Goal: Task Accomplishment & Management: Complete application form

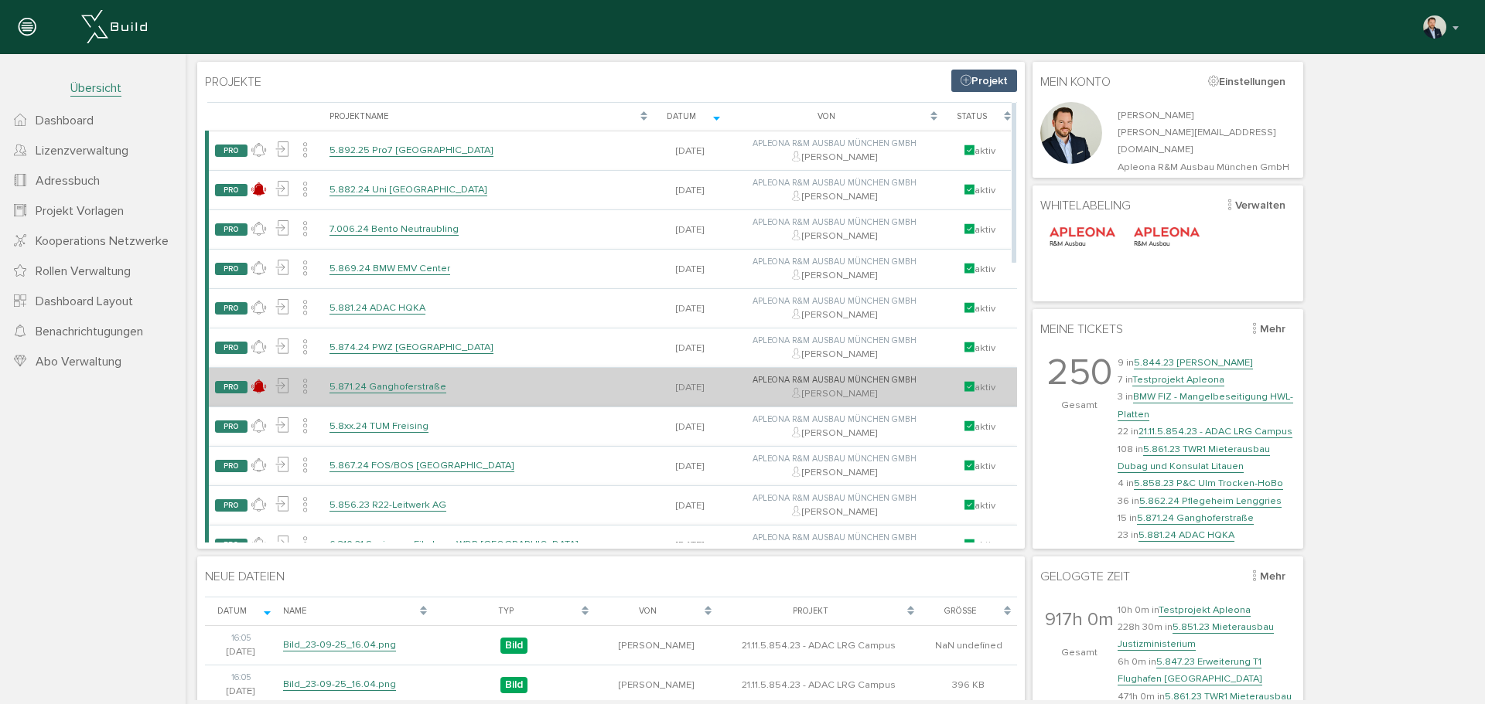
click at [395, 393] on link "5.871.24 Ganghoferstraße" at bounding box center [387, 386] width 117 height 13
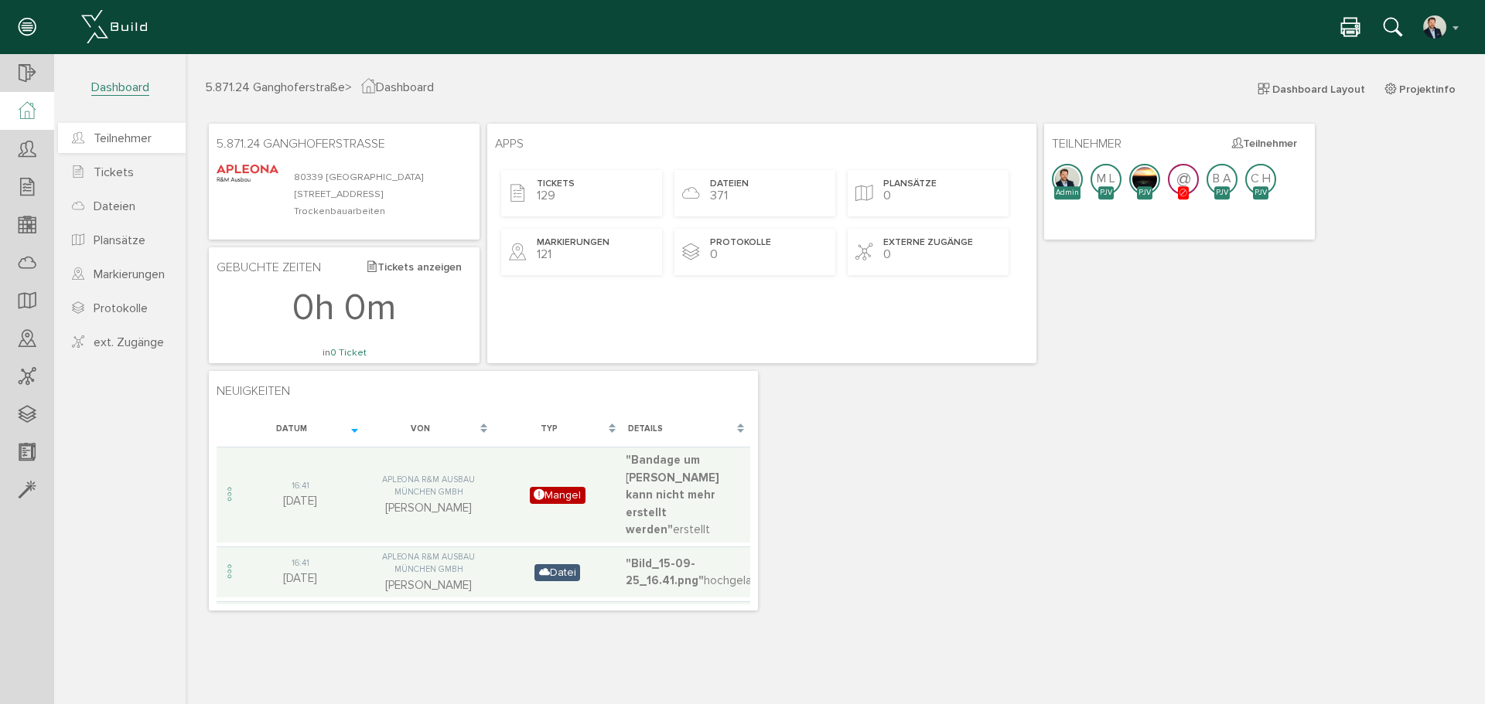
click at [151, 140] on span "Teilnehmer" at bounding box center [123, 138] width 58 height 15
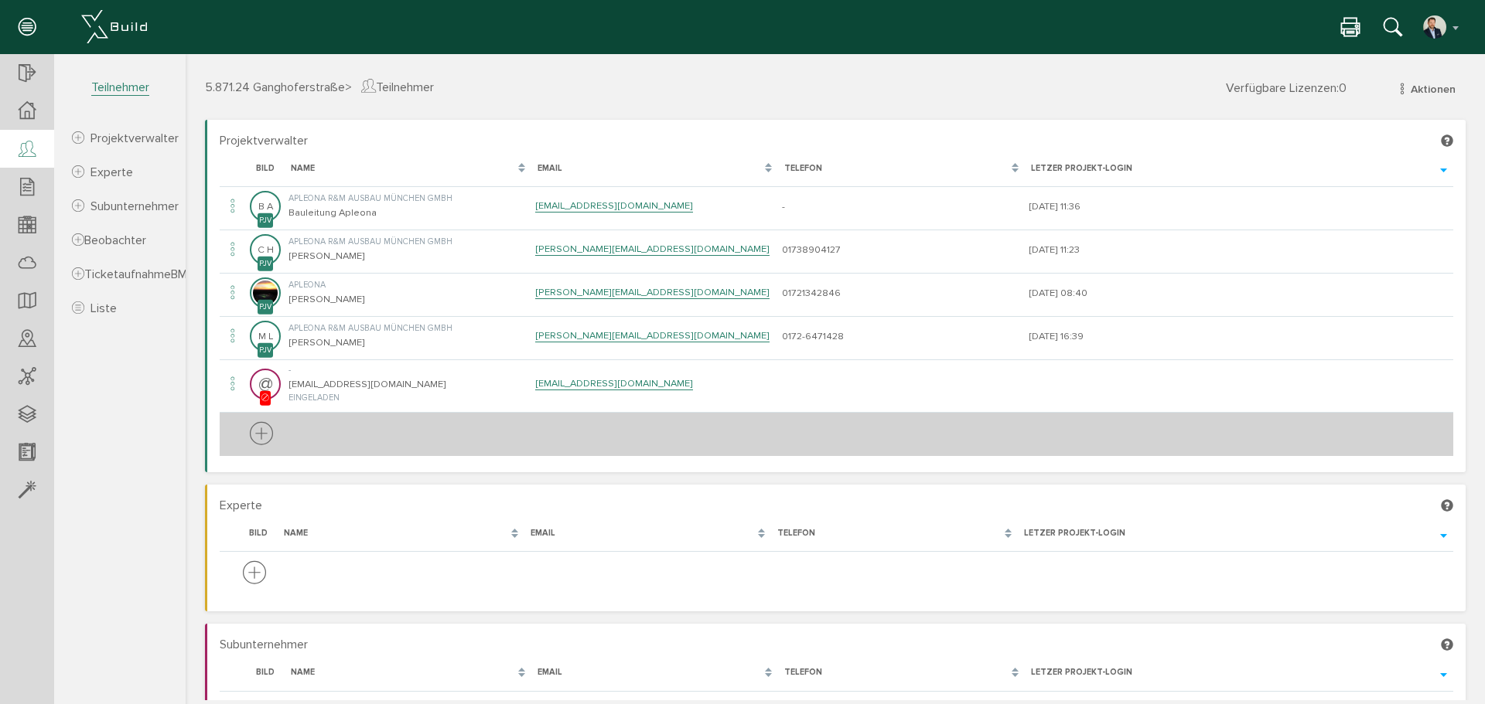
click at [267, 435] on icon at bounding box center [261, 435] width 23 height 29
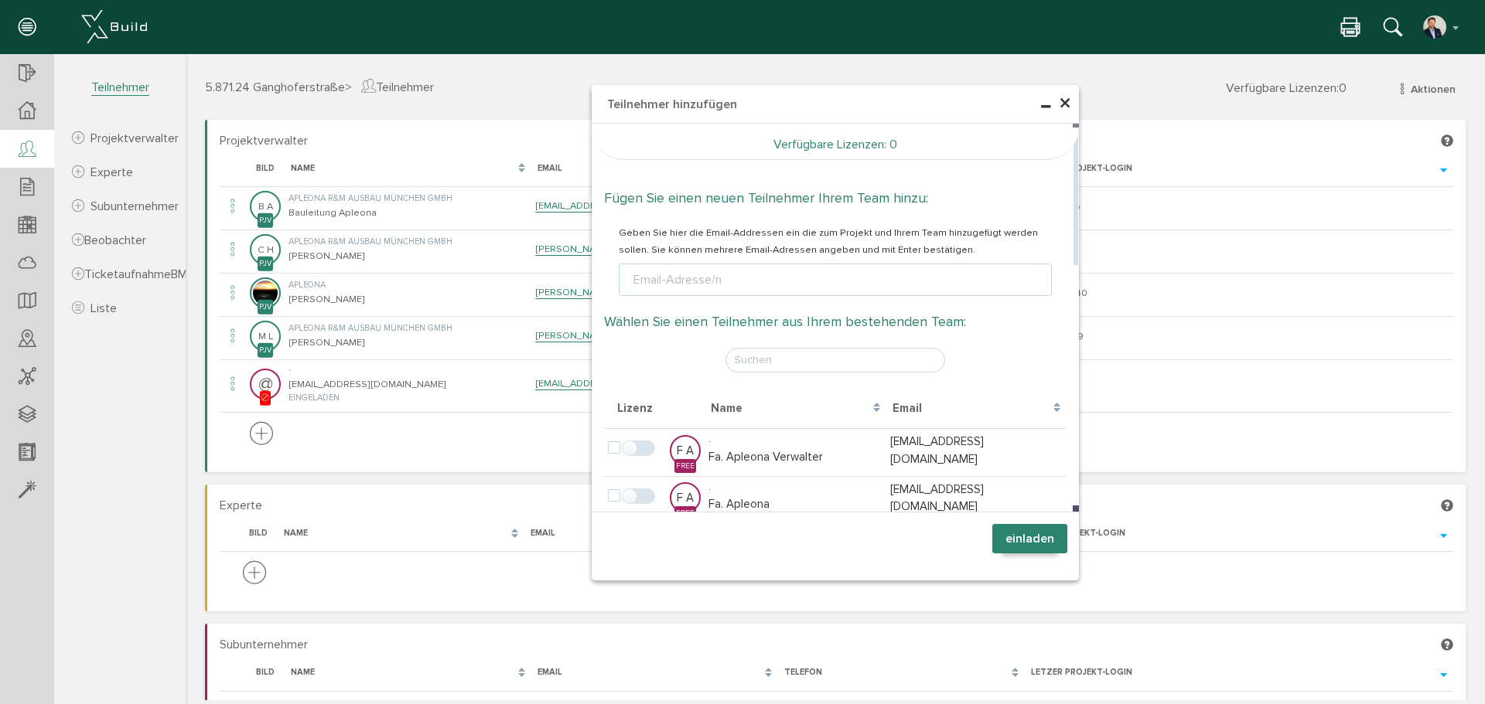
click at [749, 285] on ul "Email-Adresse/n" at bounding box center [835, 280] width 433 height 32
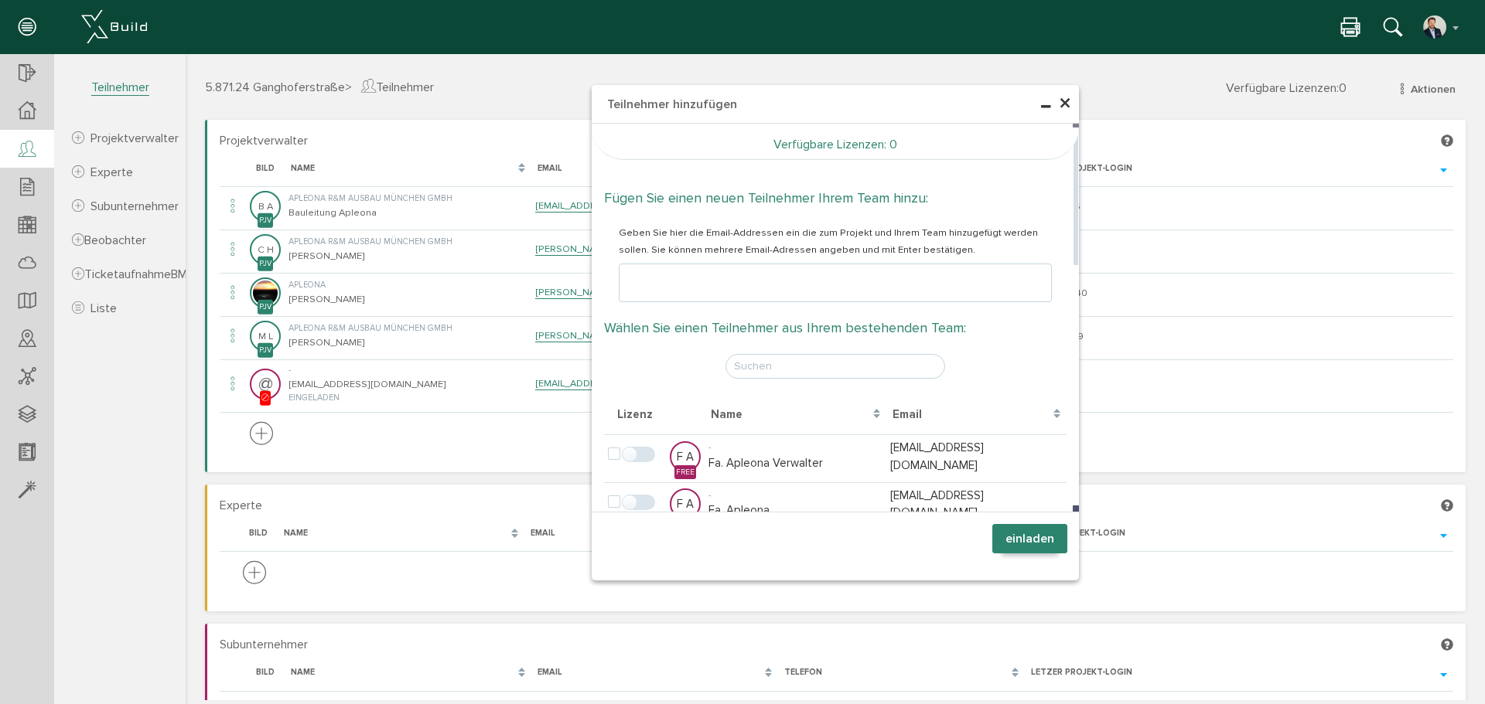
click at [772, 360] on input "text" at bounding box center [835, 366] width 220 height 25
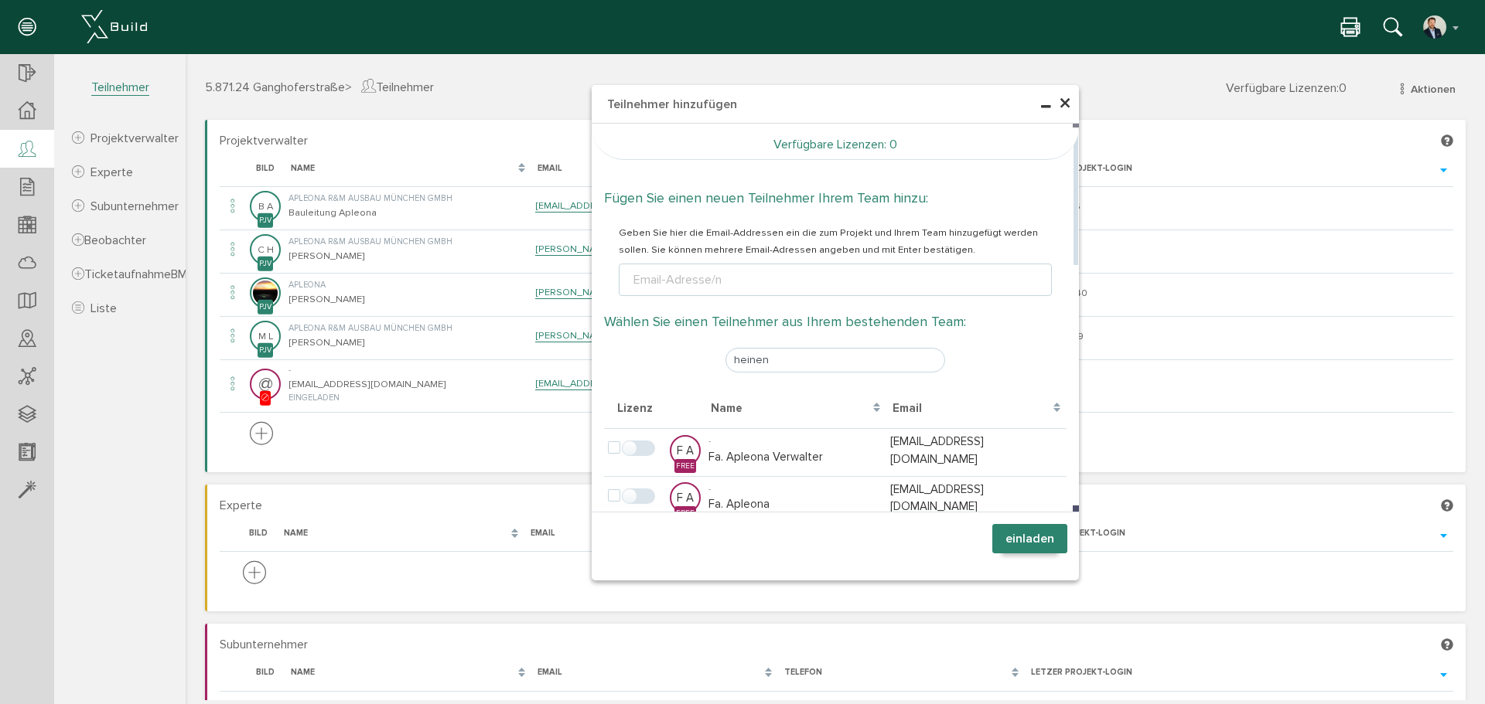
type input "heinen"
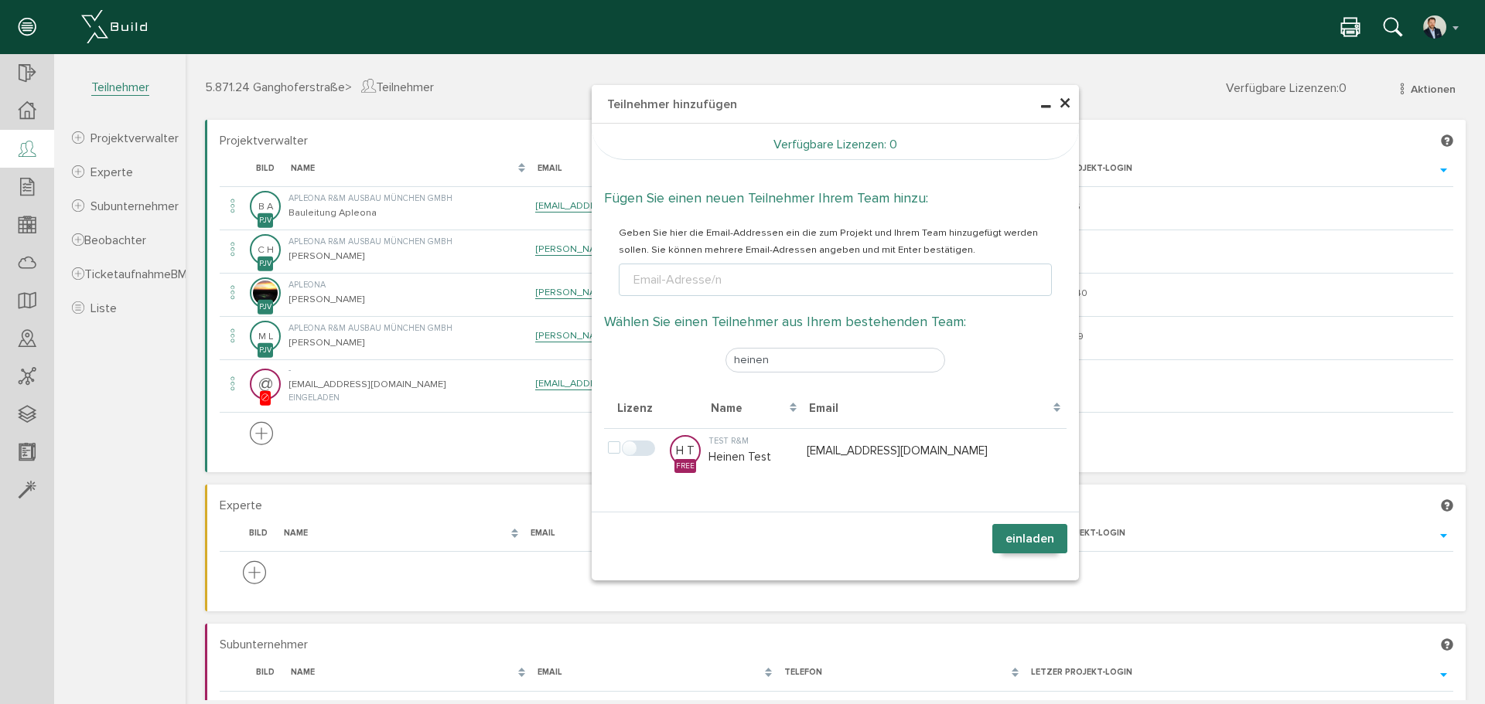
click at [1059, 99] on span "×" at bounding box center [1065, 104] width 12 height 30
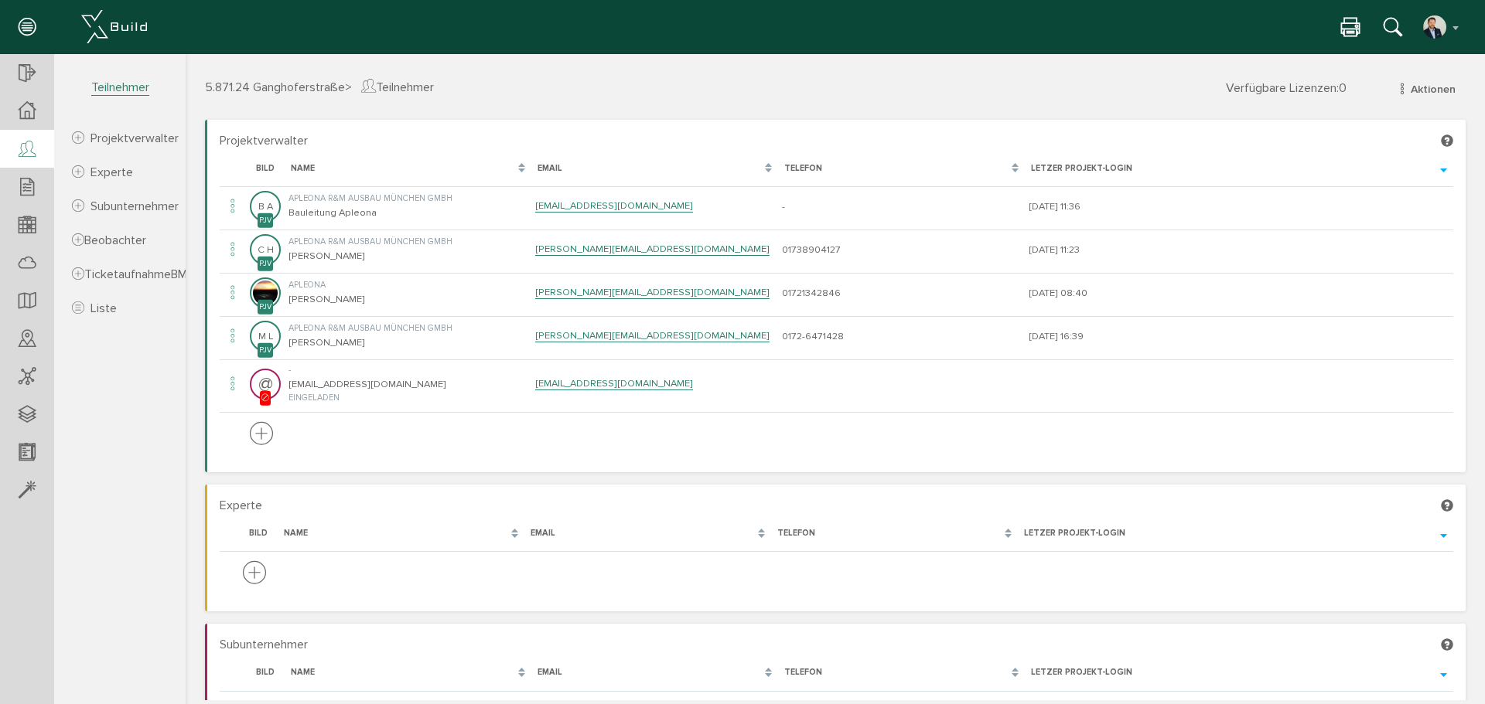
click at [459, 129] on section "Projektverwalter [PERSON_NAME], bitte warten... Bild Name Email Telefon Letzer …" at bounding box center [835, 296] width 1260 height 353
click at [24, 109] on icon at bounding box center [27, 111] width 17 height 18
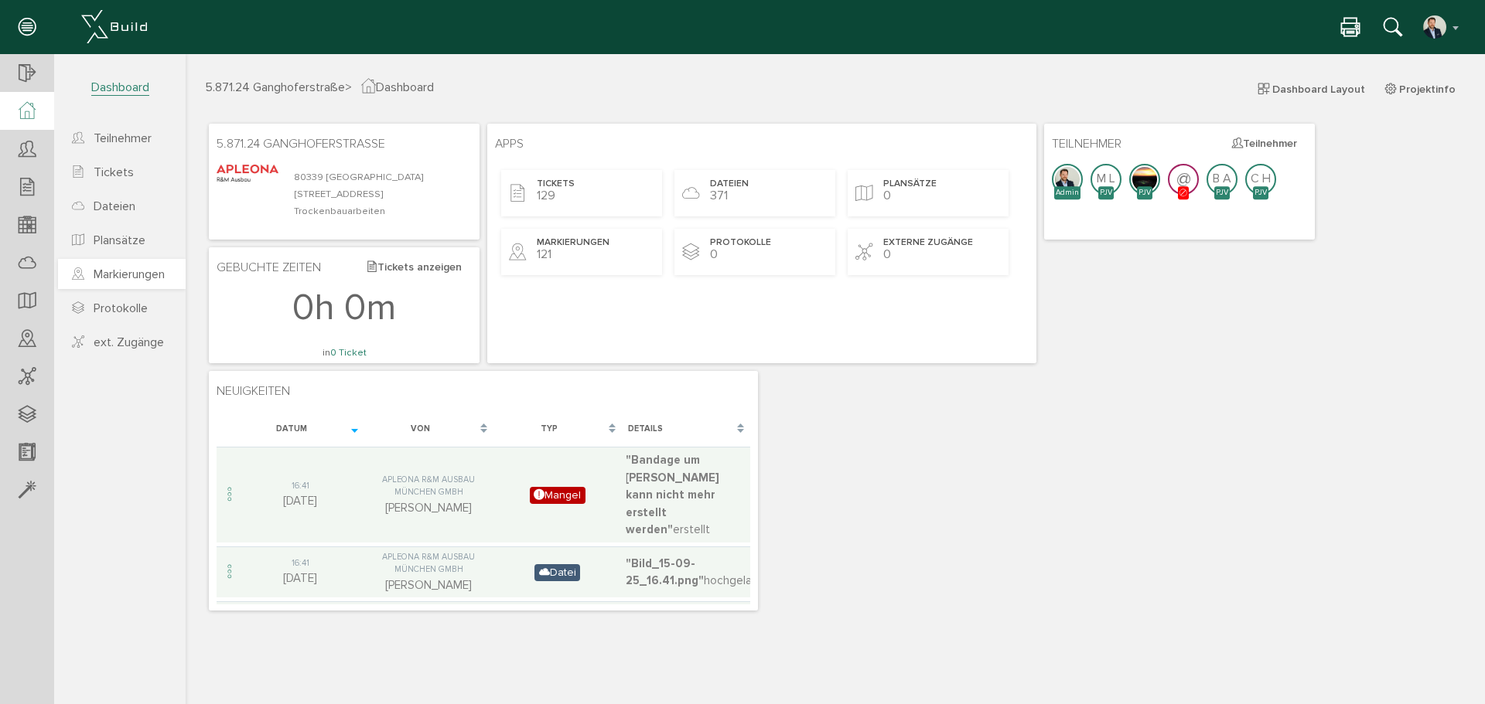
click at [141, 272] on span "Markierungen" at bounding box center [129, 274] width 71 height 15
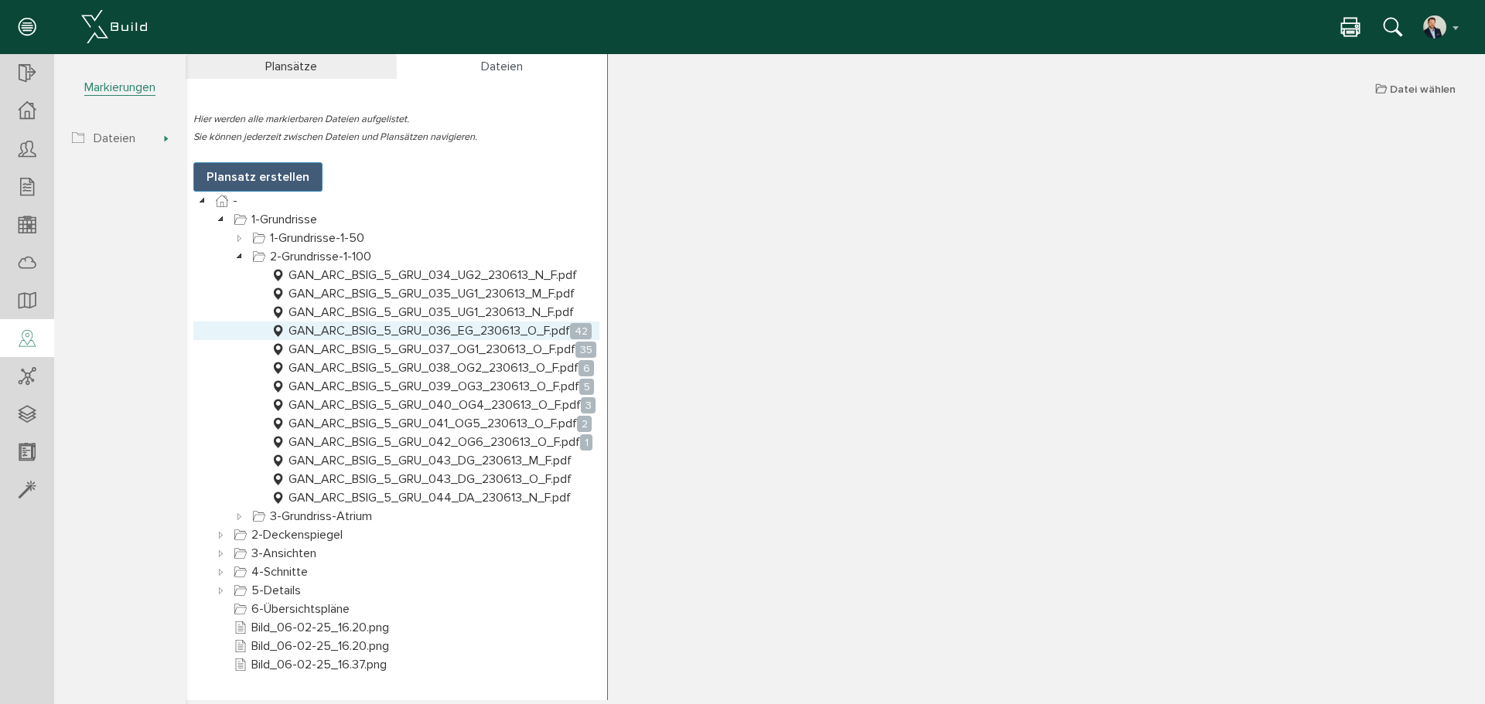
click at [466, 330] on link "GAN_ARC_BSIG_5_GRU_036_EG_230613_O_F.pdf 42" at bounding box center [431, 331] width 327 height 19
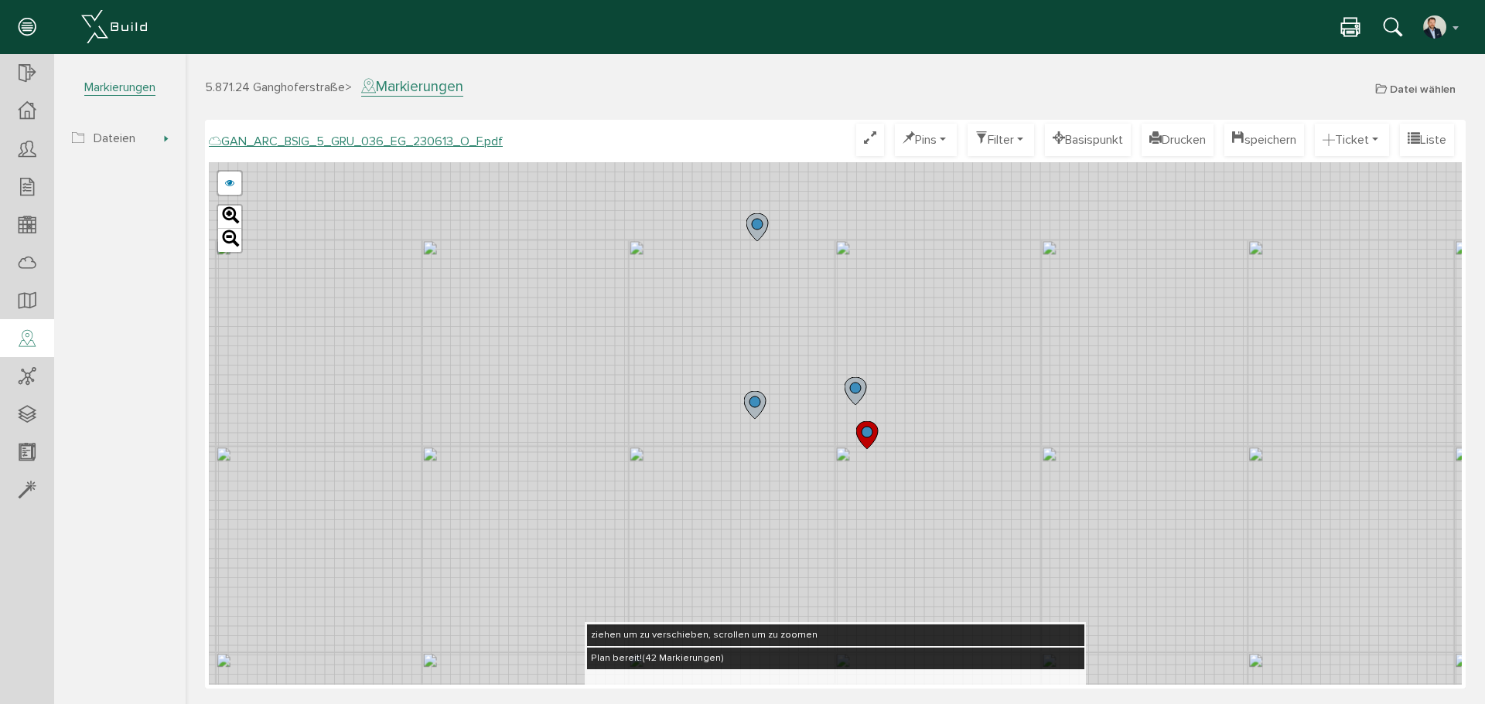
drag, startPoint x: 845, startPoint y: 237, endPoint x: 815, endPoint y: 437, distance: 202.5
click at [809, 442] on div "GAN_ARC_BSIG_5_GRU_036_EG_230613_N_F.pdf GAN_ARC_BSIG_5_GRU_036_EG_230613_M_F.p…" at bounding box center [835, 423] width 1253 height 523
drag, startPoint x: 796, startPoint y: 332, endPoint x: 772, endPoint y: 510, distance: 178.7
click at [772, 510] on div "GAN_ARC_BSIG_5_GRU_036_EG_230613_N_F.pdf GAN_ARC_BSIG_5_GRU_036_EG_230613_M_F.p…" at bounding box center [835, 423] width 1253 height 523
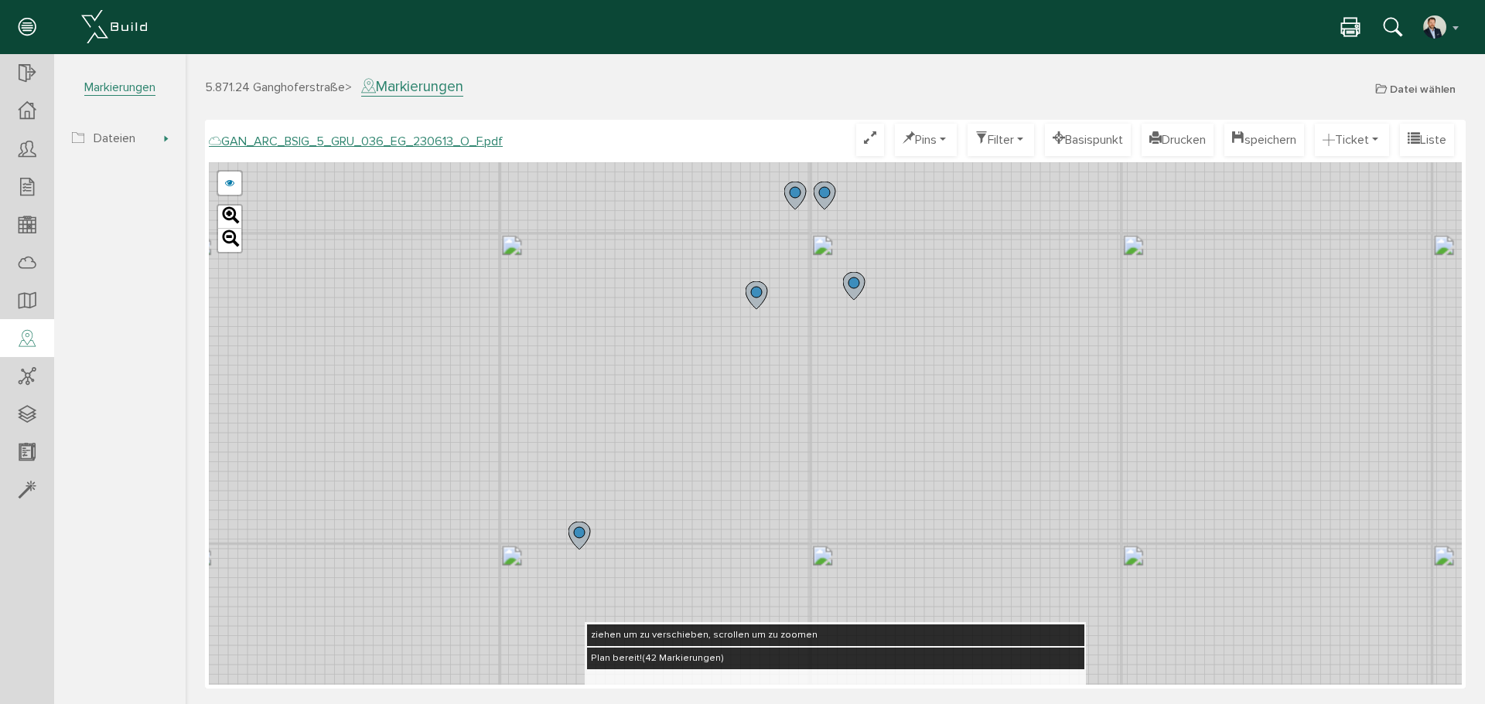
drag, startPoint x: 770, startPoint y: 369, endPoint x: 763, endPoint y: 472, distance: 103.1
click at [759, 497] on div "GAN_ARC_BSIG_5_GRU_036_EG_230613_N_F.pdf GAN_ARC_BSIG_5_GRU_036_EG_230613_M_F.p…" at bounding box center [835, 423] width 1253 height 523
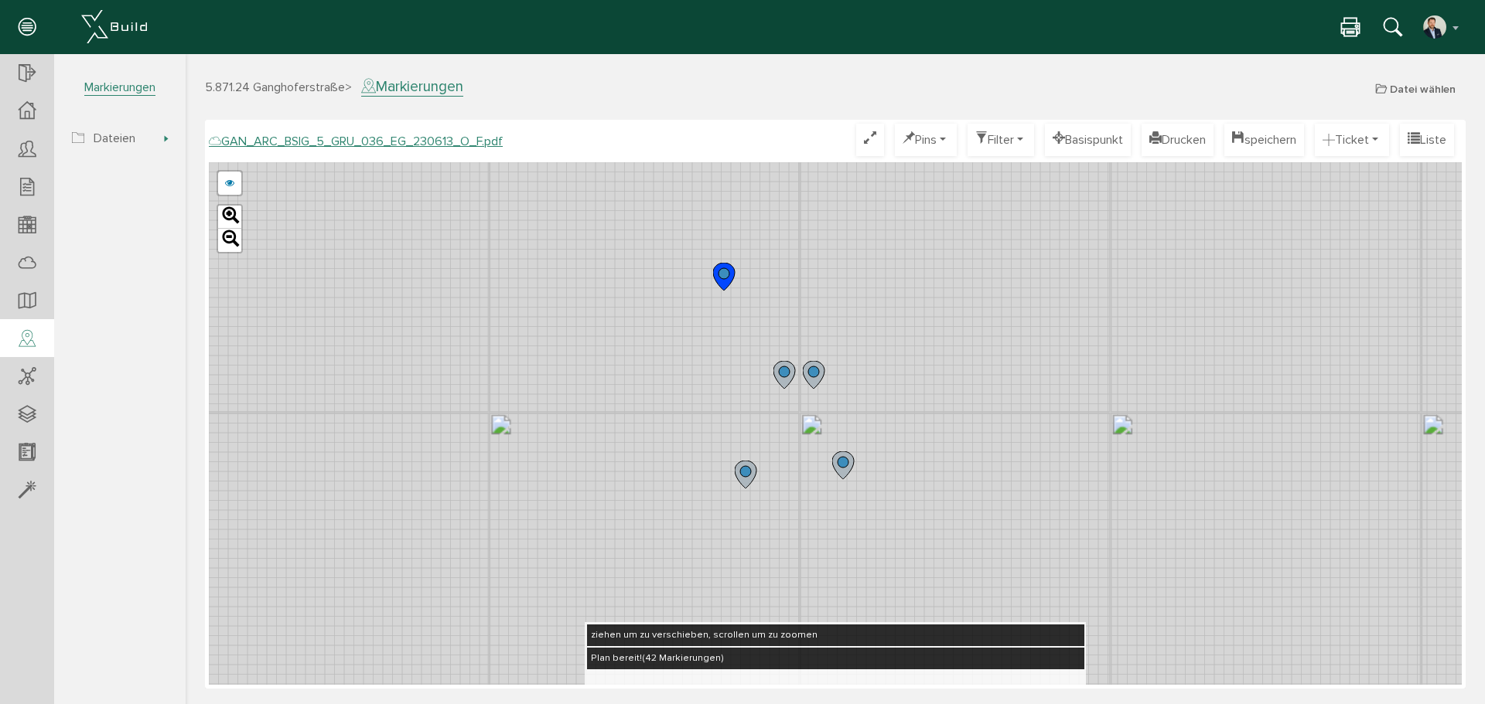
drag, startPoint x: 767, startPoint y: 414, endPoint x: 766, endPoint y: 436, distance: 22.4
click at [766, 436] on div "GAN_ARC_BSIG_5_GRU_036_EG_230613_N_F.pdf GAN_ARC_BSIG_5_GRU_036_EG_230613_M_F.p…" at bounding box center [835, 423] width 1253 height 523
click at [727, 277] on circle at bounding box center [726, 273] width 11 height 11
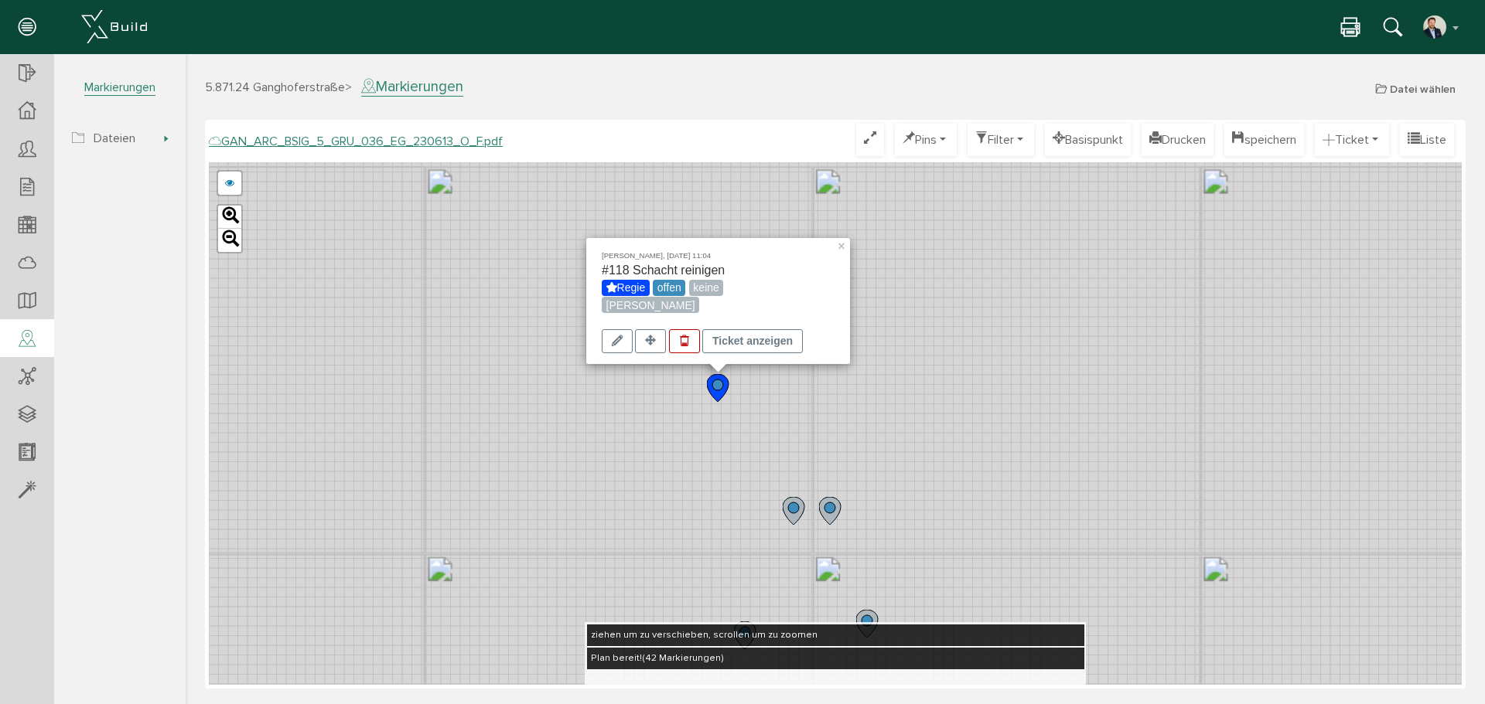
drag, startPoint x: 971, startPoint y: 288, endPoint x: 962, endPoint y: 365, distance: 77.9
click at [962, 365] on div "[PERSON_NAME], [DATE] 11:04 #118 Schacht reinigen Regie offen keine [PERSON_NAM…" at bounding box center [835, 423] width 1253 height 523
click at [744, 340] on div "Ticket anzeigen" at bounding box center [752, 341] width 101 height 24
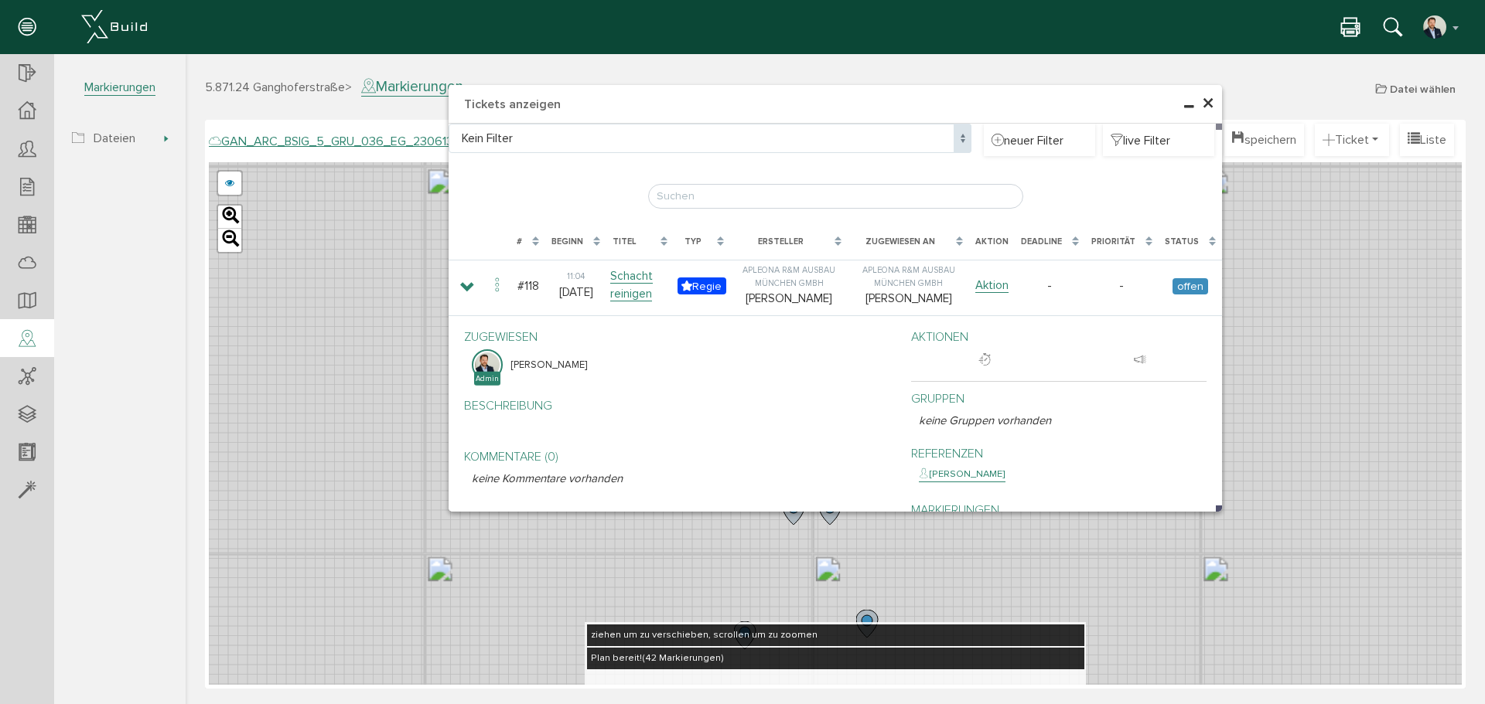
click at [1207, 100] on span "×" at bounding box center [1208, 104] width 12 height 30
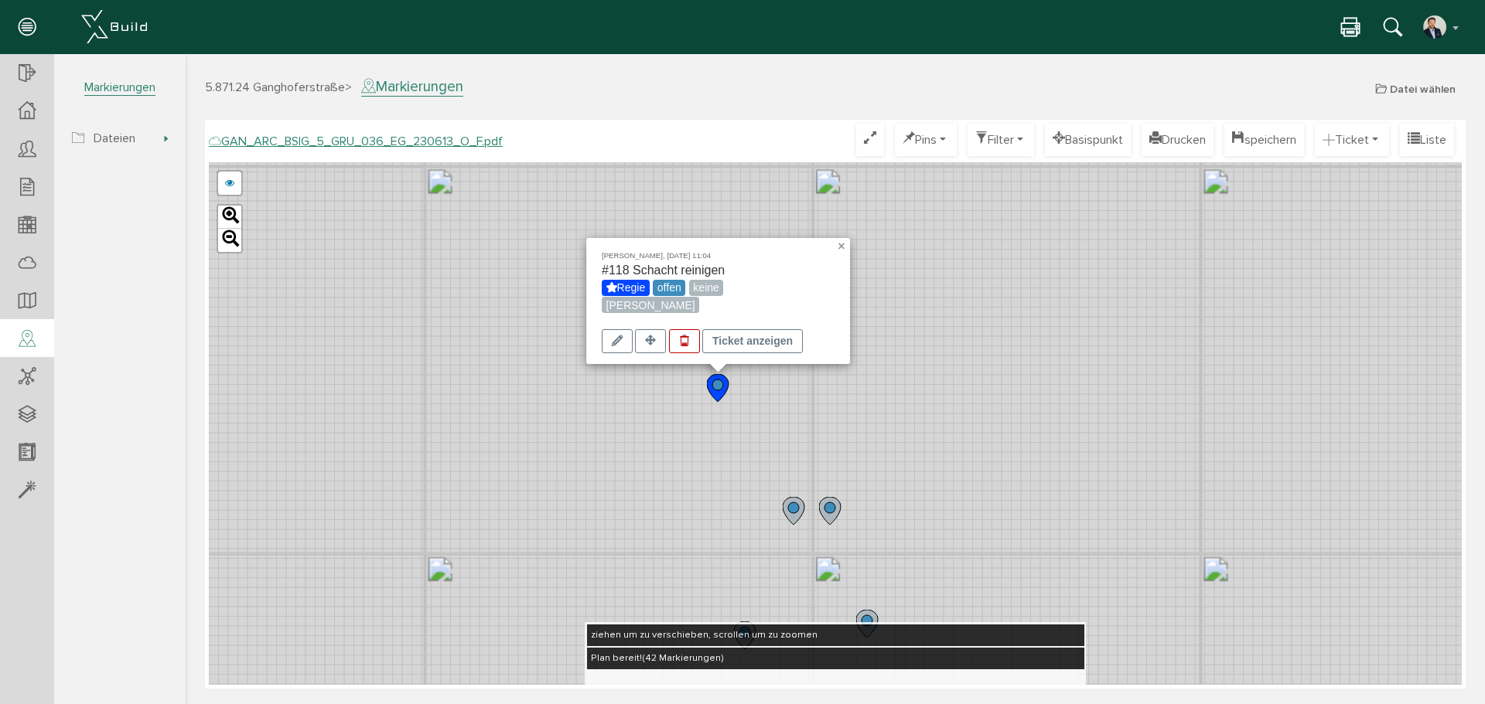
click at [846, 247] on link "×" at bounding box center [843, 243] width 14 height 11
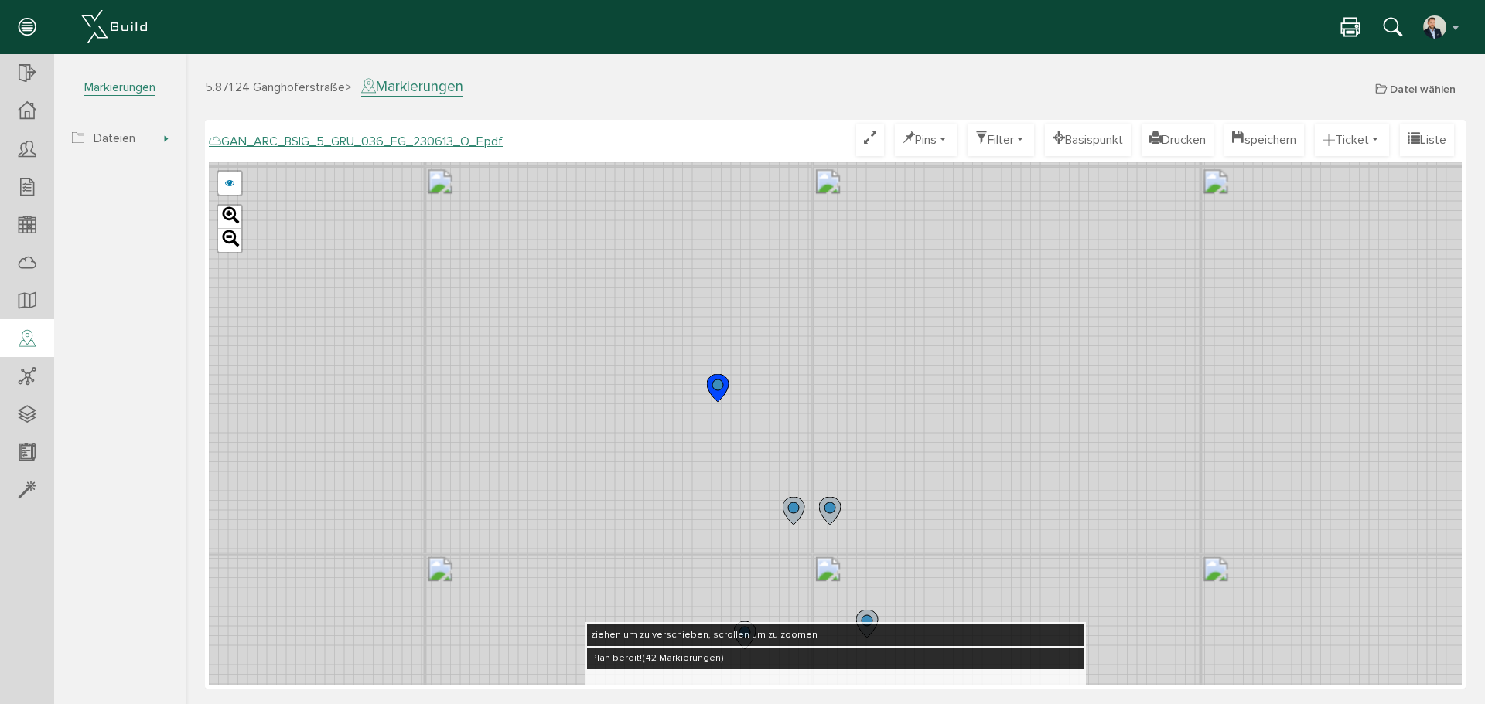
click at [795, 506] on circle at bounding box center [793, 508] width 11 height 11
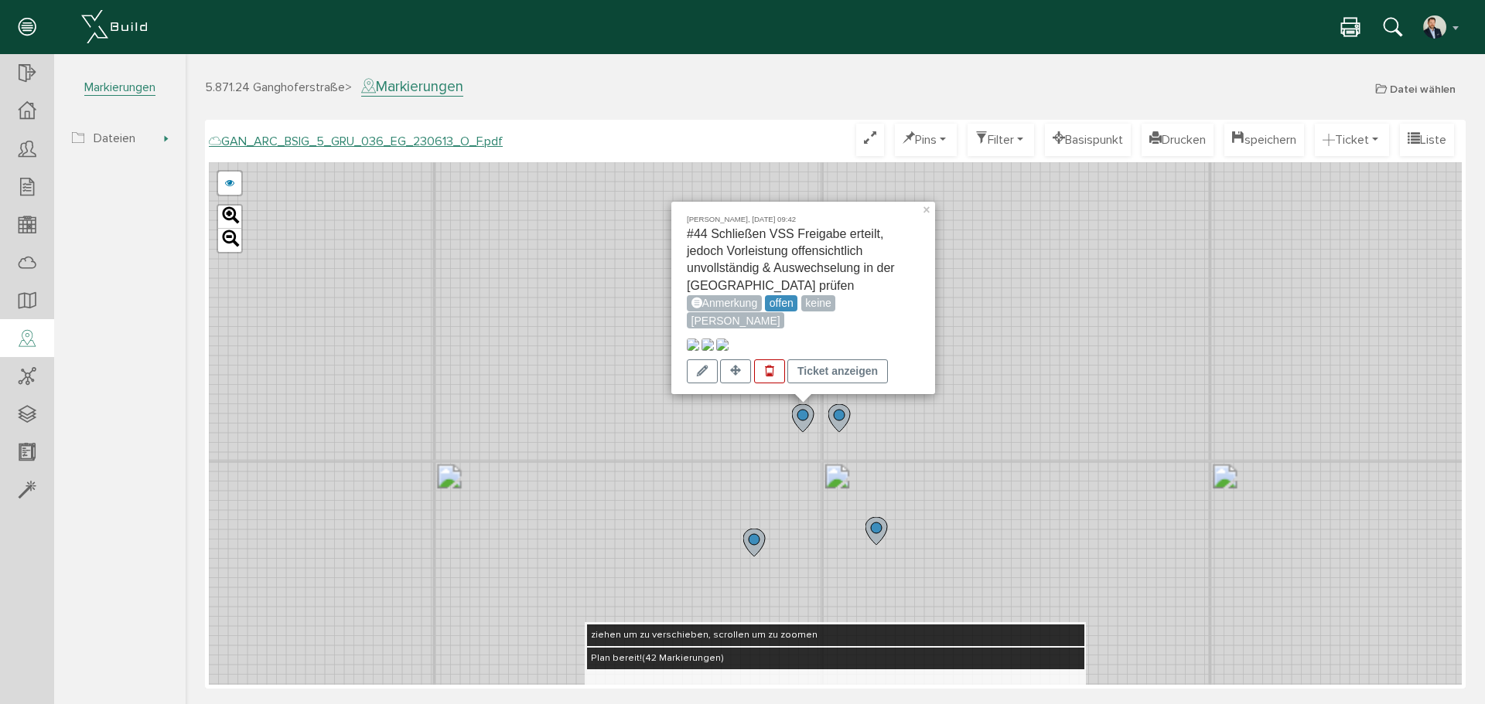
drag, startPoint x: 968, startPoint y: 531, endPoint x: 977, endPoint y: 435, distance: 97.0
click at [977, 435] on div "[PERSON_NAME], [DATE] 09:42 #44 Schließen VSS Freigabe erteilt, jedoch Vorleist…" at bounding box center [835, 423] width 1253 height 523
click at [697, 339] on img at bounding box center [691, 345] width 12 height 12
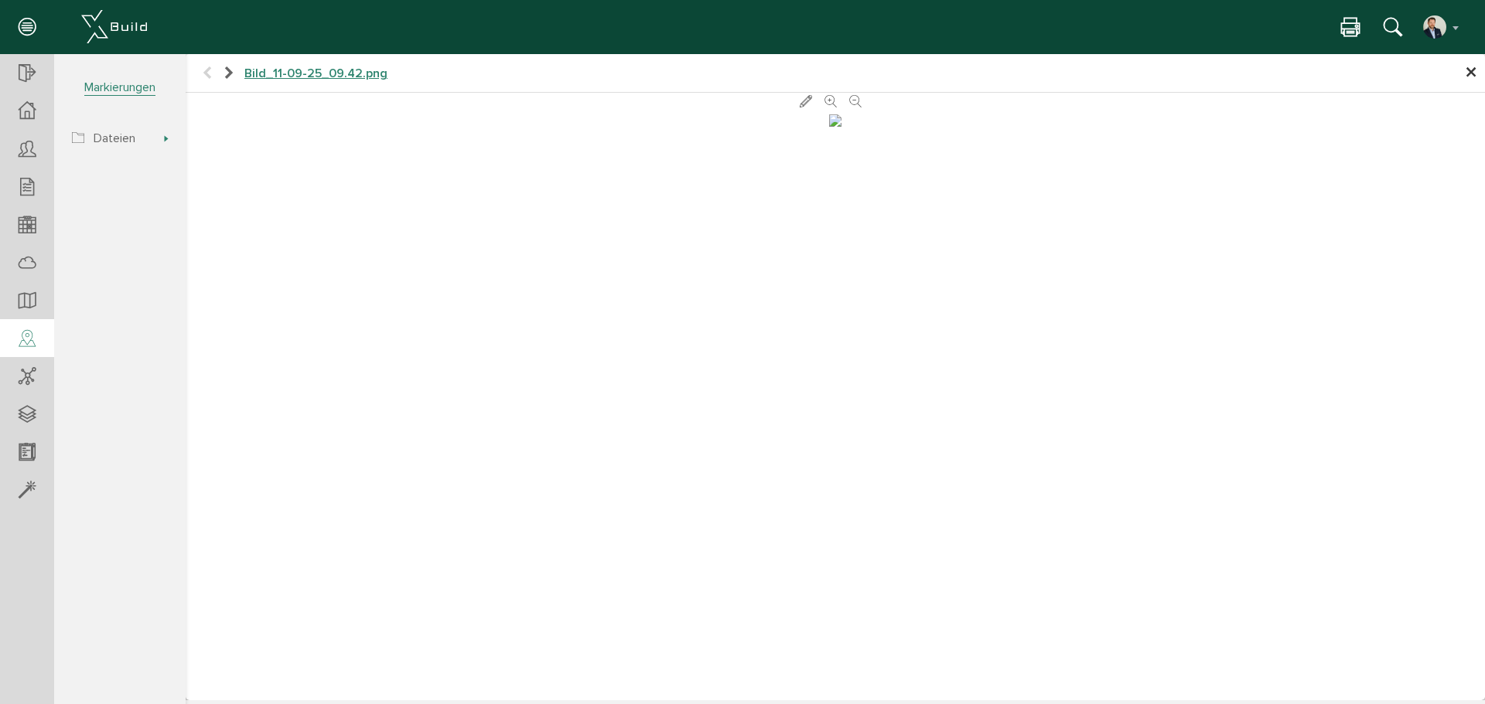
click at [1475, 74] on span "×" at bounding box center [1471, 73] width 12 height 30
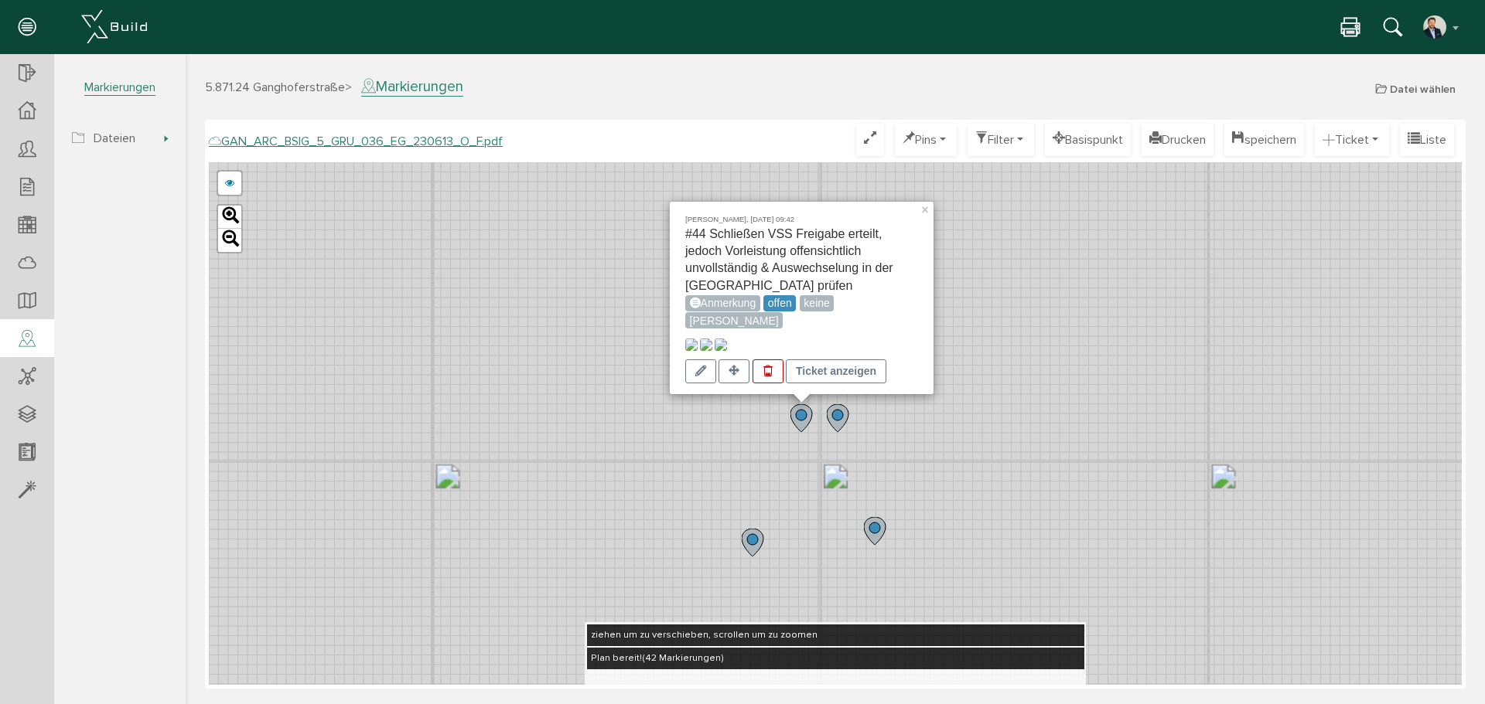
click at [712, 339] on img at bounding box center [706, 345] width 12 height 12
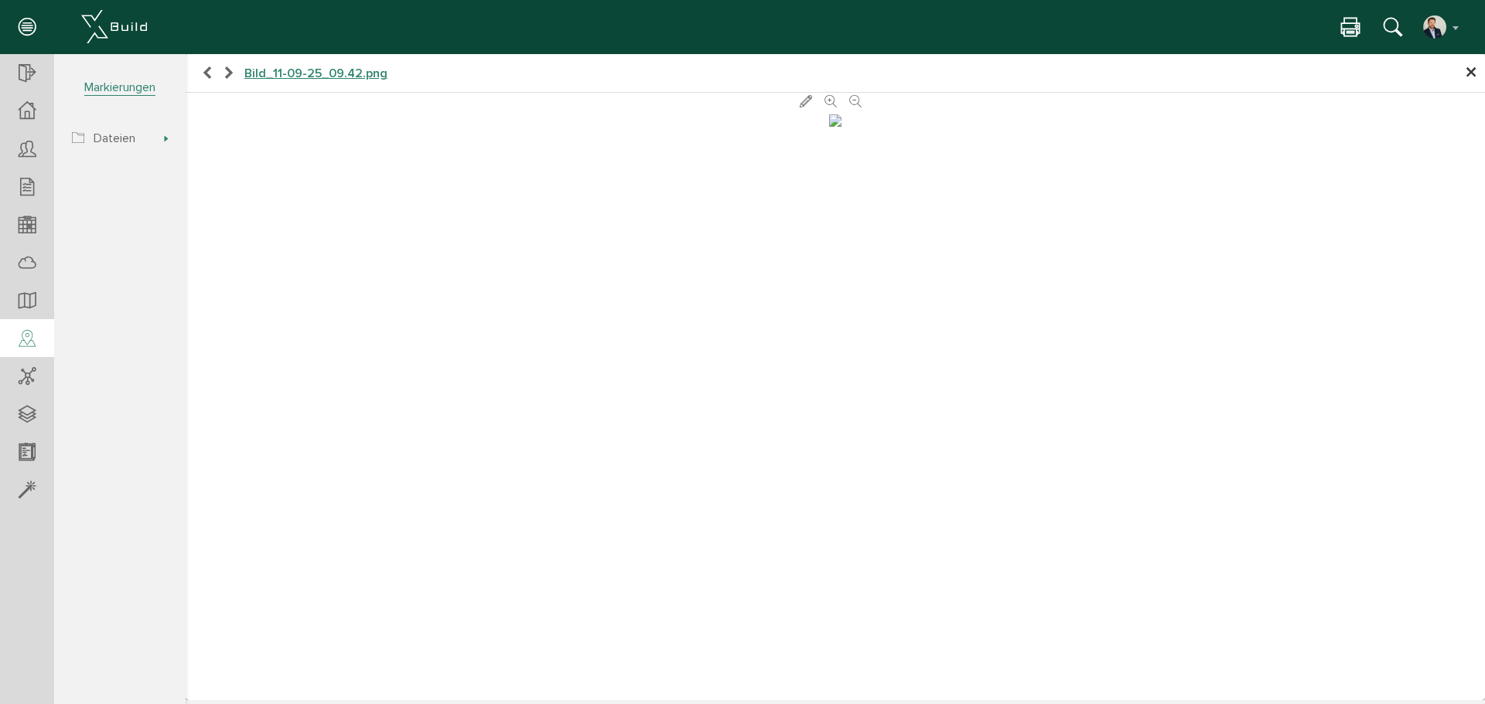
click at [1469, 71] on span "×" at bounding box center [1471, 73] width 12 height 30
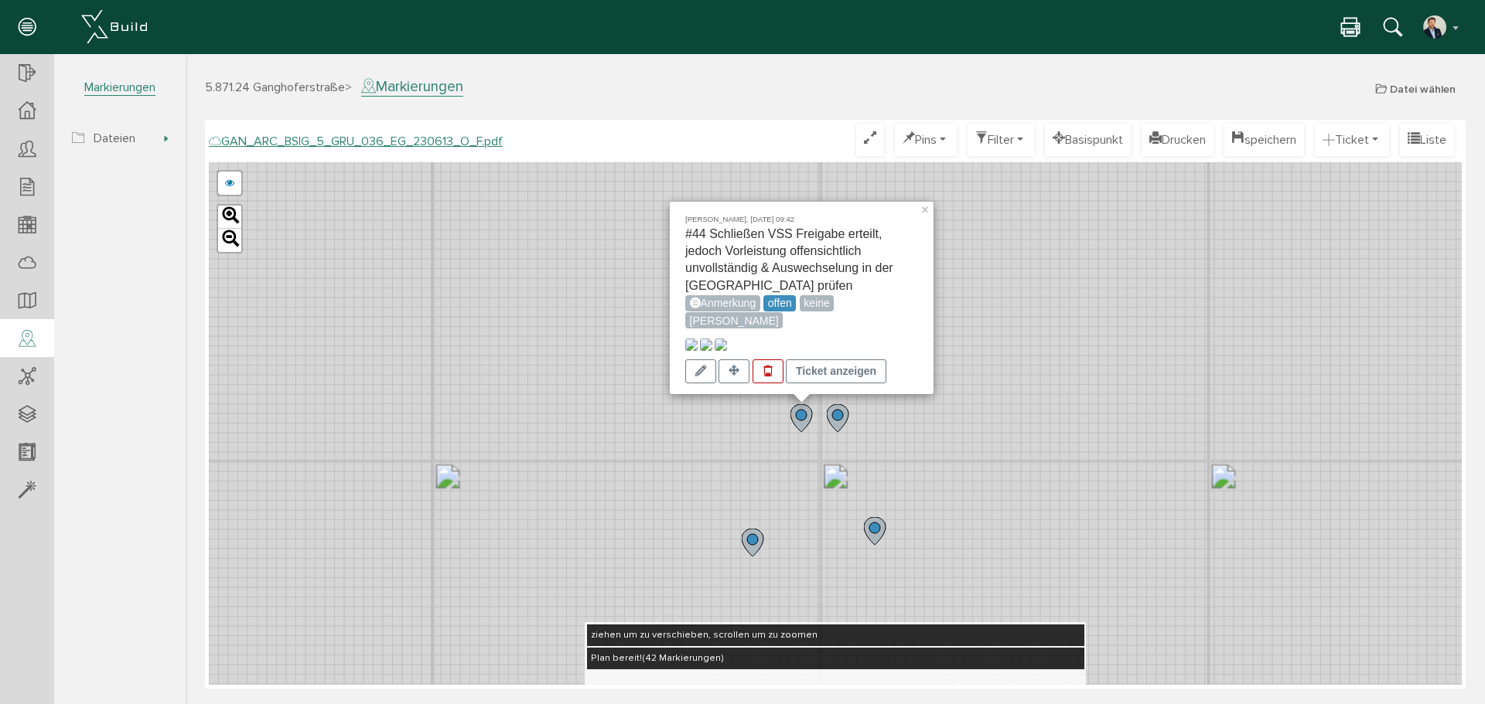
click at [727, 339] on img at bounding box center [720, 345] width 12 height 12
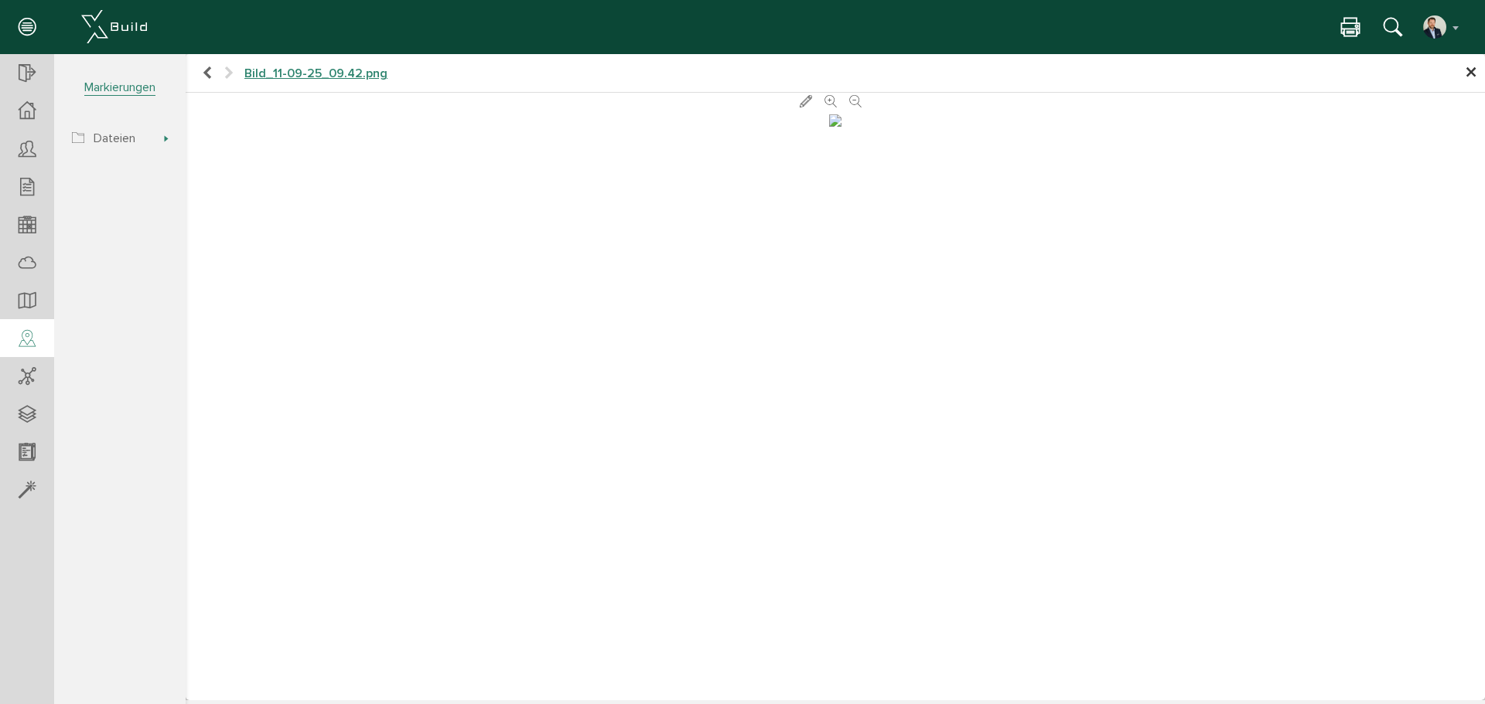
click at [1470, 69] on span "×" at bounding box center [1471, 73] width 12 height 30
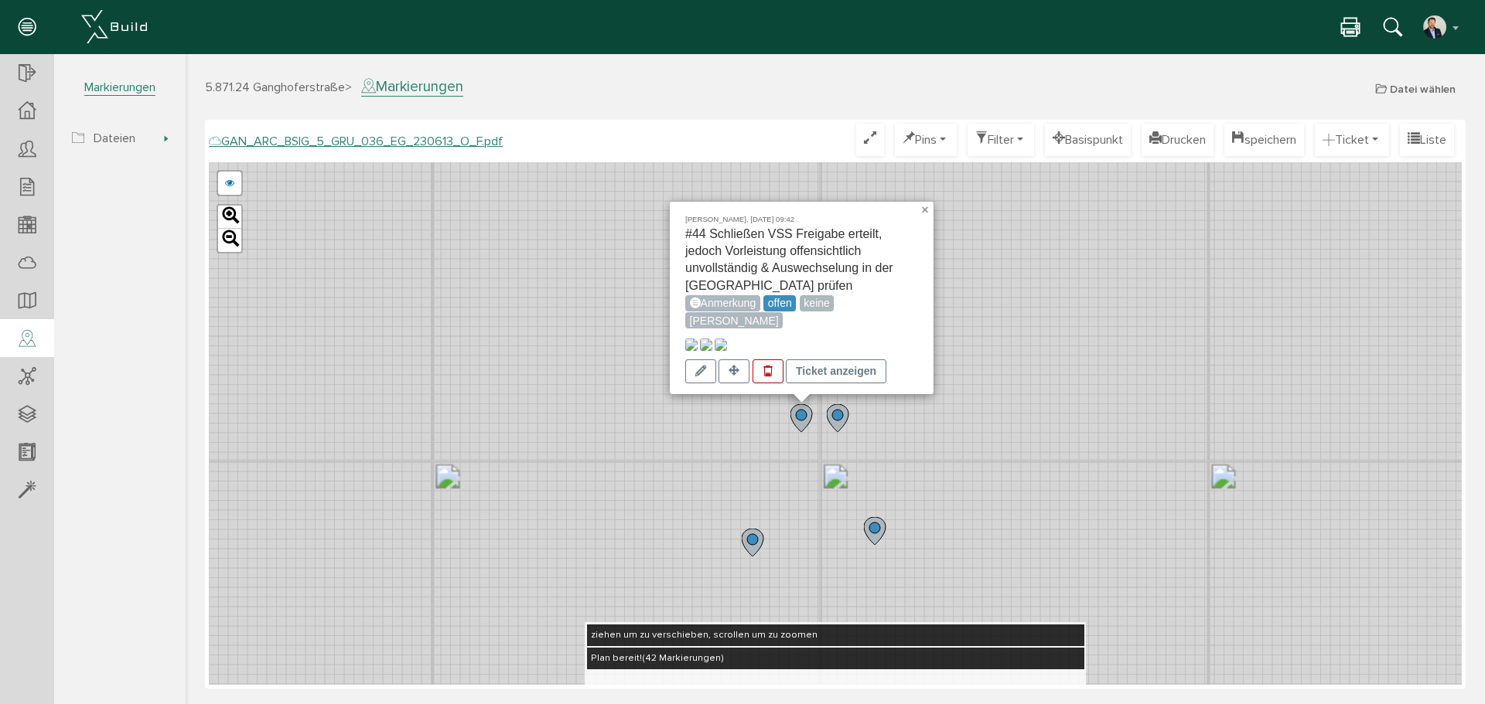
click at [921, 202] on link "×" at bounding box center [926, 207] width 14 height 11
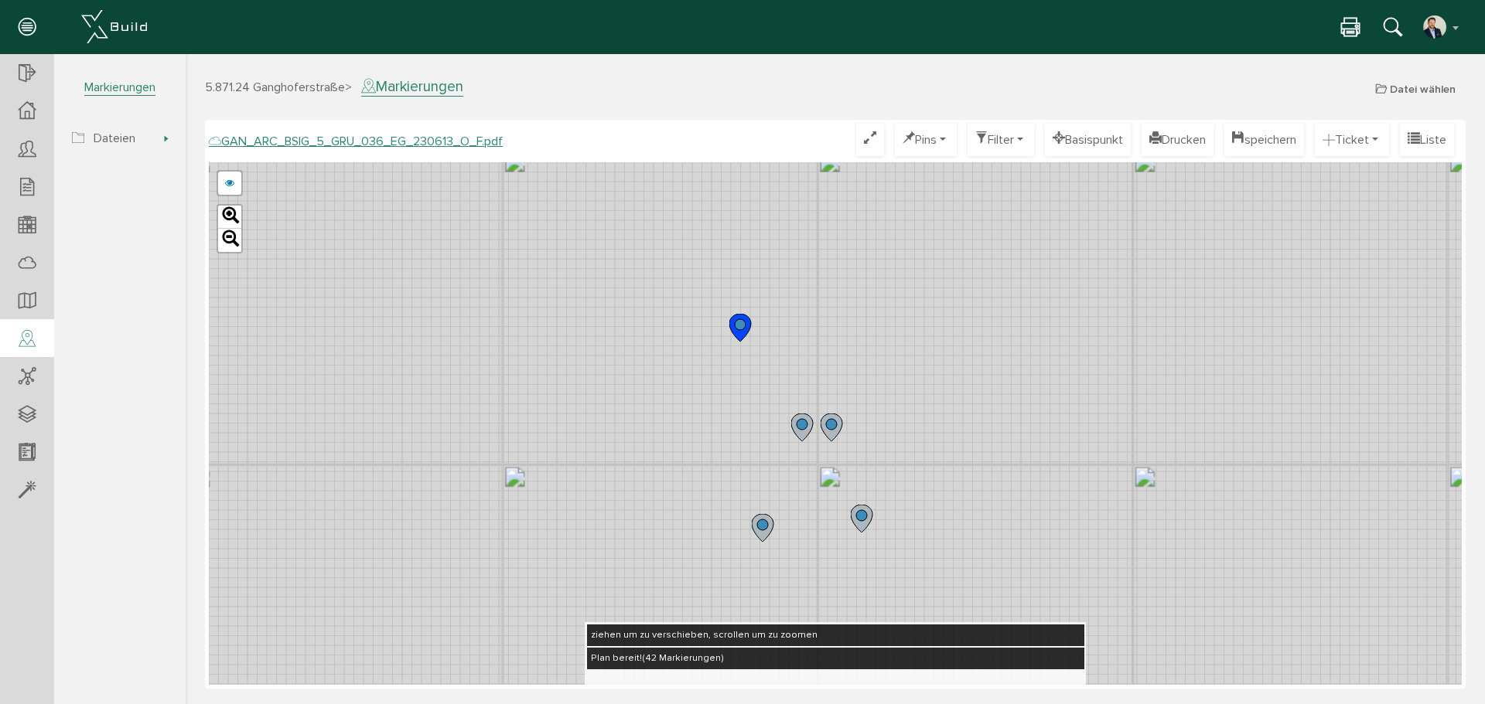
drag, startPoint x: 809, startPoint y: 514, endPoint x: 769, endPoint y: 360, distance: 159.0
click at [769, 361] on div "GAN_ARC_BSIG_5_GRU_036_EG_230613_N_F.pdf GAN_ARC_BSIG_5_GRU_036_EG_230613_M_F.p…" at bounding box center [835, 423] width 1253 height 523
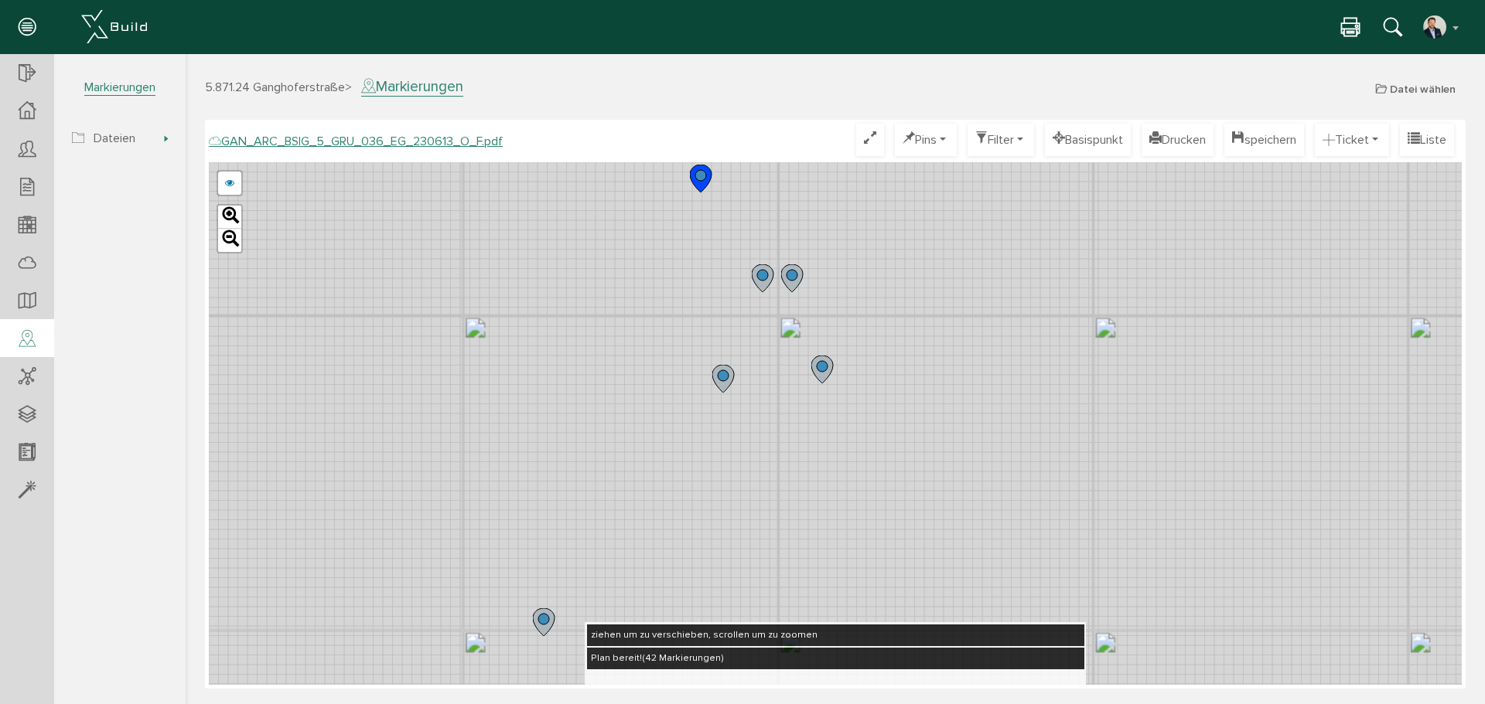
click at [735, 380] on icon at bounding box center [725, 379] width 26 height 29
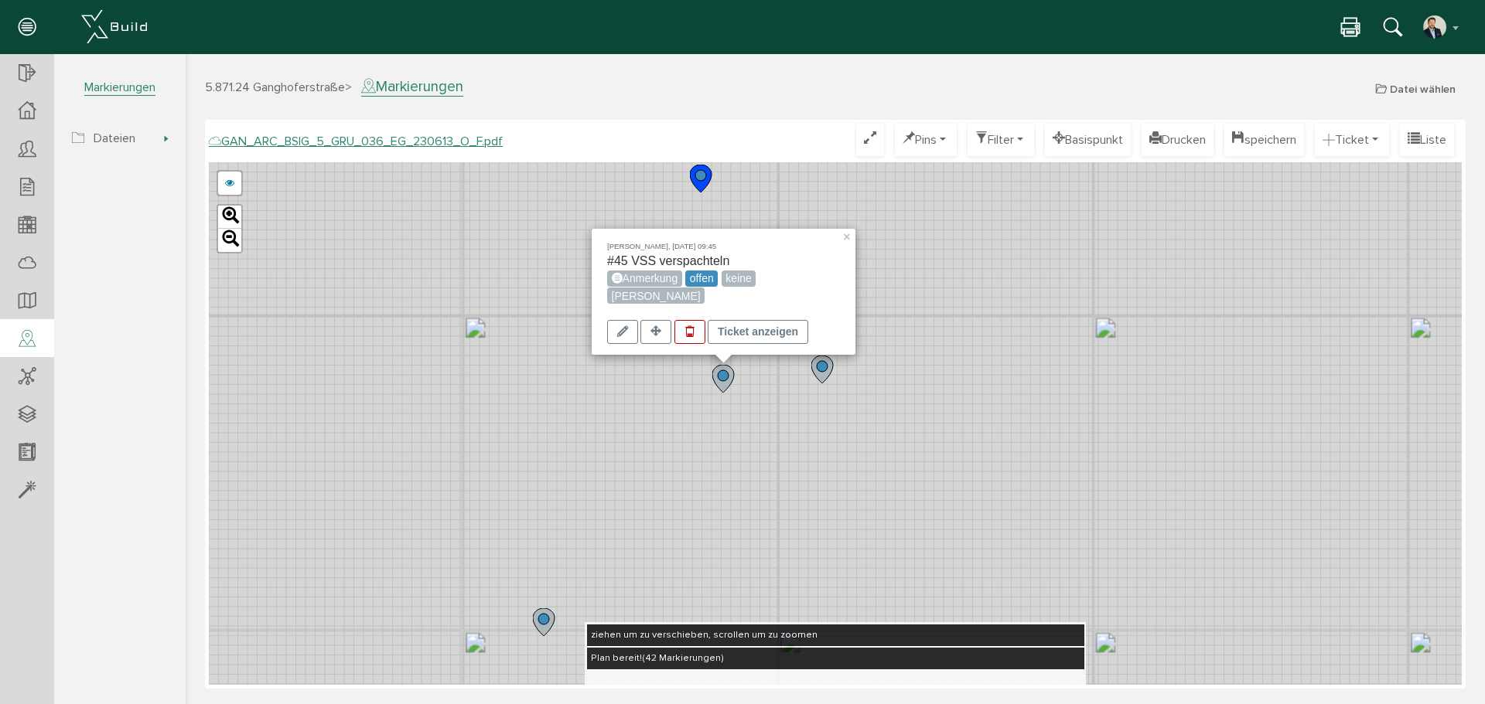
click at [776, 410] on div "[PERSON_NAME], [DATE] 09:45 #45 VSS verspachteln Anmerkung offen keine [PERSON_…" at bounding box center [835, 423] width 1253 height 523
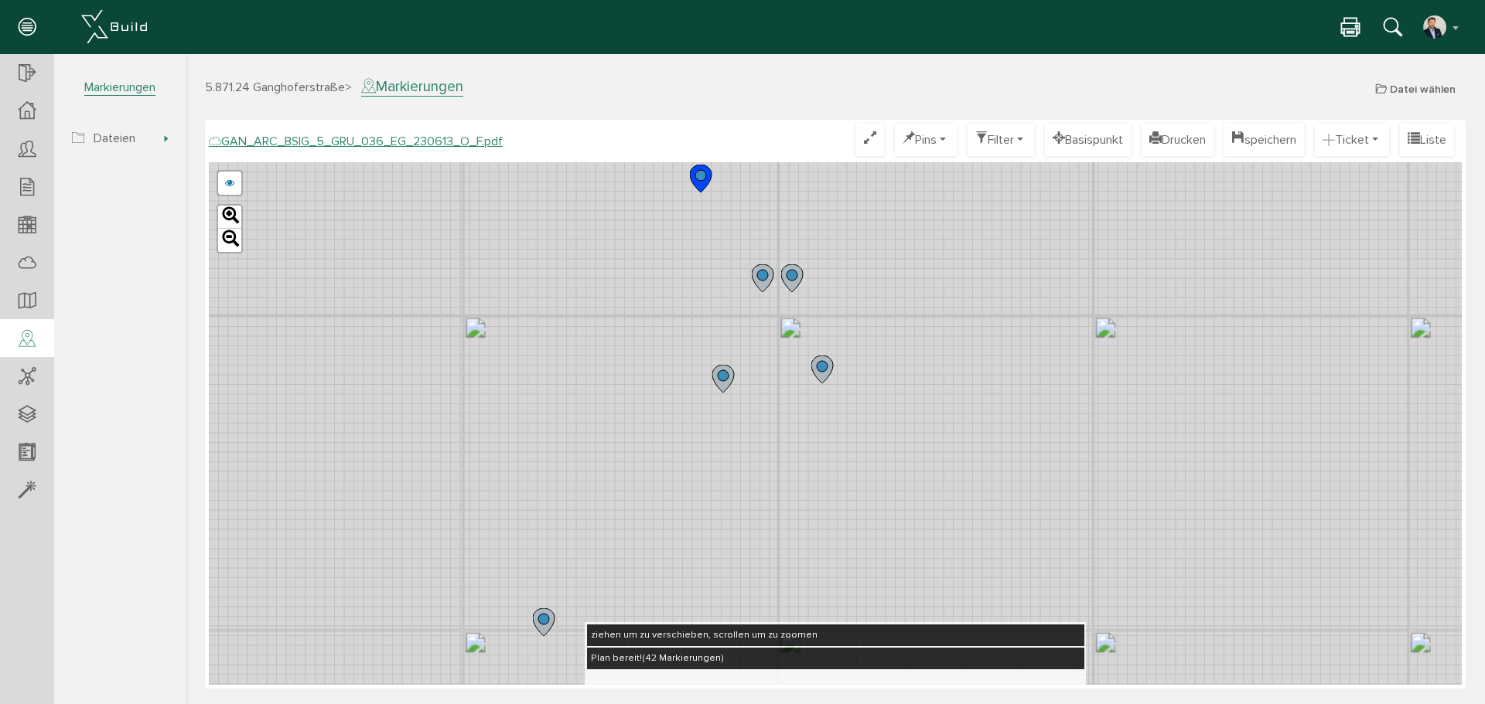
click at [823, 367] on circle at bounding box center [822, 366] width 11 height 11
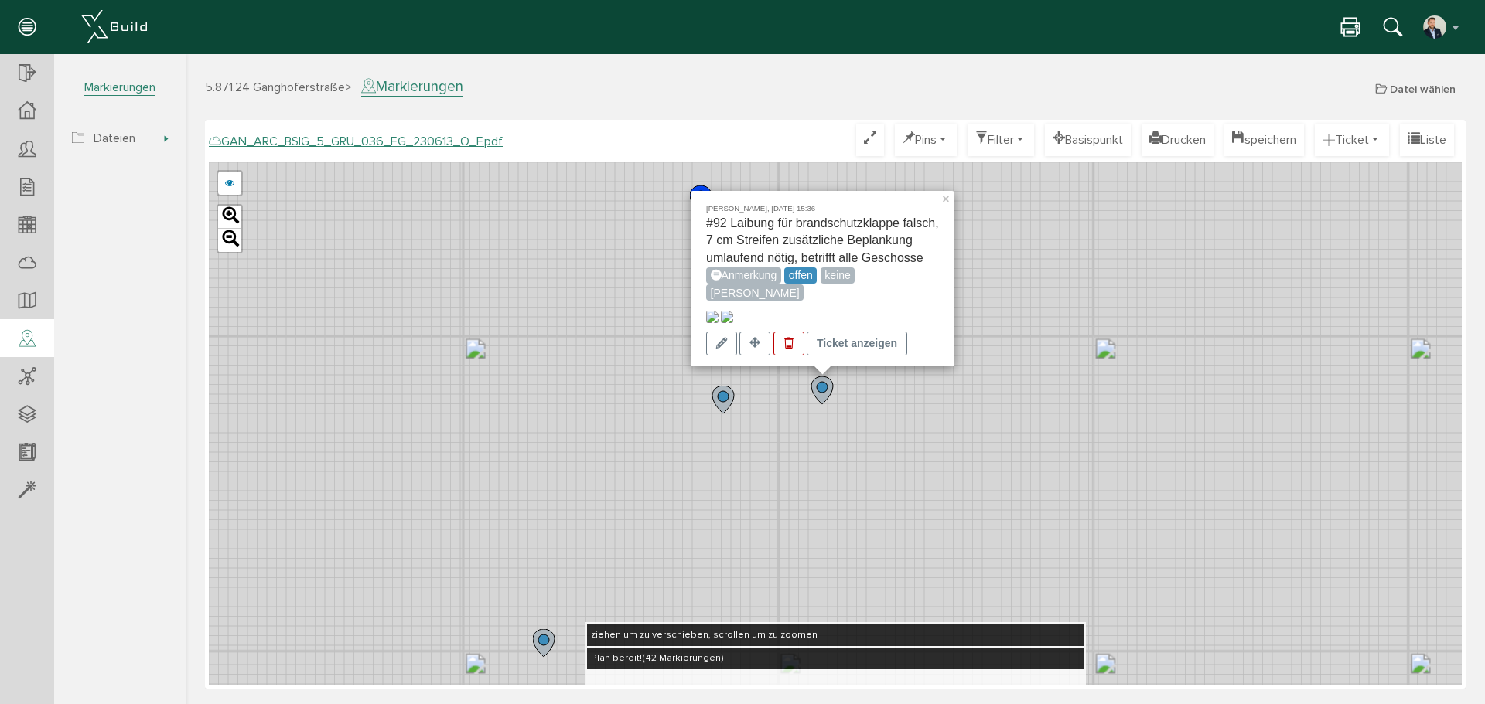
click at [1045, 305] on div "[PERSON_NAME], [DATE] 15:36 #92 Laibung für brandschutzklappe falsch, 7 cm Stre…" at bounding box center [835, 423] width 1253 height 523
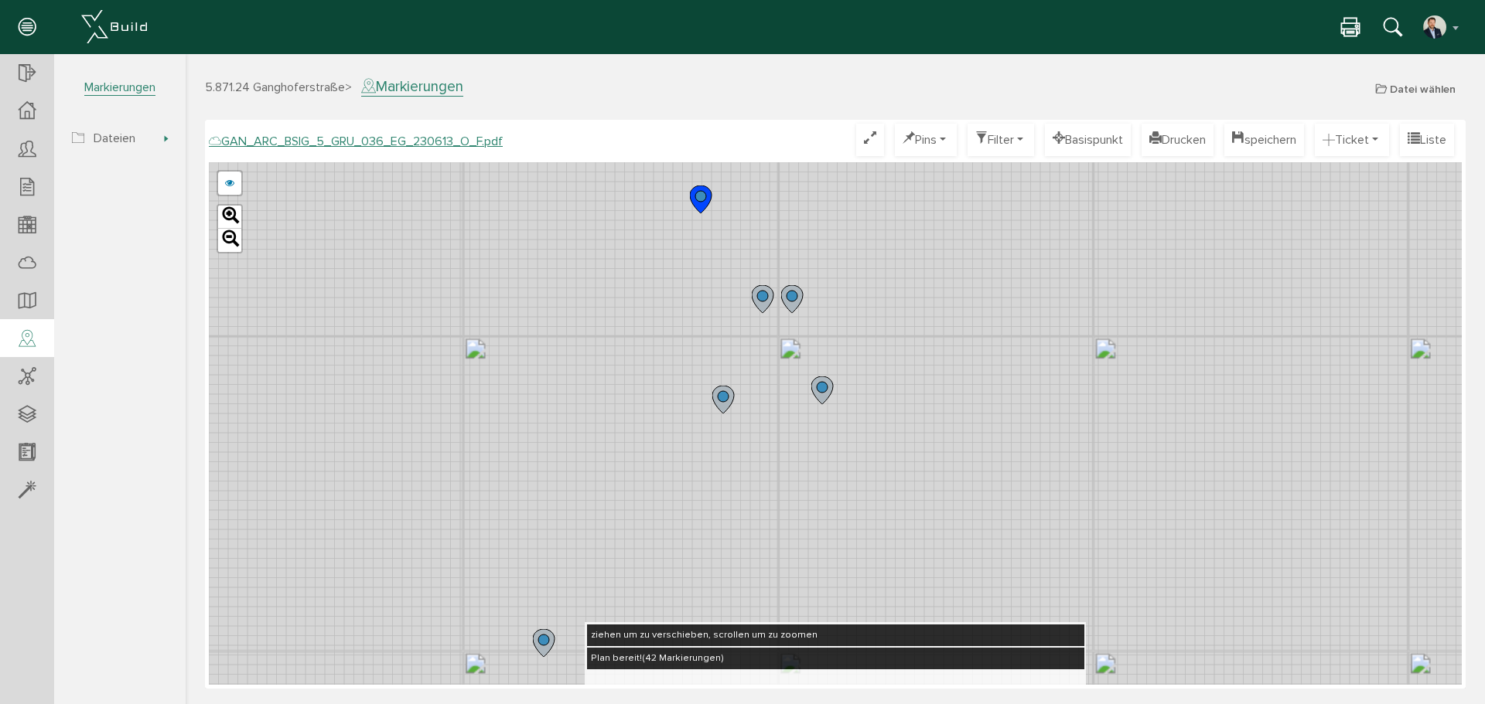
click at [822, 391] on circle at bounding box center [822, 387] width 11 height 11
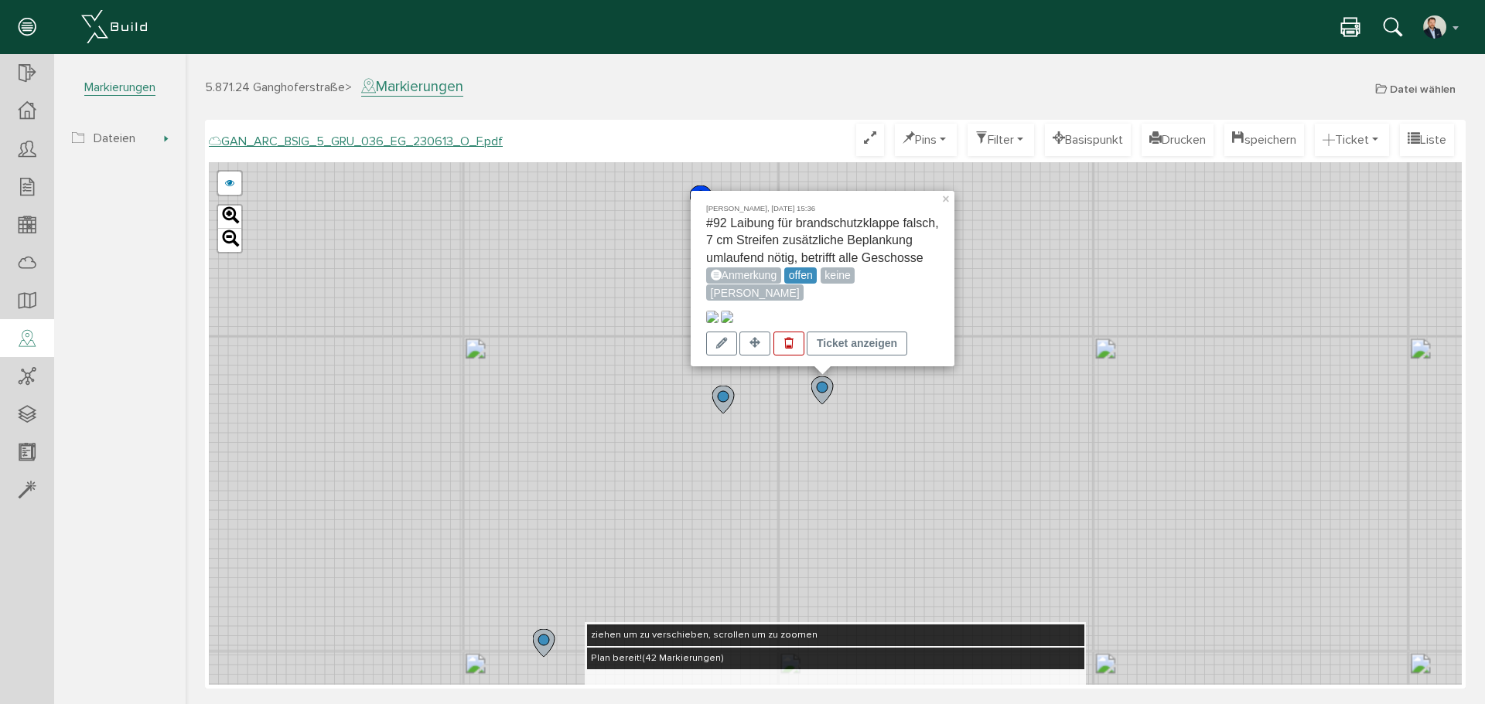
click at [718, 311] on img at bounding box center [712, 317] width 12 height 12
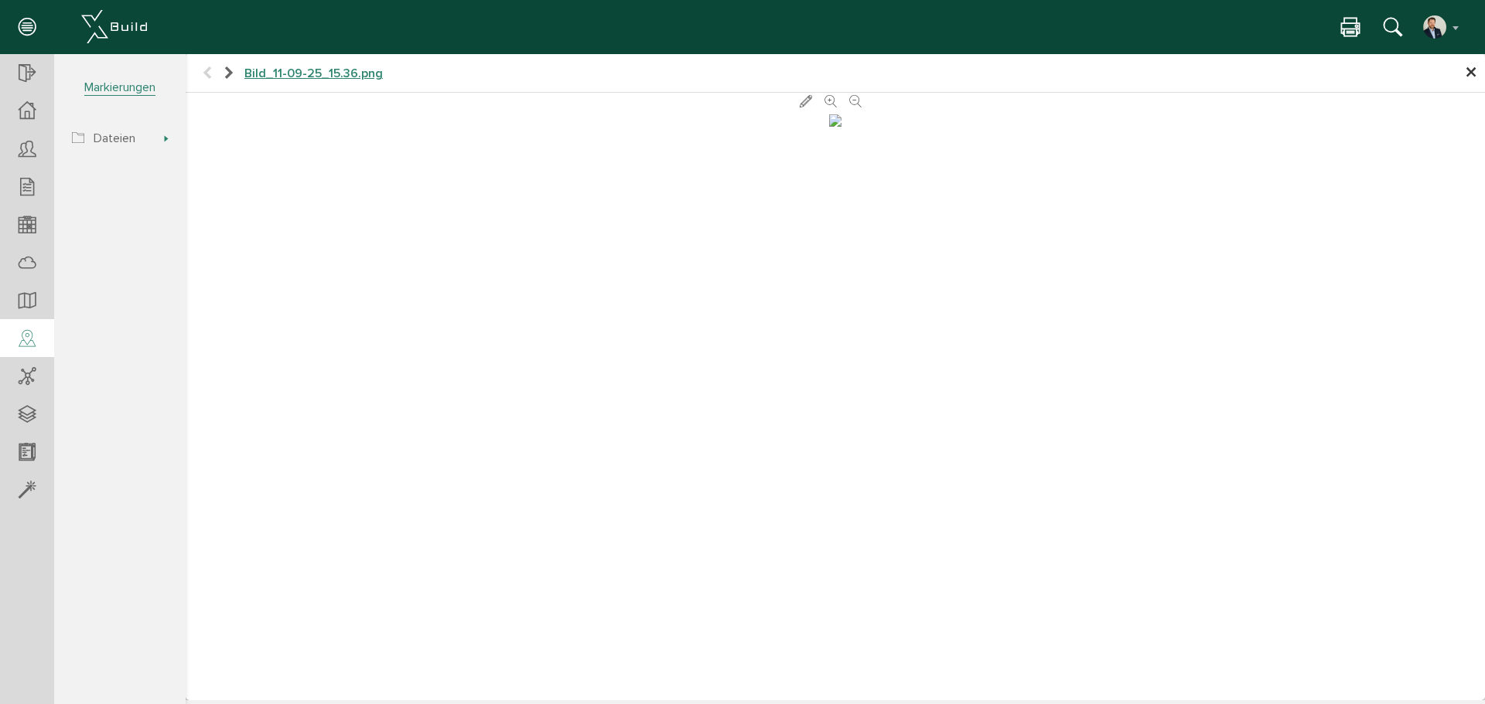
click at [1466, 67] on span "×" at bounding box center [1471, 73] width 12 height 30
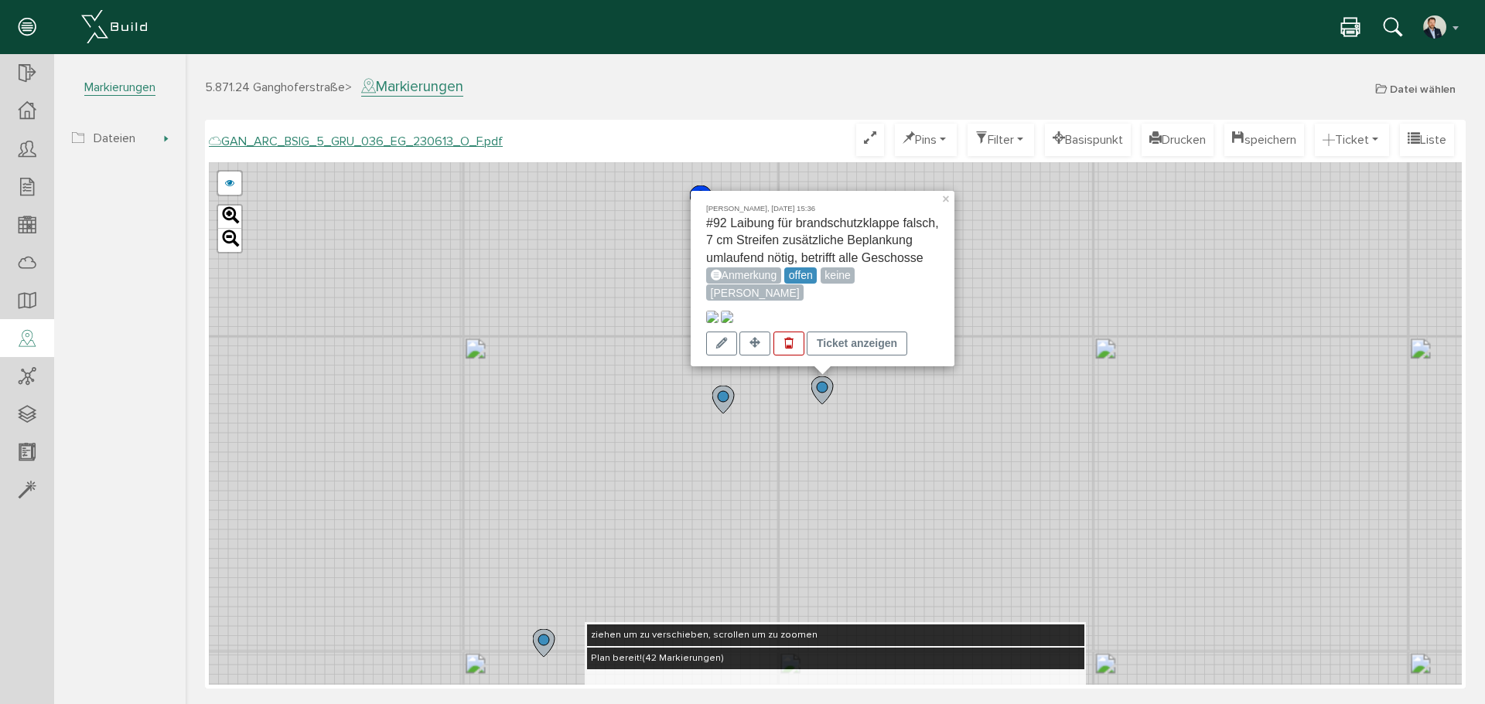
click at [952, 191] on link "×" at bounding box center [947, 196] width 14 height 11
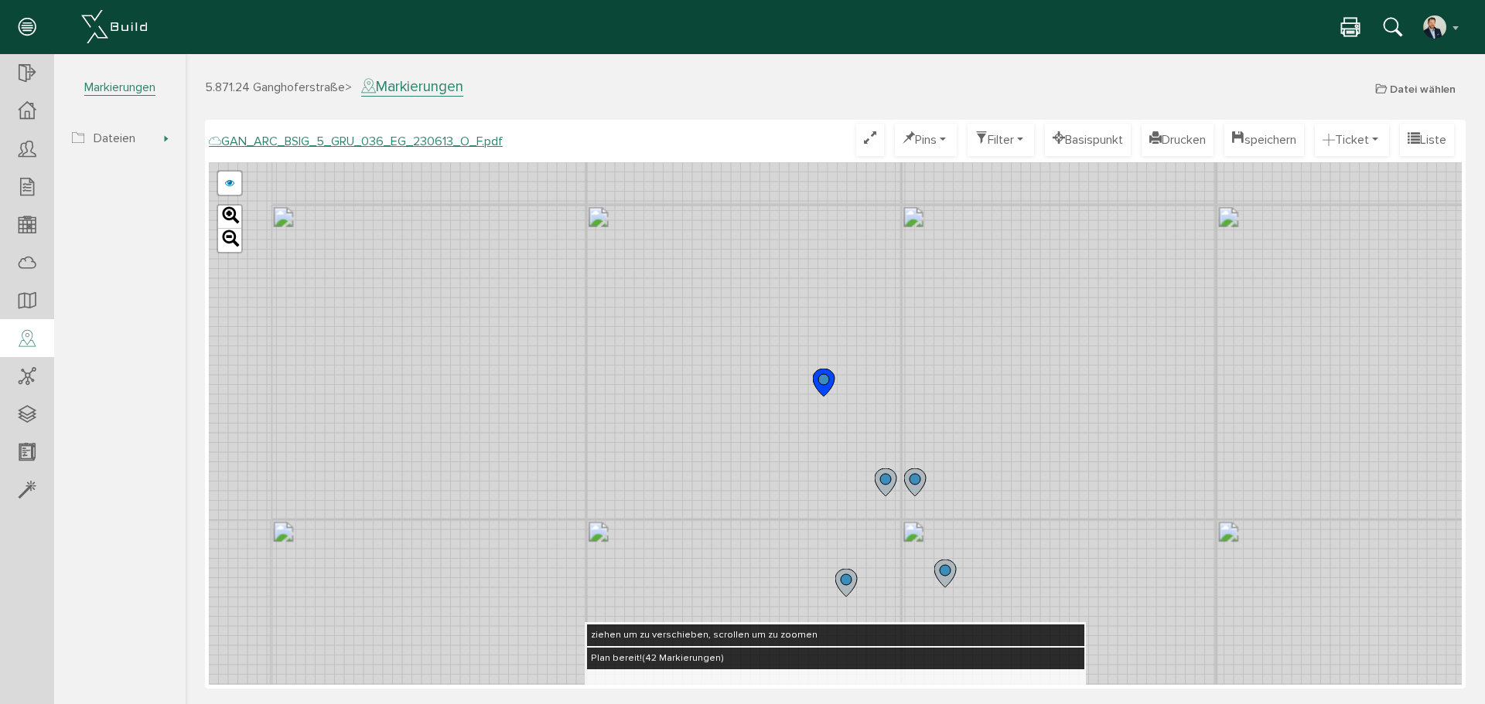
drag, startPoint x: 885, startPoint y: 339, endPoint x: 1014, endPoint y: 534, distance: 233.8
click at [1014, 534] on div "GAN_ARC_BSIG_5_GRU_036_EG_230613_N_F.pdf GAN_ARC_BSIG_5_GRU_036_EG_230613_M_F.p…" at bounding box center [835, 423] width 1253 height 523
click at [822, 384] on icon at bounding box center [830, 394] width 22 height 28
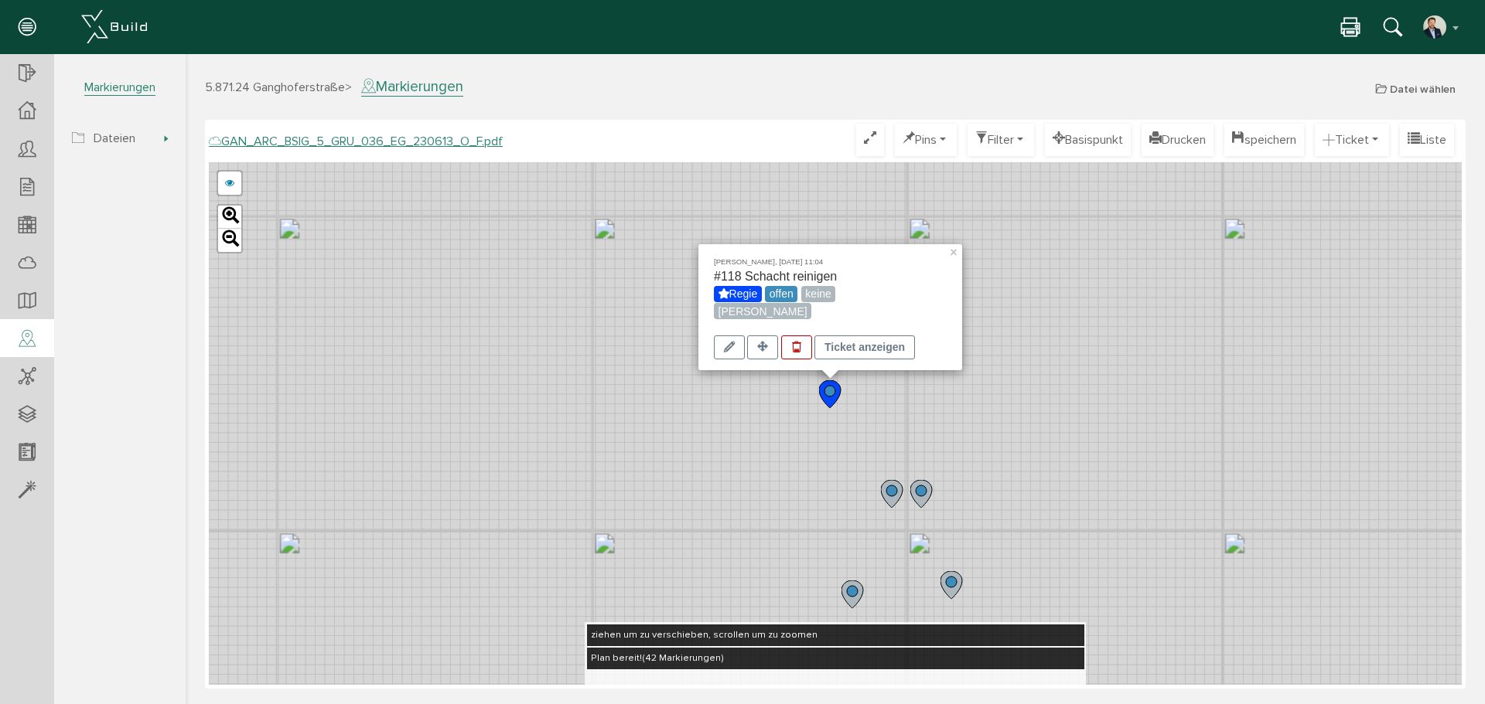
click at [1102, 385] on div "[PERSON_NAME], [DATE] 11:04 #118 Schacht reinigen Regie offen keine [PERSON_NAM…" at bounding box center [835, 423] width 1253 height 523
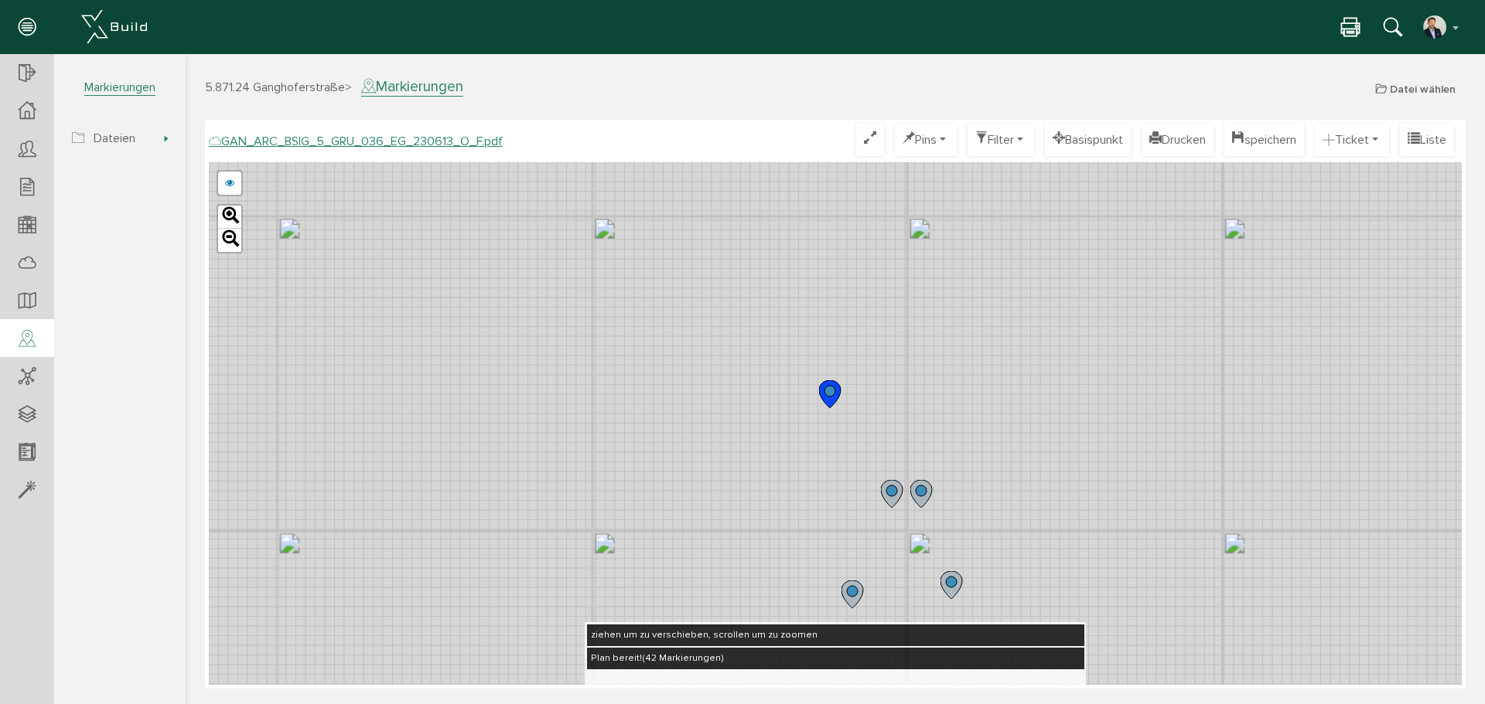
click at [892, 494] on circle at bounding box center [891, 491] width 11 height 11
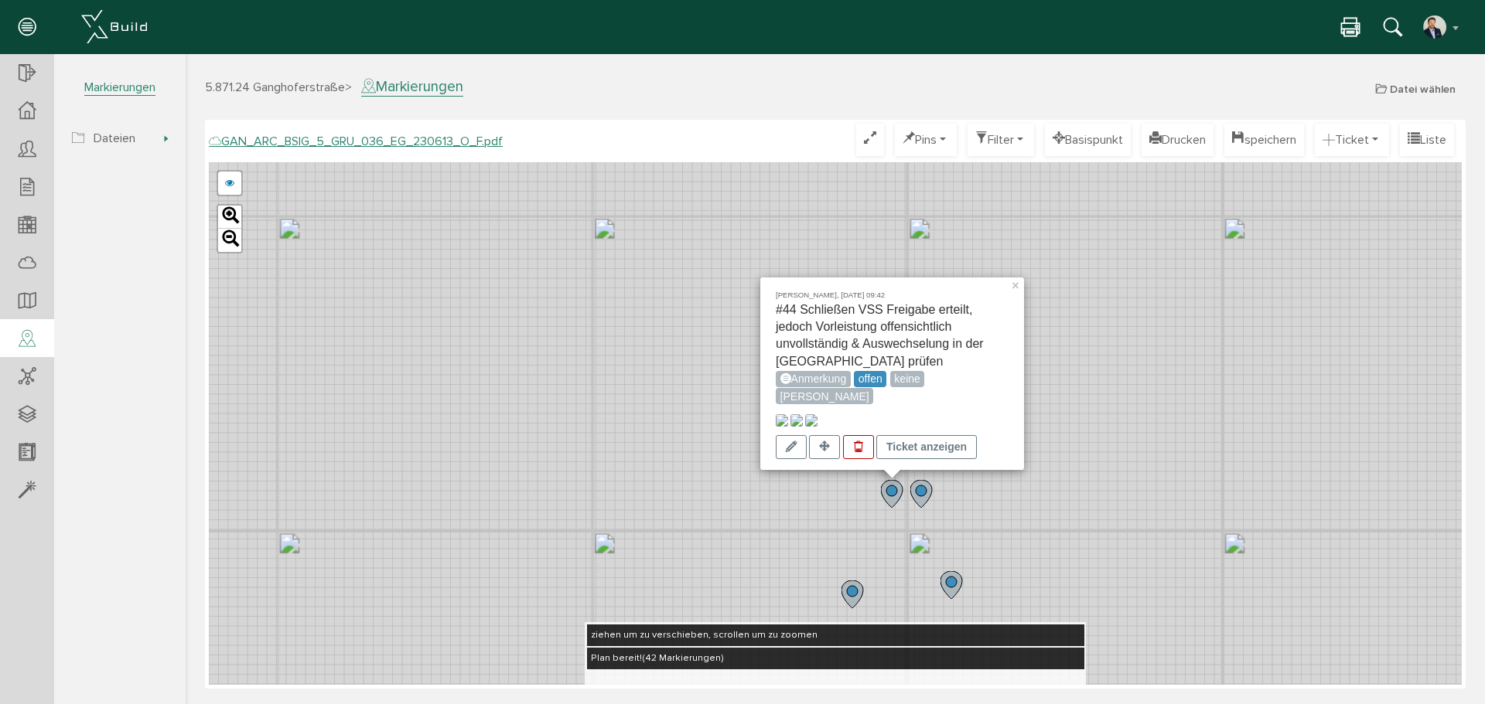
click at [1018, 508] on div "[PERSON_NAME], [DATE] 09:42 #44 Schließen VSS Freigabe erteilt, jedoch Vorleist…" at bounding box center [835, 423] width 1253 height 523
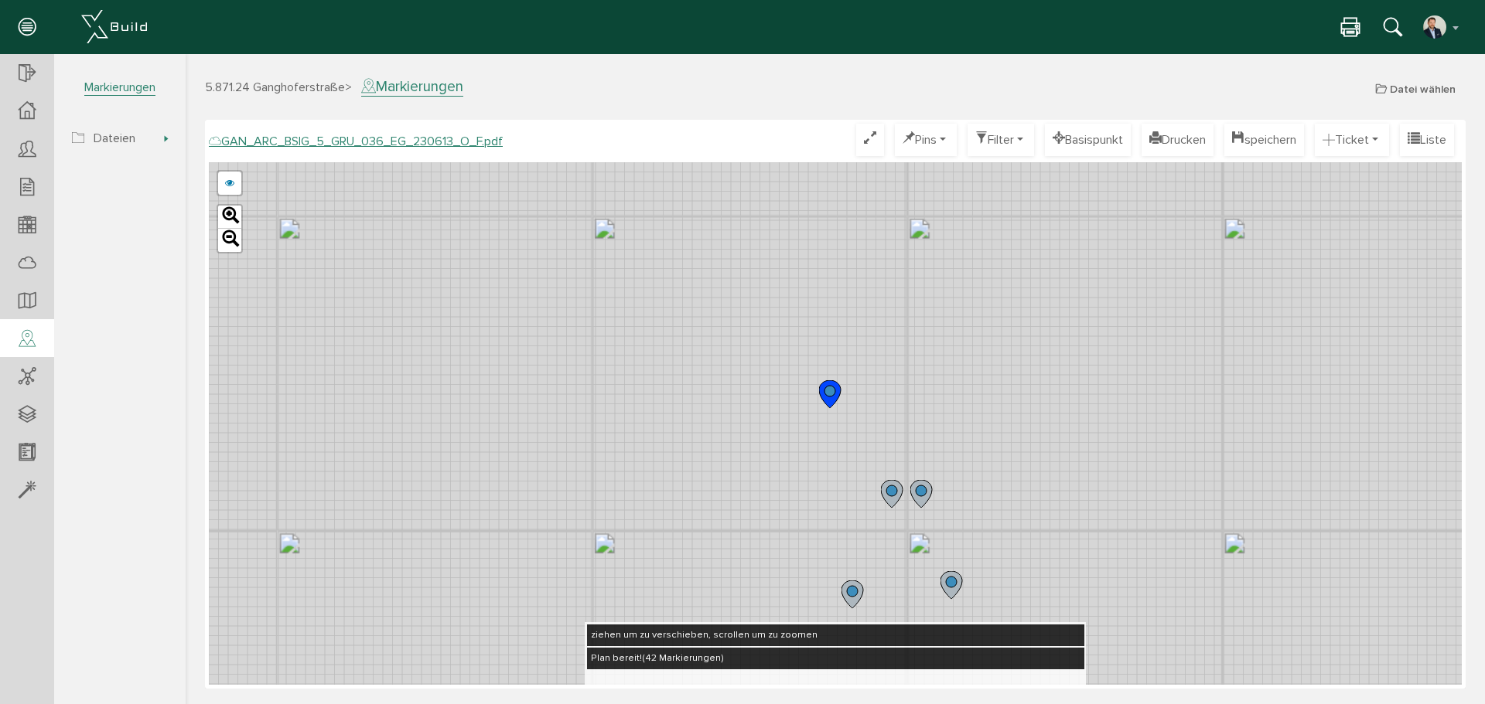
click at [926, 496] on icon at bounding box center [921, 494] width 22 height 28
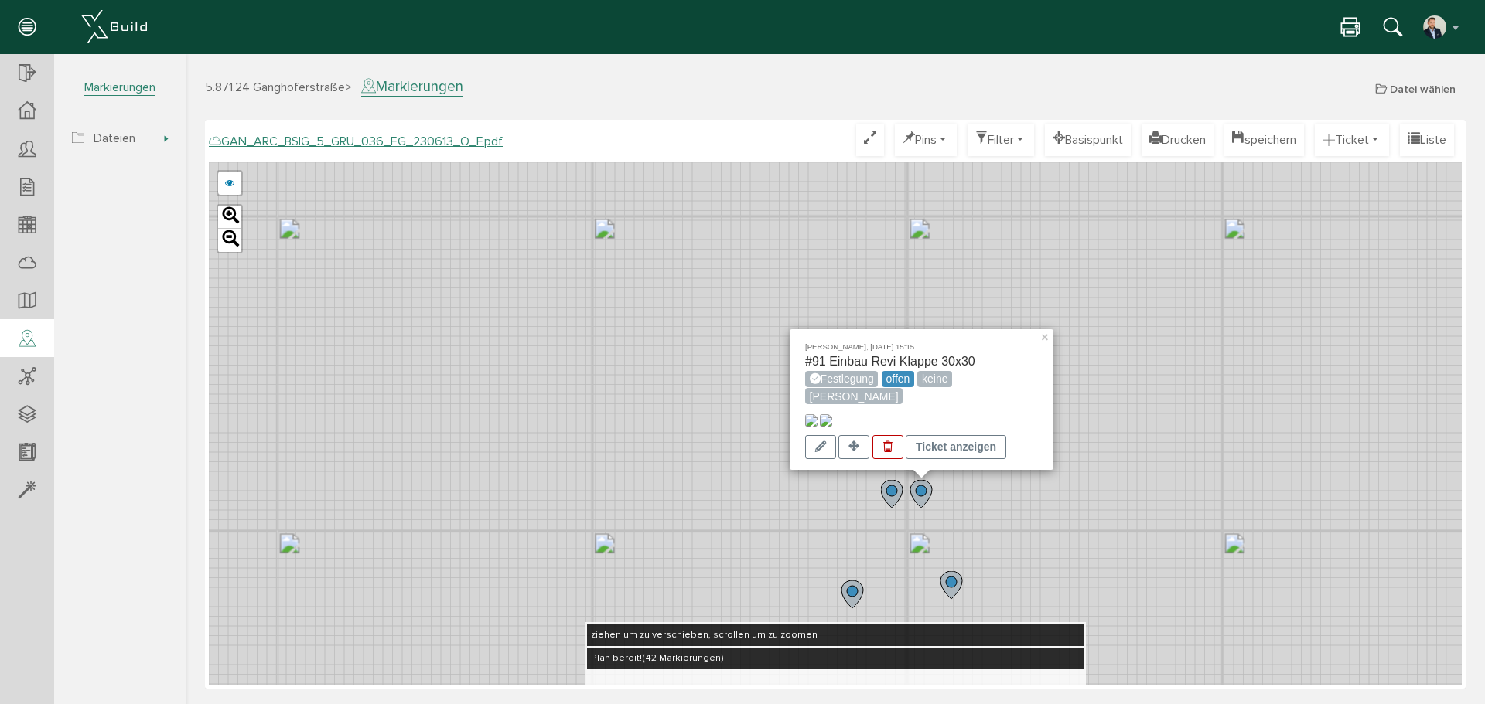
click at [1142, 472] on div "[PERSON_NAME], [DATE] 15:15 #91 Einbau Revi Klappe 30x30 Festlegung offen keine…" at bounding box center [835, 423] width 1253 height 523
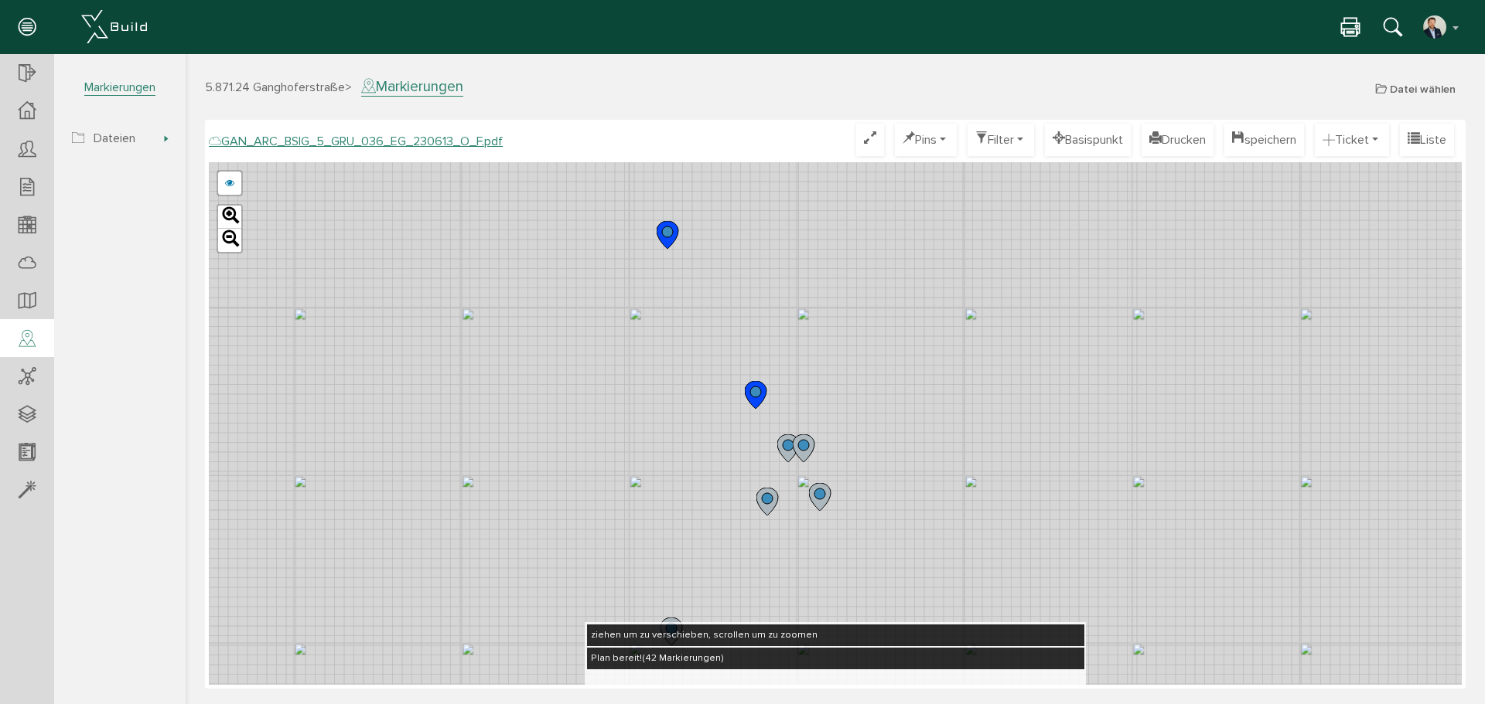
click at [661, 227] on icon at bounding box center [667, 235] width 22 height 28
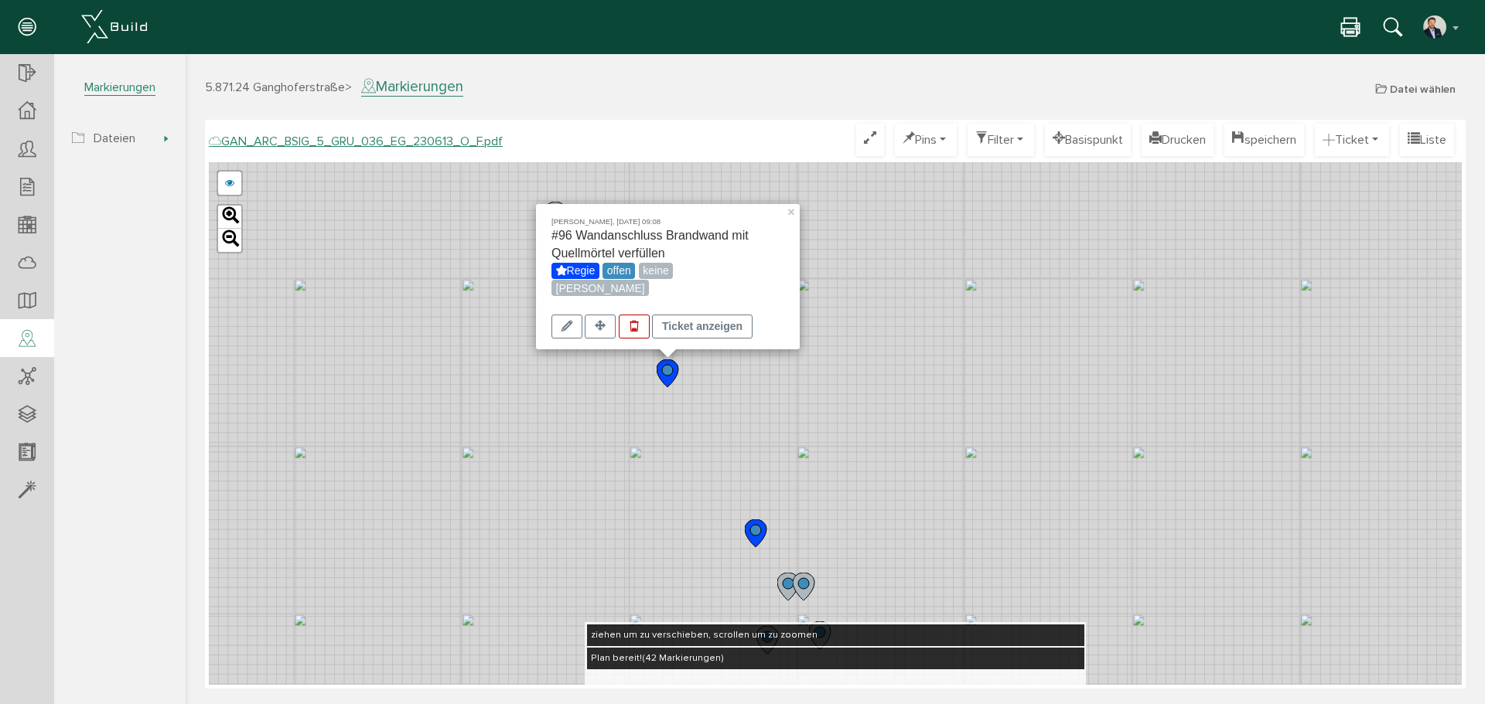
click at [838, 369] on div "[PERSON_NAME], [DATE] 09:08 #96 Wandanschluss Brandwand mit Quellmörtel verfüll…" at bounding box center [835, 423] width 1253 height 523
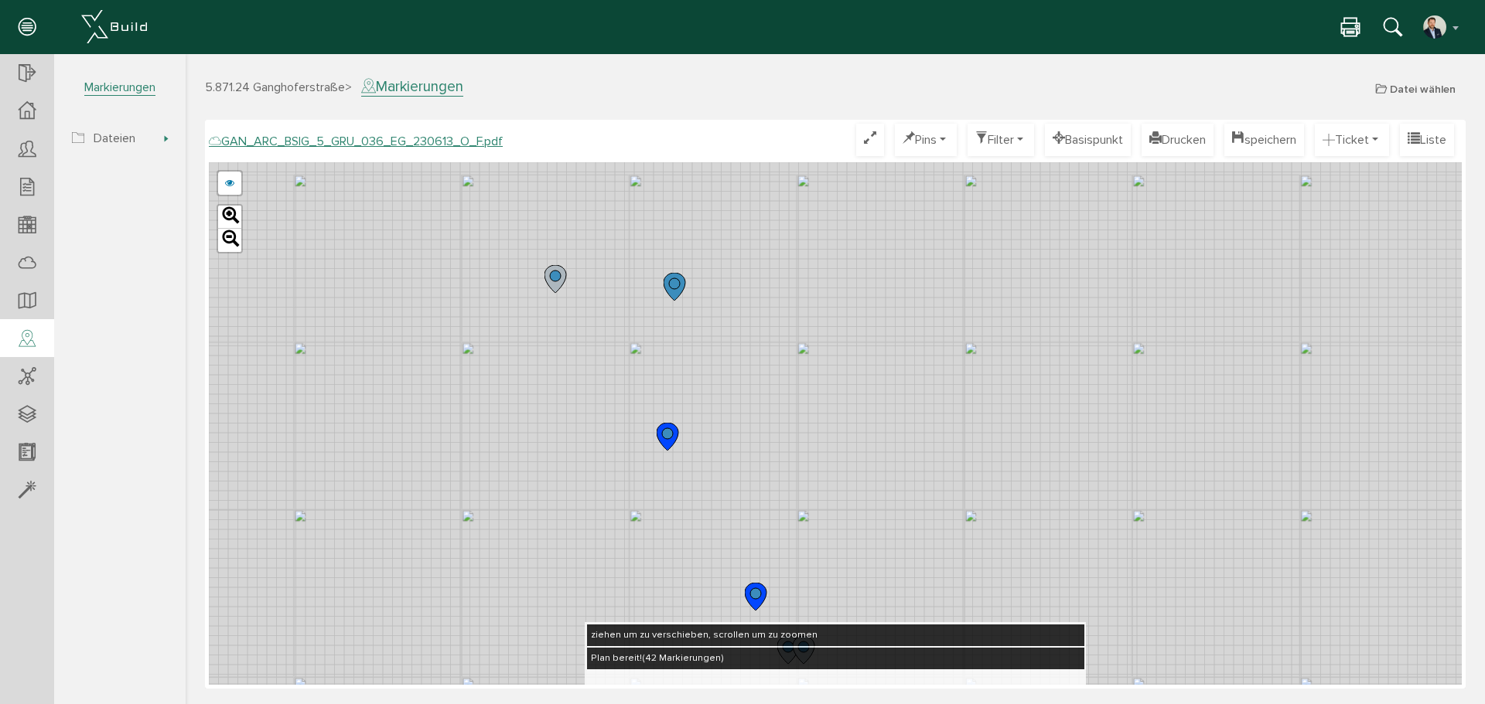
drag, startPoint x: 798, startPoint y: 381, endPoint x: 793, endPoint y: 447, distance: 65.9
click at [793, 446] on div "GAN_ARC_BSIG_5_GRU_036_EG_230613_N_F.pdf GAN_ARC_BSIG_5_GRU_036_EG_230613_M_F.p…" at bounding box center [835, 423] width 1253 height 523
click at [670, 323] on circle at bounding box center [669, 322] width 11 height 11
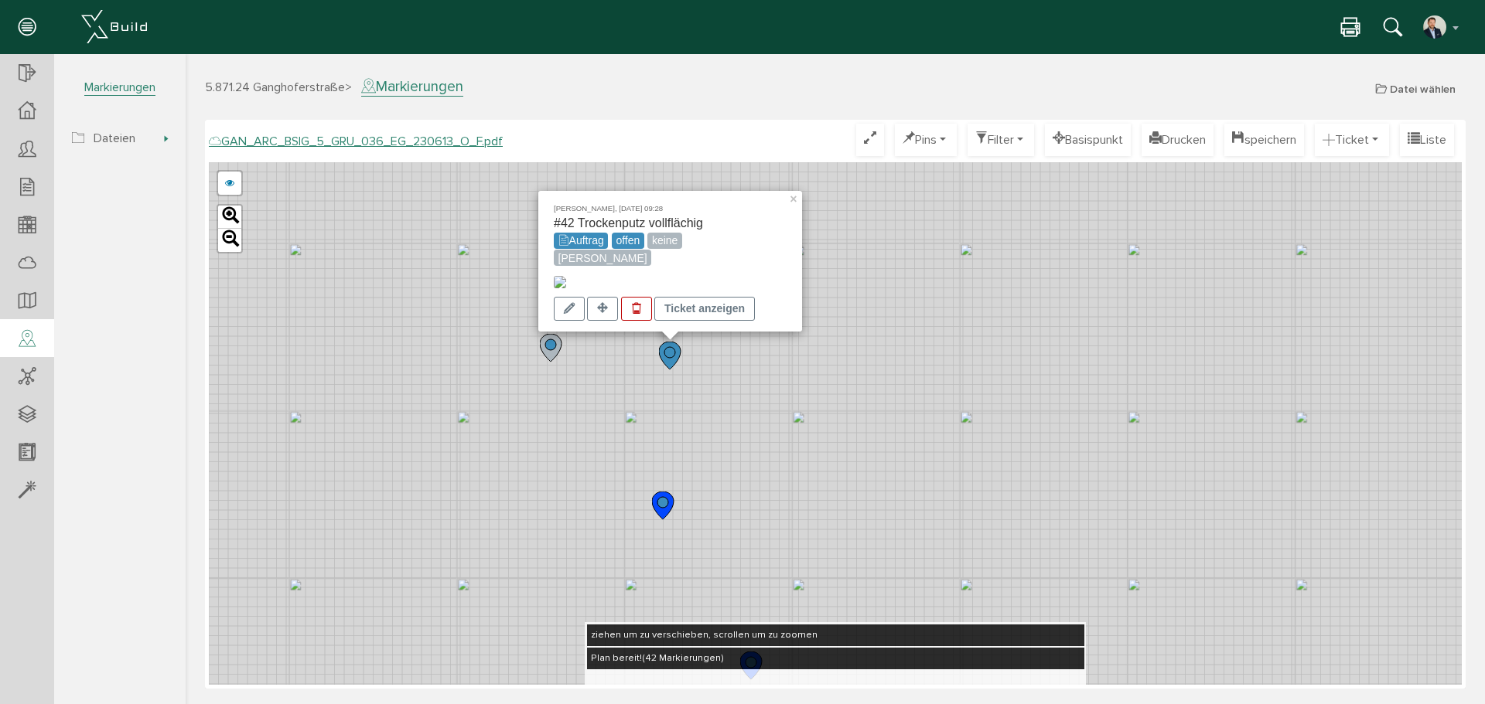
click at [840, 432] on div "[PERSON_NAME], [DATE] 09:28 #42 Trockenputz vollflächig Auftrag offen keine [PE…" at bounding box center [835, 423] width 1253 height 523
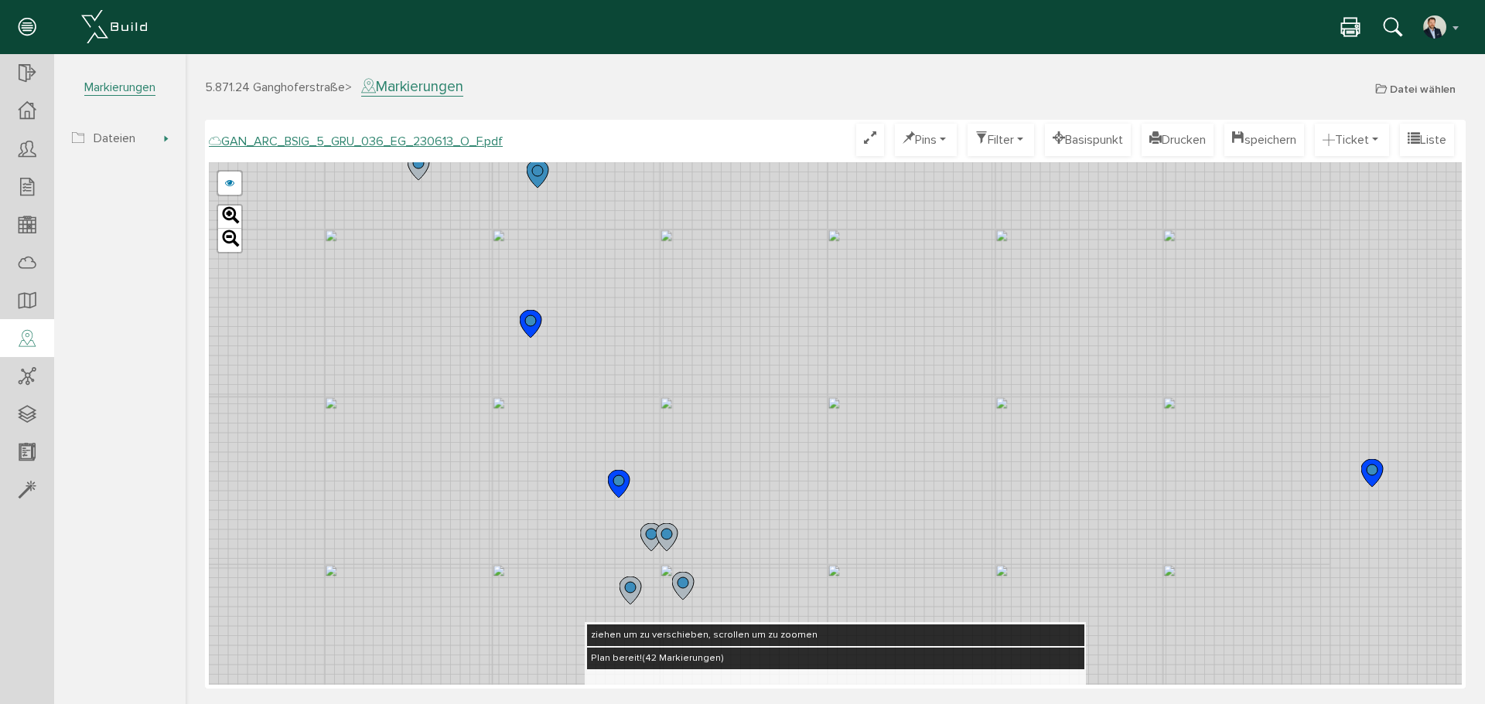
drag, startPoint x: 957, startPoint y: 557, endPoint x: 729, endPoint y: 244, distance: 387.4
click at [729, 244] on div "GAN_ARC_BSIG_5_GRU_036_EG_230613_N_F.pdf GAN_ARC_BSIG_5_GRU_036_EG_230613_M_F.p…" at bounding box center [835, 423] width 1253 height 523
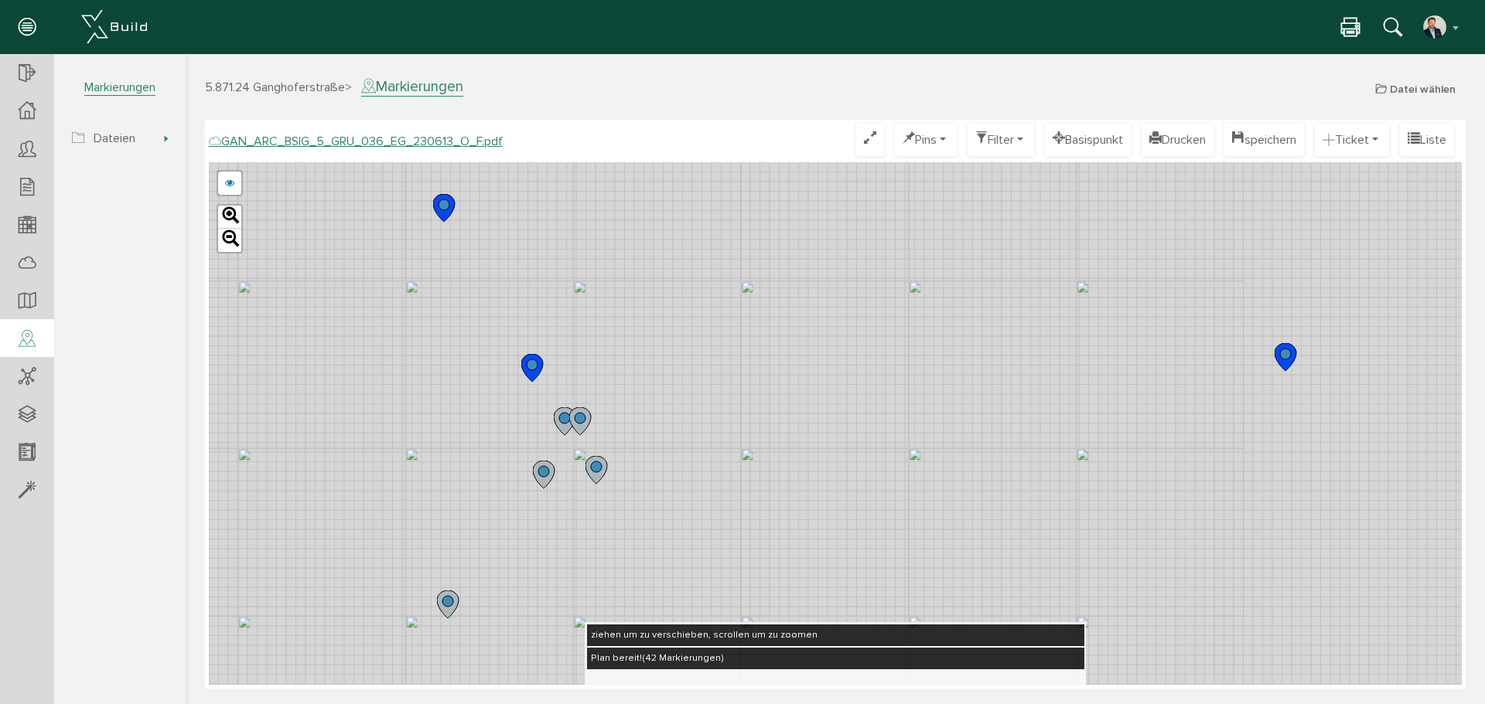
drag, startPoint x: 762, startPoint y: 401, endPoint x: 752, endPoint y: 307, distance: 95.0
click at [752, 307] on div "GAN_ARC_BSIG_5_GRU_036_EG_230613_N_F.pdf GAN_ARC_BSIG_5_GRU_036_EG_230613_M_F.p…" at bounding box center [835, 423] width 1253 height 523
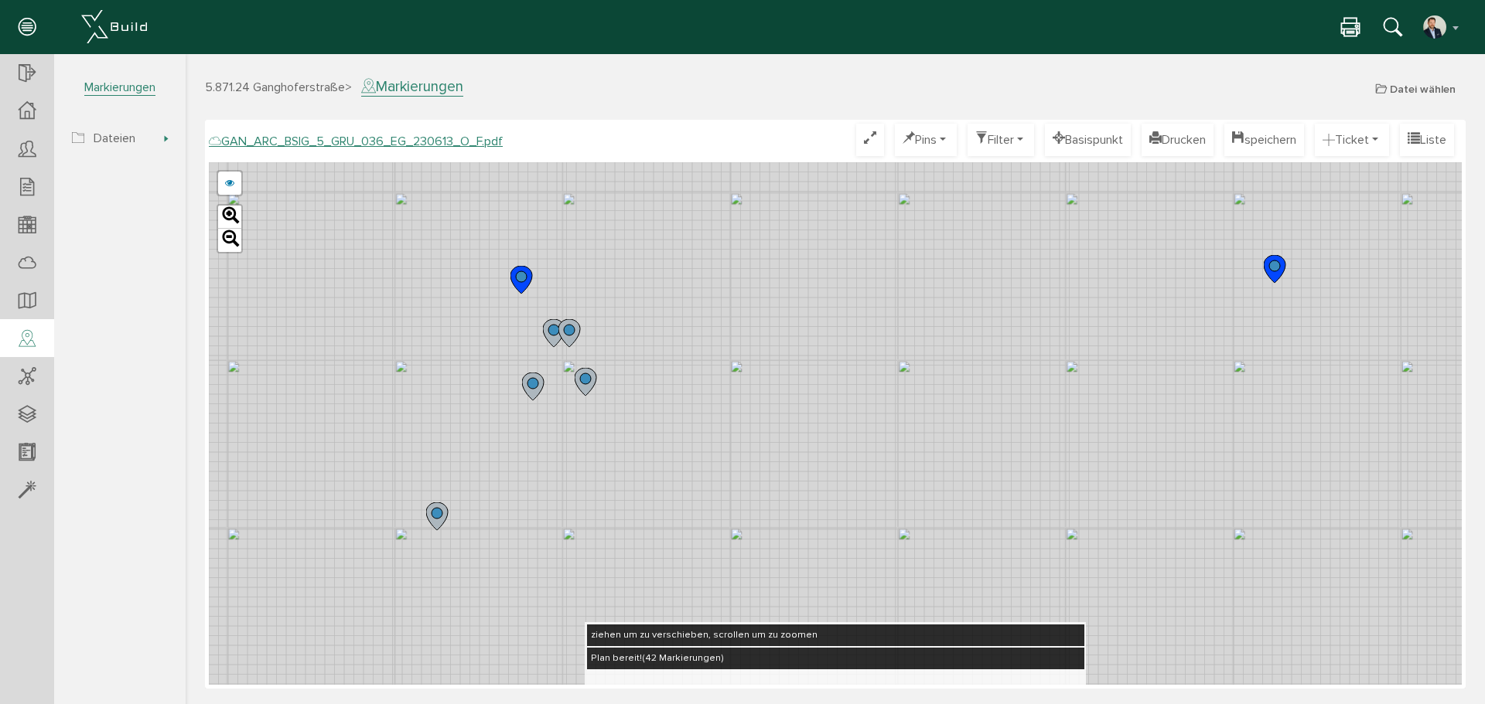
click at [1285, 273] on icon at bounding box center [1276, 269] width 26 height 29
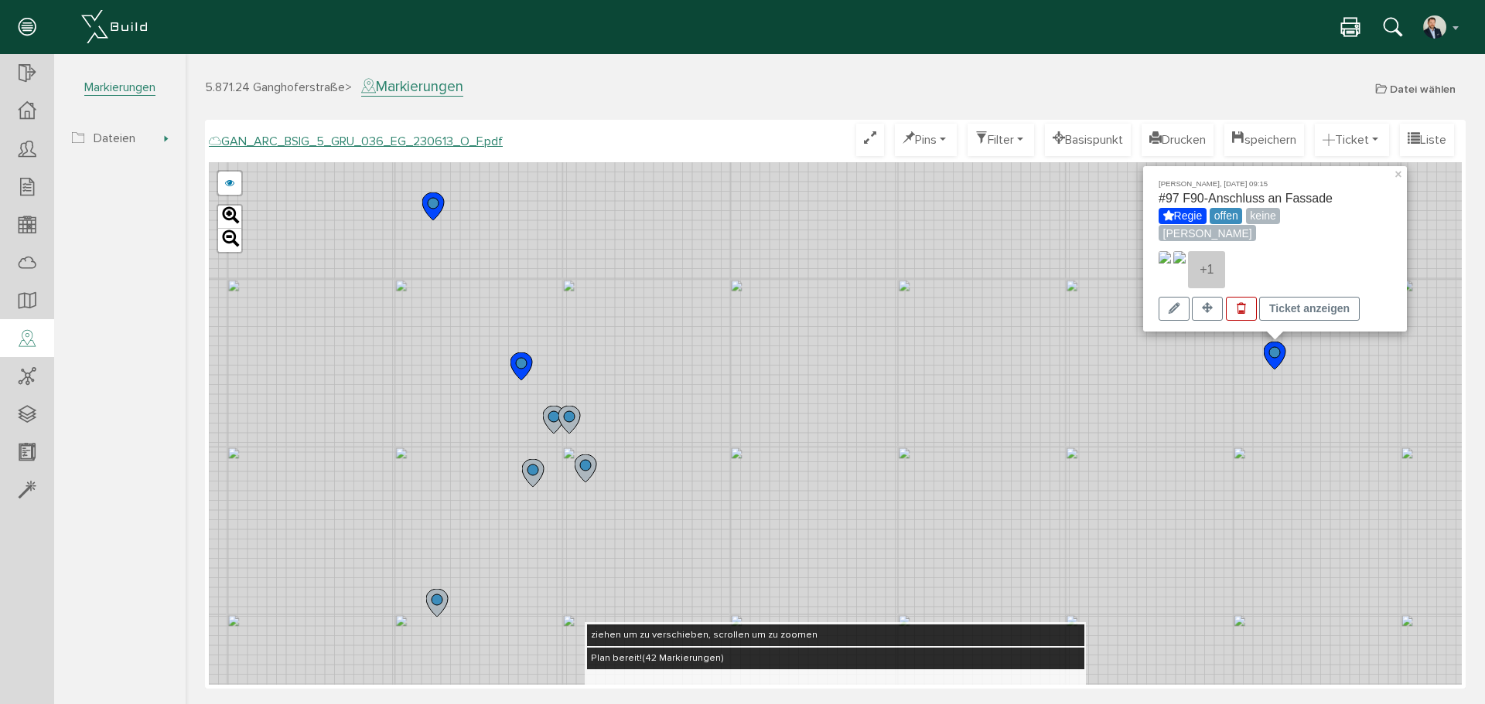
click at [1060, 325] on div "[PERSON_NAME], [DATE] 09:15 #97 F90-Anschluss an Fassade Regie offen keine [PER…" at bounding box center [835, 423] width 1253 height 523
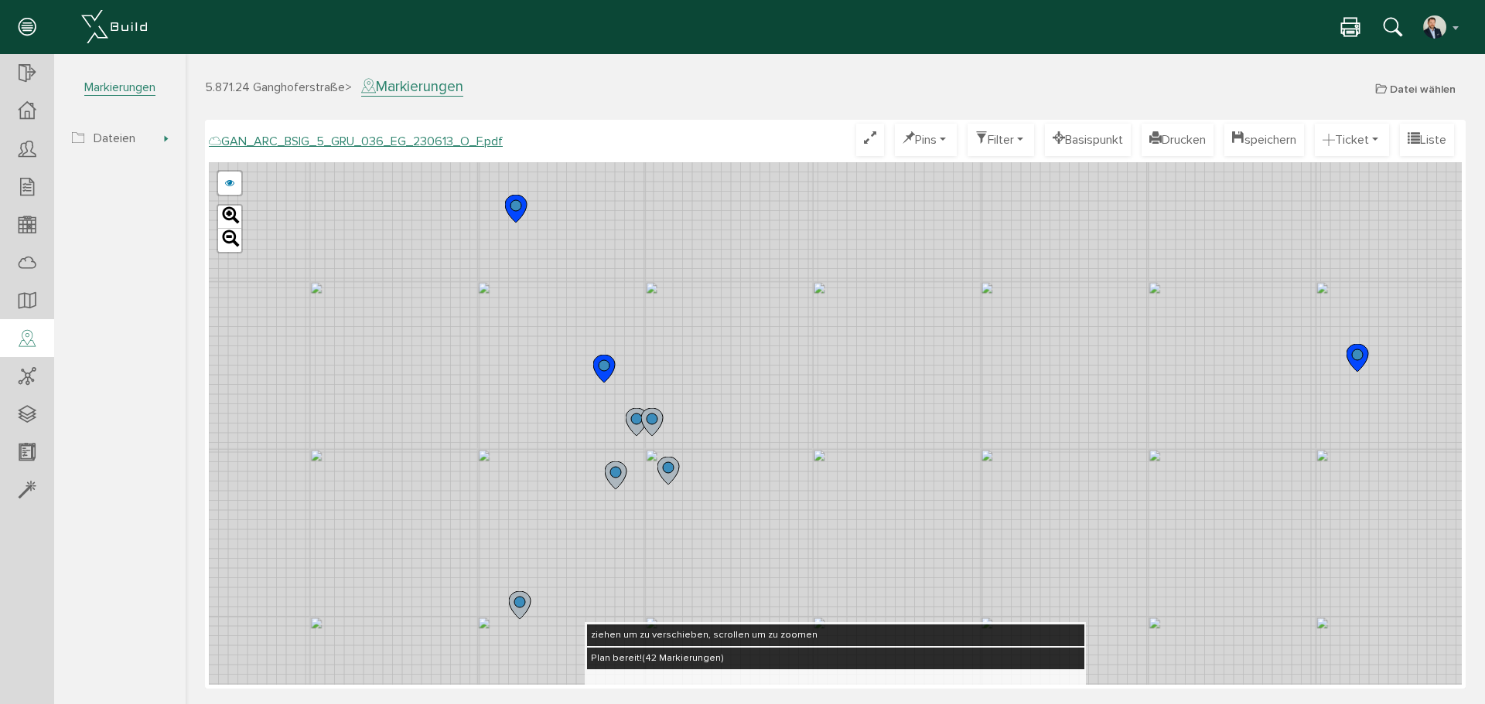
drag, startPoint x: 994, startPoint y: 351, endPoint x: 1083, endPoint y: 356, distance: 89.0
click at [1083, 356] on div "GAN_ARC_BSIG_5_GRU_036_EG_230613_N_F.pdf GAN_ARC_BSIG_5_GRU_036_EG_230613_M_F.p…" at bounding box center [835, 423] width 1253 height 523
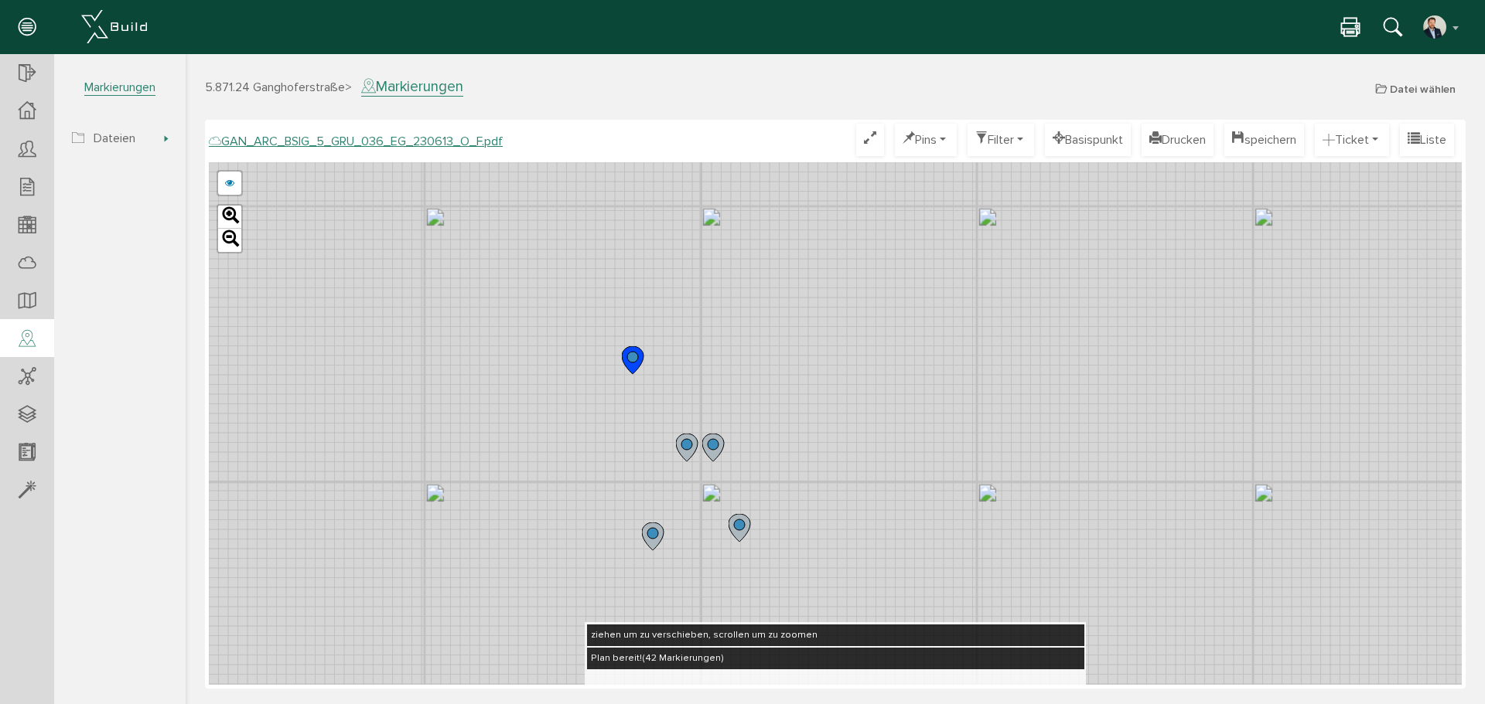
drag, startPoint x: 711, startPoint y: 399, endPoint x: 823, endPoint y: 377, distance: 114.3
click at [823, 377] on div "GAN_ARC_BSIG_5_GRU_036_EG_230613_N_F.pdf GAN_ARC_BSIG_5_GRU_036_EG_230613_M_F.p…" at bounding box center [835, 423] width 1253 height 523
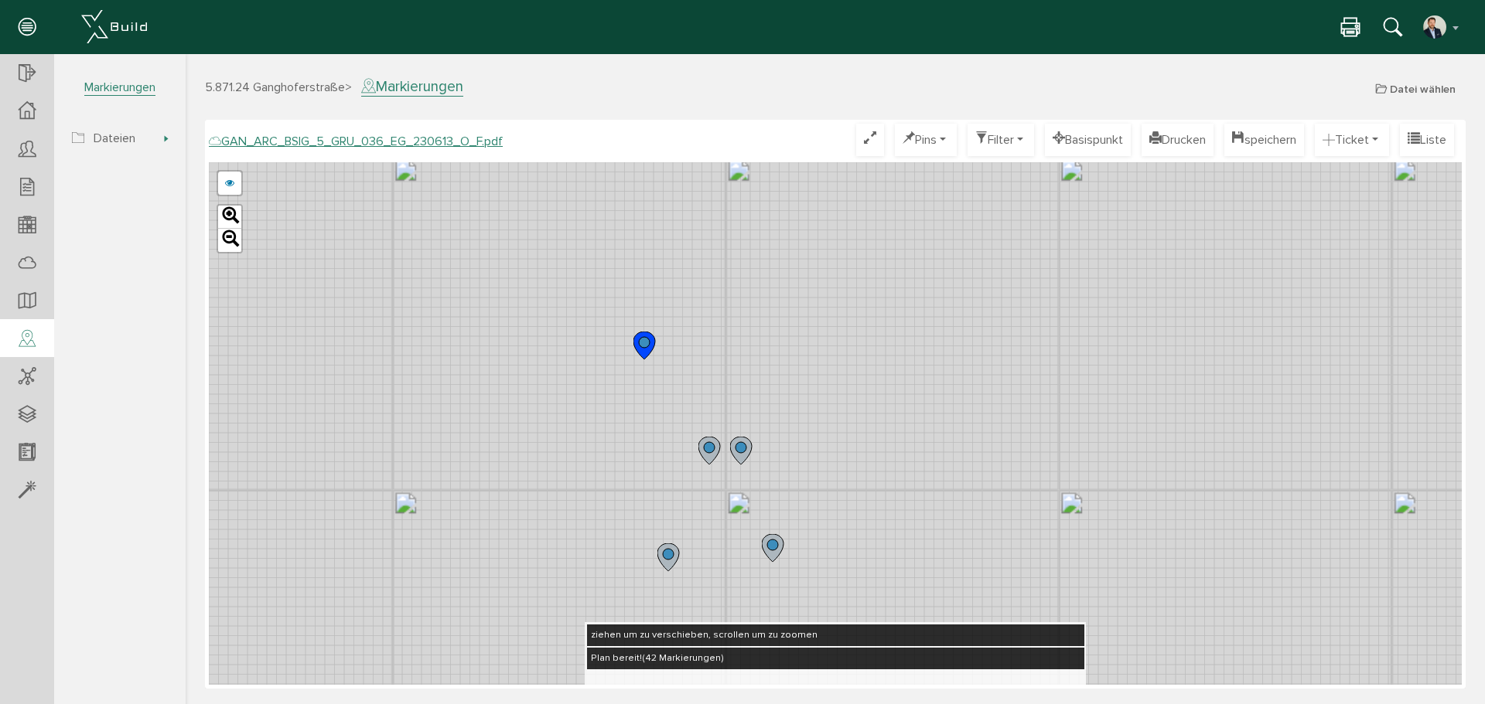
click at [674, 557] on icon at bounding box center [668, 558] width 22 height 28
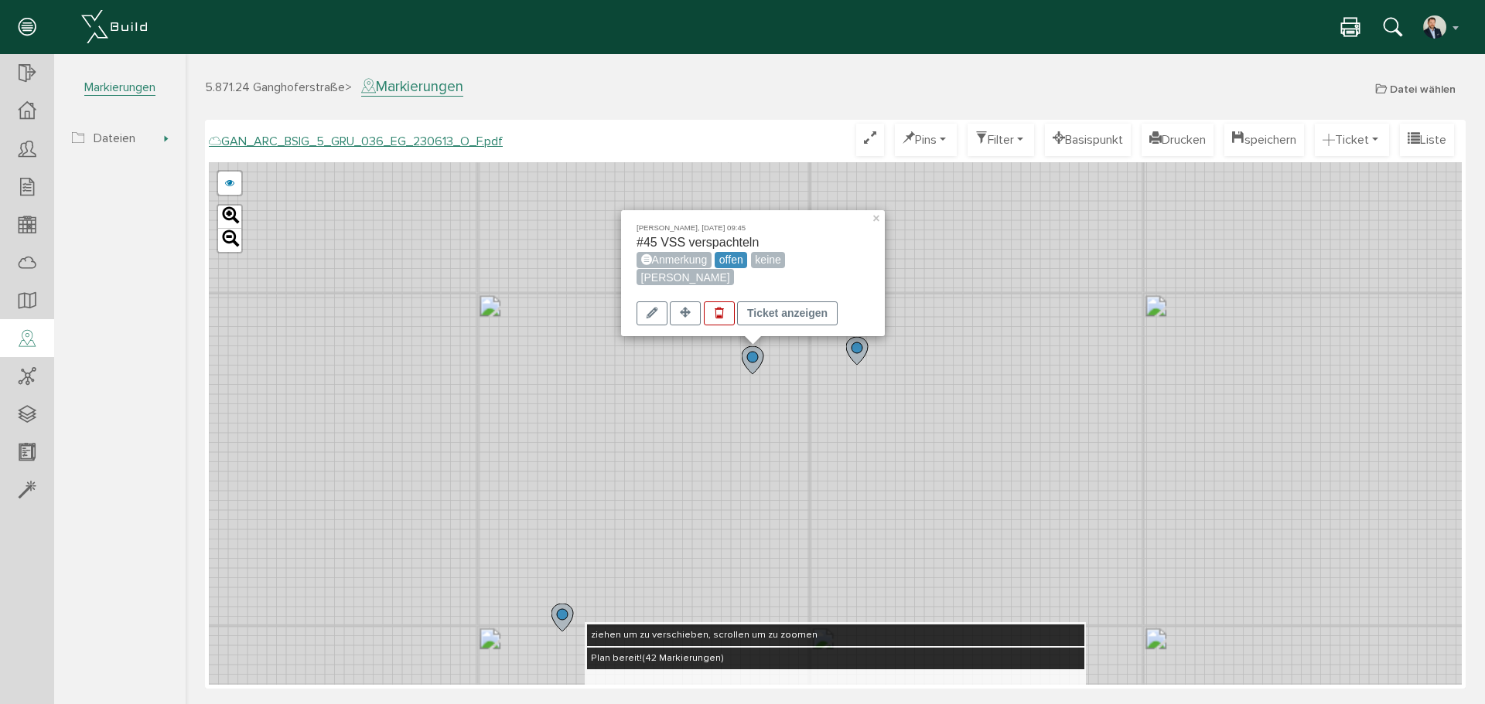
drag, startPoint x: 894, startPoint y: 513, endPoint x: 978, endPoint y: 306, distance: 223.0
click at [978, 306] on div "[PERSON_NAME], [DATE] 09:45 #45 VSS verspachteln Anmerkung offen keine [PERSON_…" at bounding box center [835, 423] width 1253 height 523
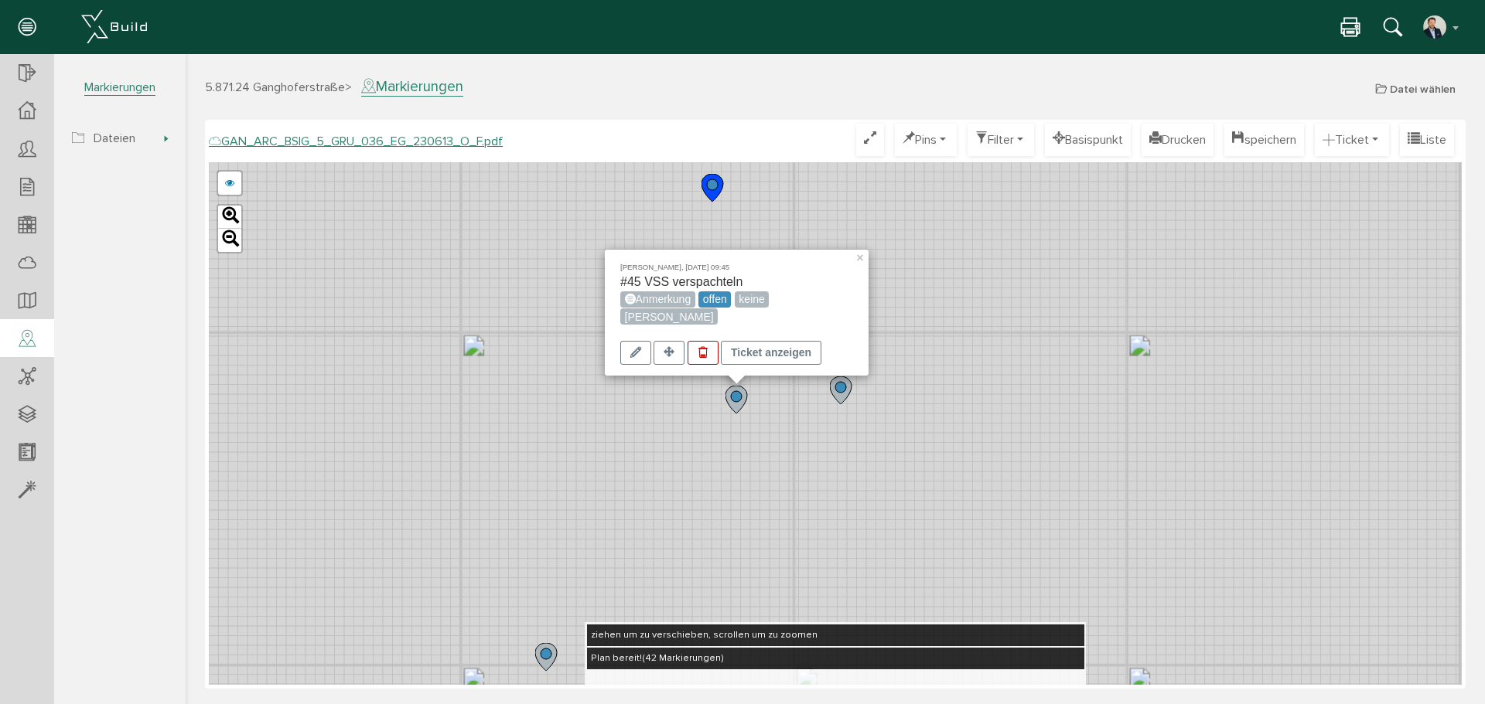
drag, startPoint x: 970, startPoint y: 437, endPoint x: 950, endPoint y: 484, distance: 51.0
click at [950, 483] on div "[PERSON_NAME], [DATE] 09:45 #45 VSS verspachteln Anmerkung offen keine [PERSON_…" at bounding box center [835, 423] width 1253 height 523
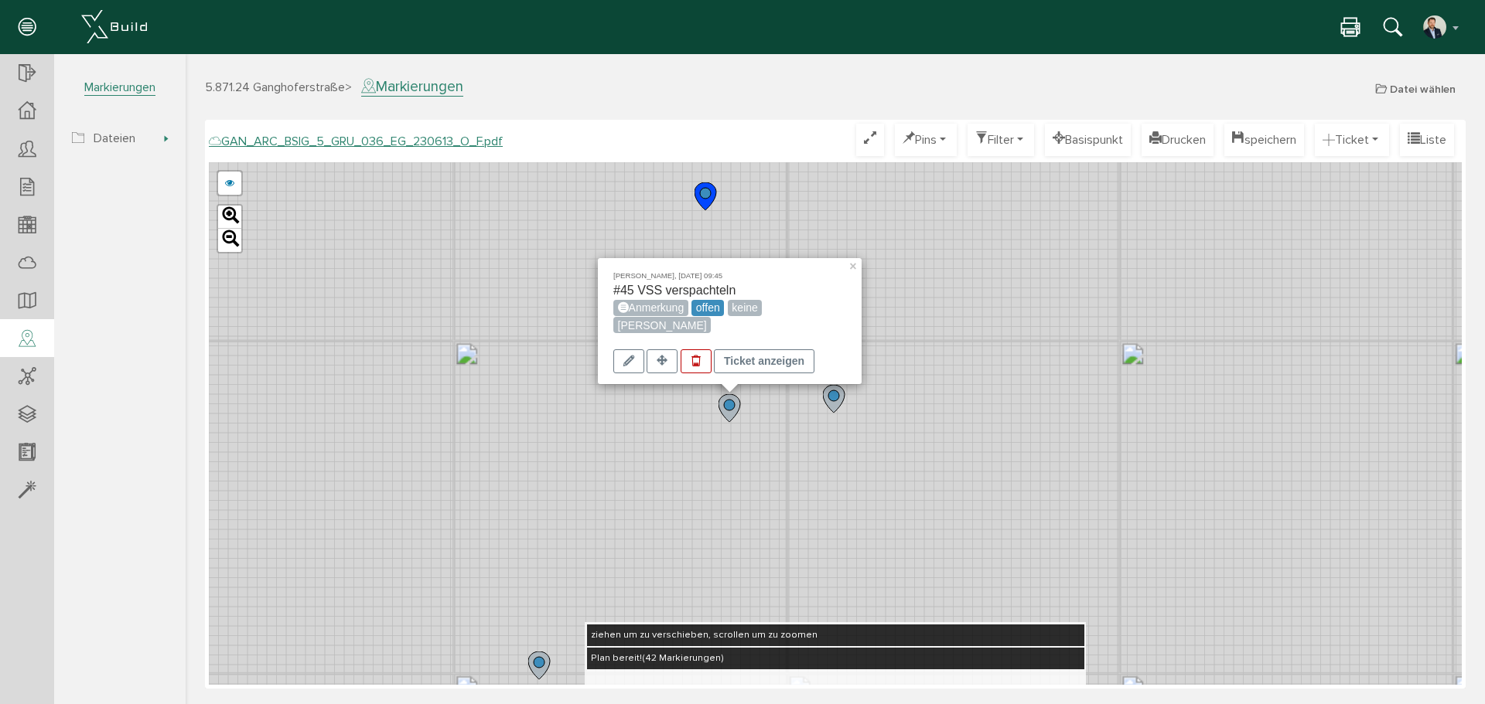
drag, startPoint x: 1000, startPoint y: 411, endPoint x: 927, endPoint y: 453, distance: 83.8
click at [977, 448] on div "[PERSON_NAME], [DATE] 09:45 #45 VSS verspachteln Anmerkung offen keine [PERSON_…" at bounding box center [835, 423] width 1253 height 523
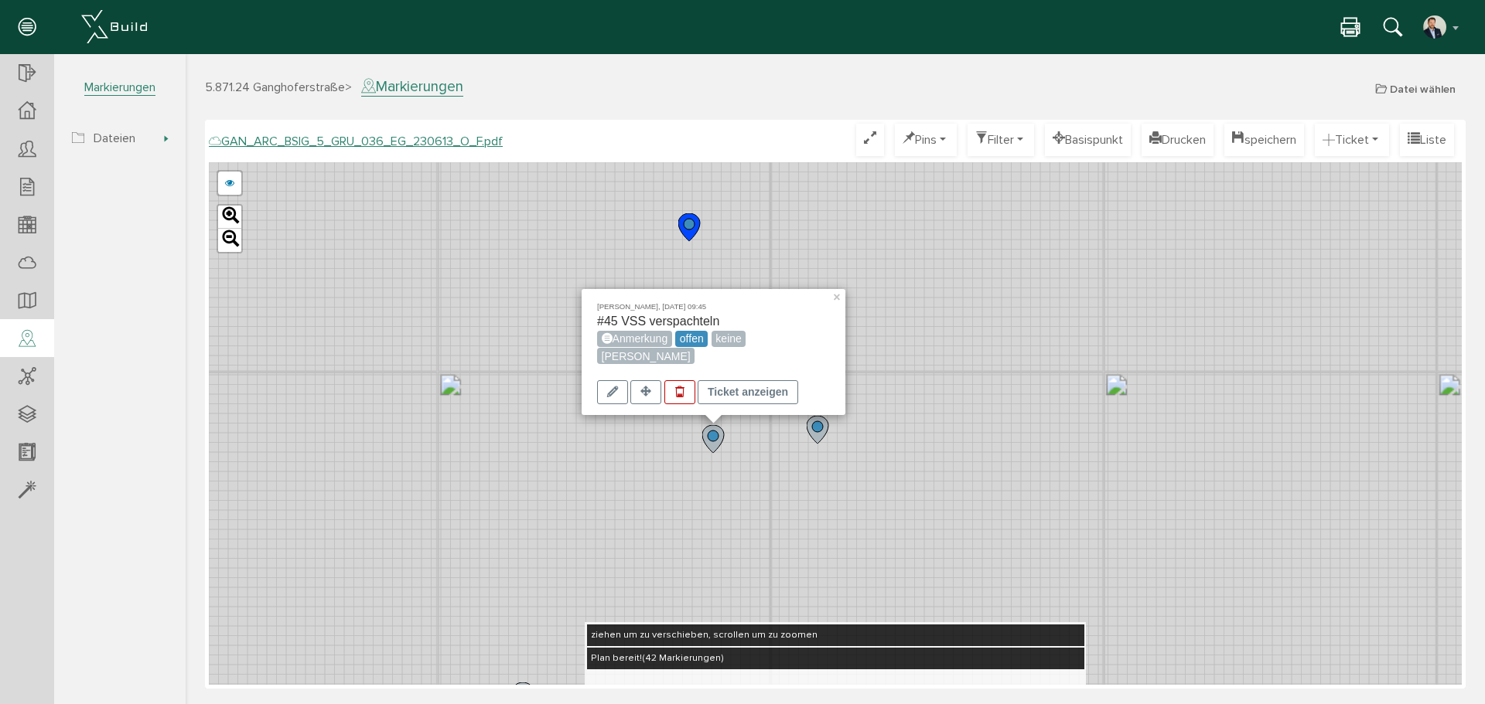
click at [813, 438] on icon at bounding box center [817, 430] width 22 height 28
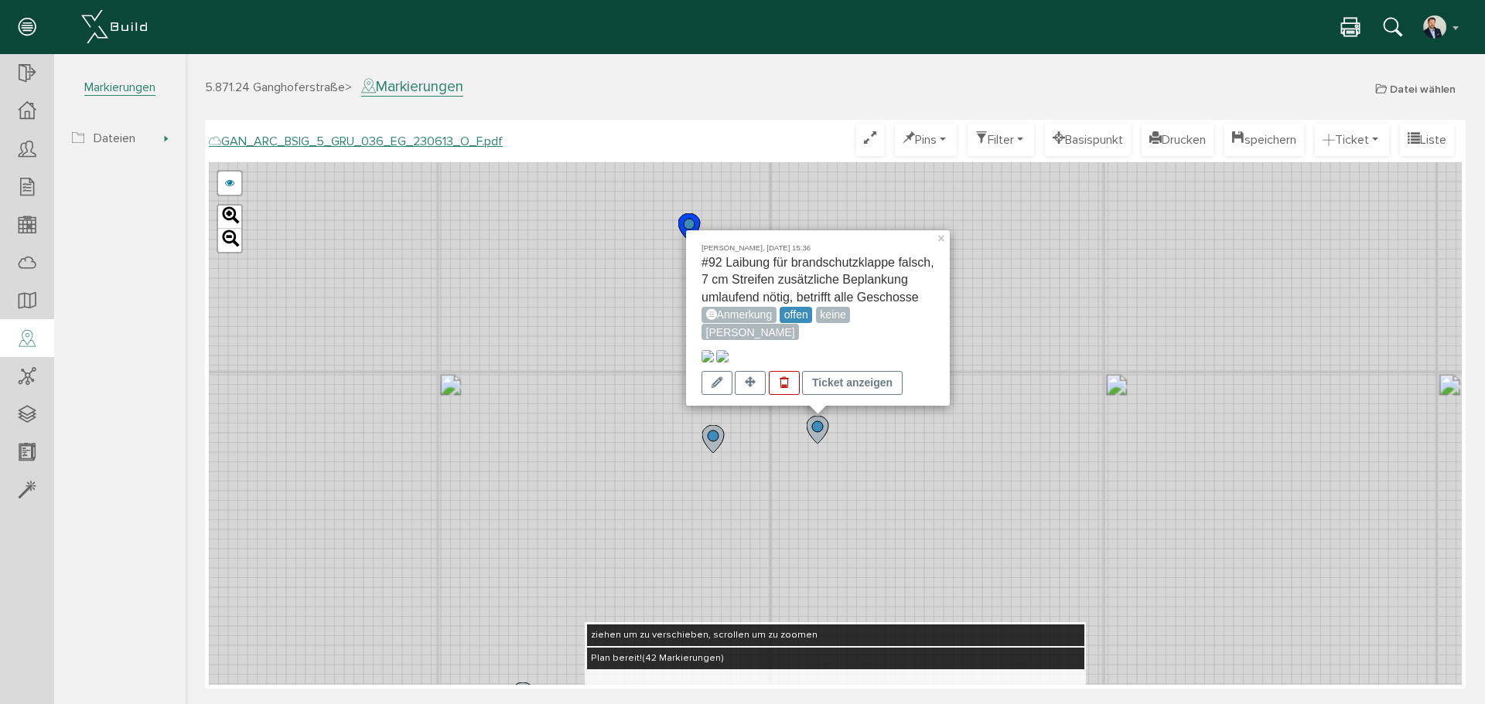
click at [960, 460] on div "[PERSON_NAME], [DATE] 15:36 #92 Laibung für brandschutzklappe falsch, 7 cm Stre…" at bounding box center [835, 423] width 1253 height 523
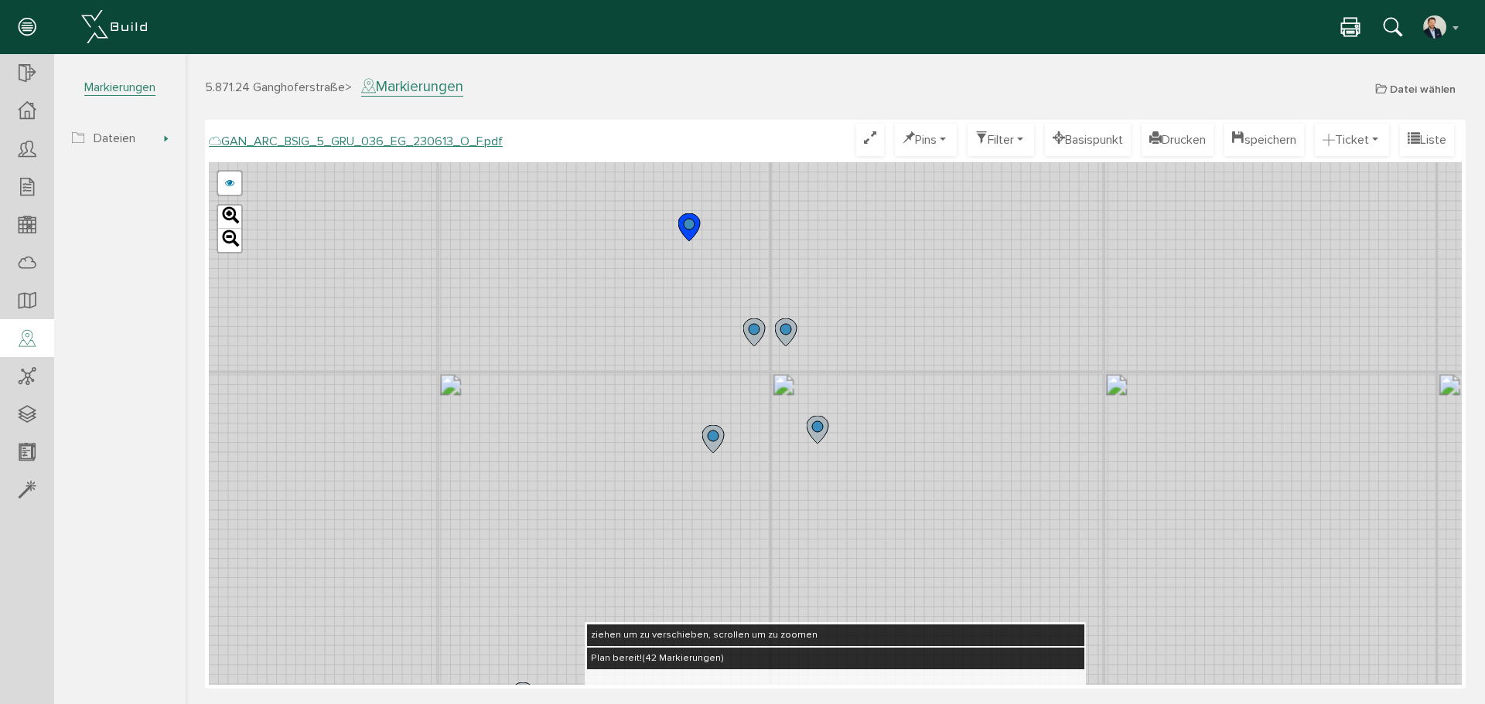
click at [931, 441] on div "GAN_ARC_BSIG_5_GRU_036_EG_230613_N_F.pdf GAN_ARC_BSIG_5_GRU_036_EG_230613_M_F.p…" at bounding box center [835, 423] width 1253 height 523
click at [815, 436] on icon at bounding box center [817, 430] width 22 height 28
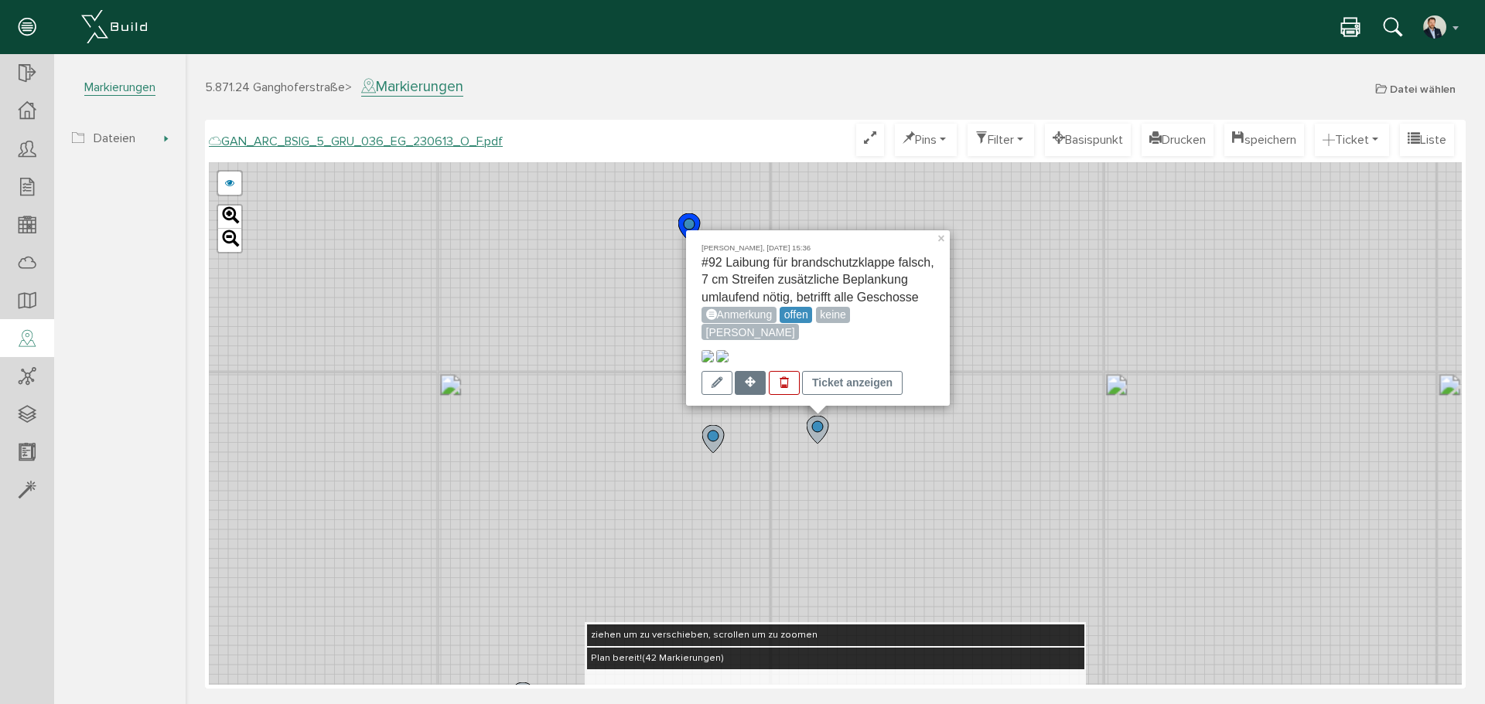
click at [747, 389] on div at bounding box center [750, 383] width 31 height 24
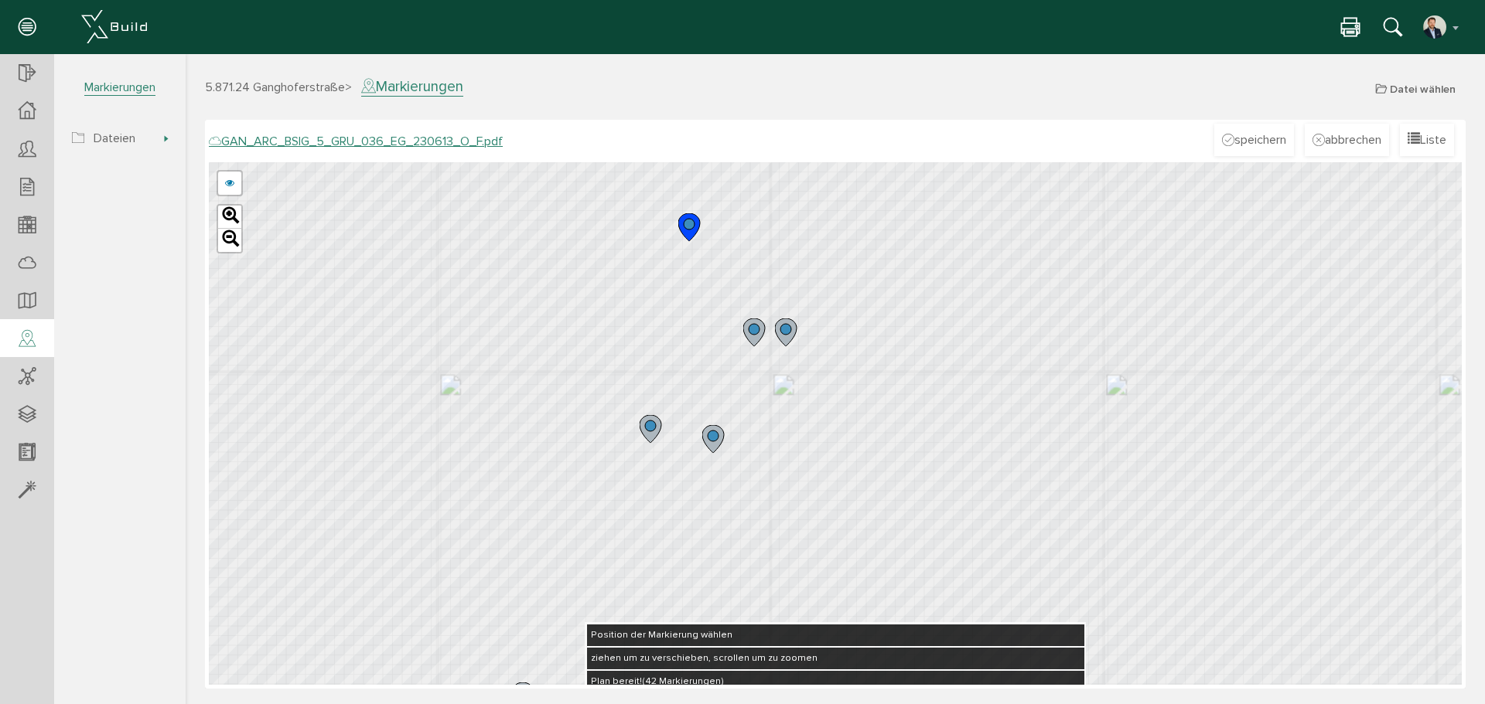
drag, startPoint x: 820, startPoint y: 438, endPoint x: 646, endPoint y: 436, distance: 174.0
click at [646, 436] on icon at bounding box center [650, 429] width 22 height 28
click at [1229, 146] on button "speichern" at bounding box center [1254, 140] width 80 height 32
click at [708, 442] on icon at bounding box center [713, 439] width 22 height 28
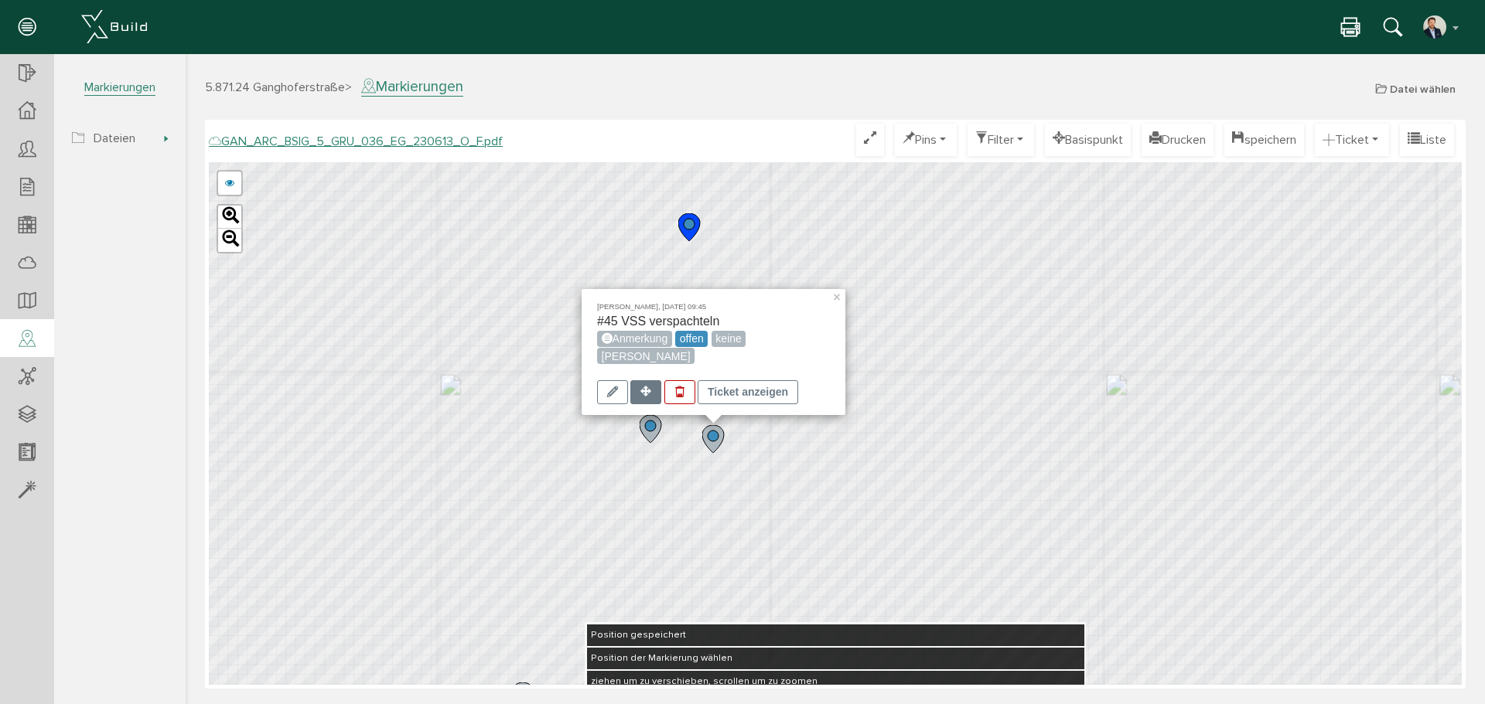
click at [643, 389] on icon at bounding box center [645, 391] width 11 height 11
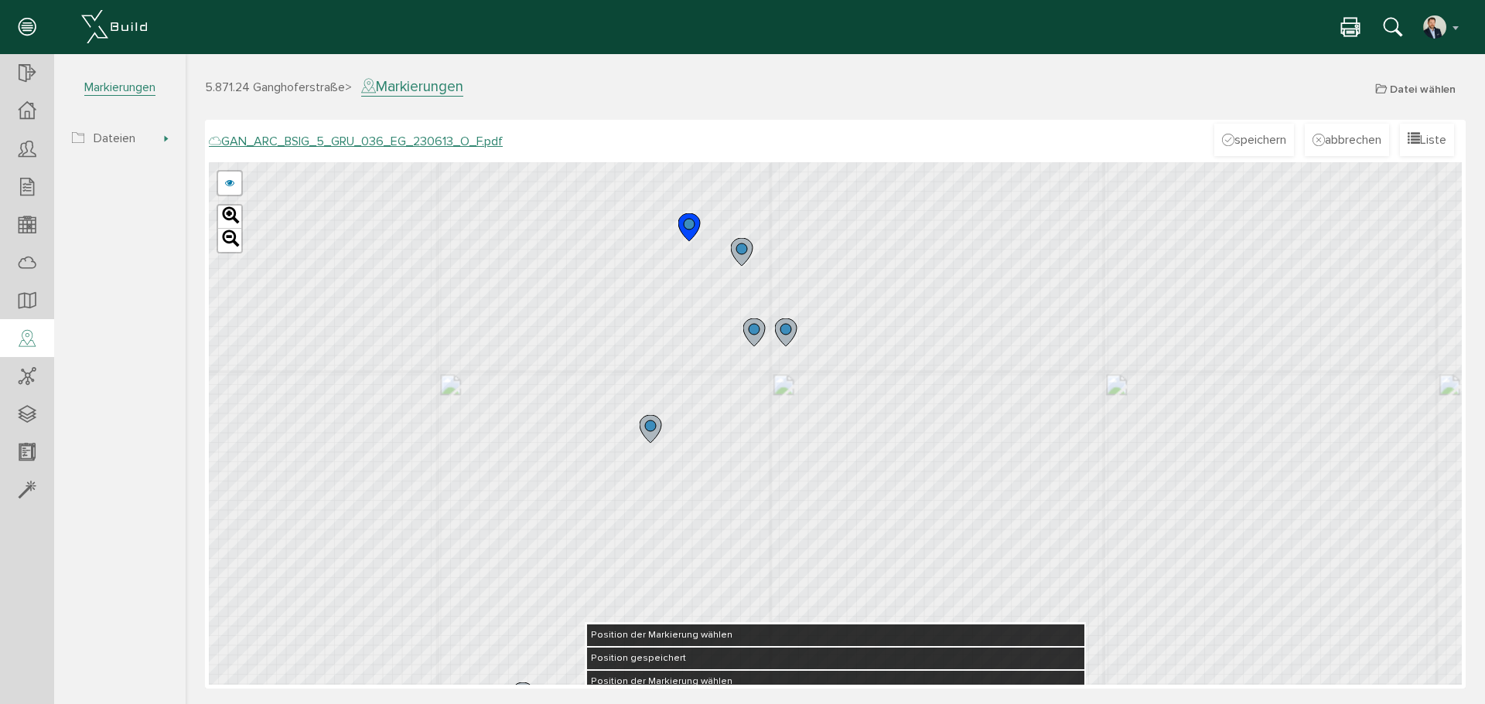
drag, startPoint x: 713, startPoint y: 438, endPoint x: 741, endPoint y: 248, distance: 191.5
click at [741, 248] on circle at bounding box center [741, 249] width 11 height 11
click at [1233, 145] on button "speichern" at bounding box center [1254, 140] width 80 height 32
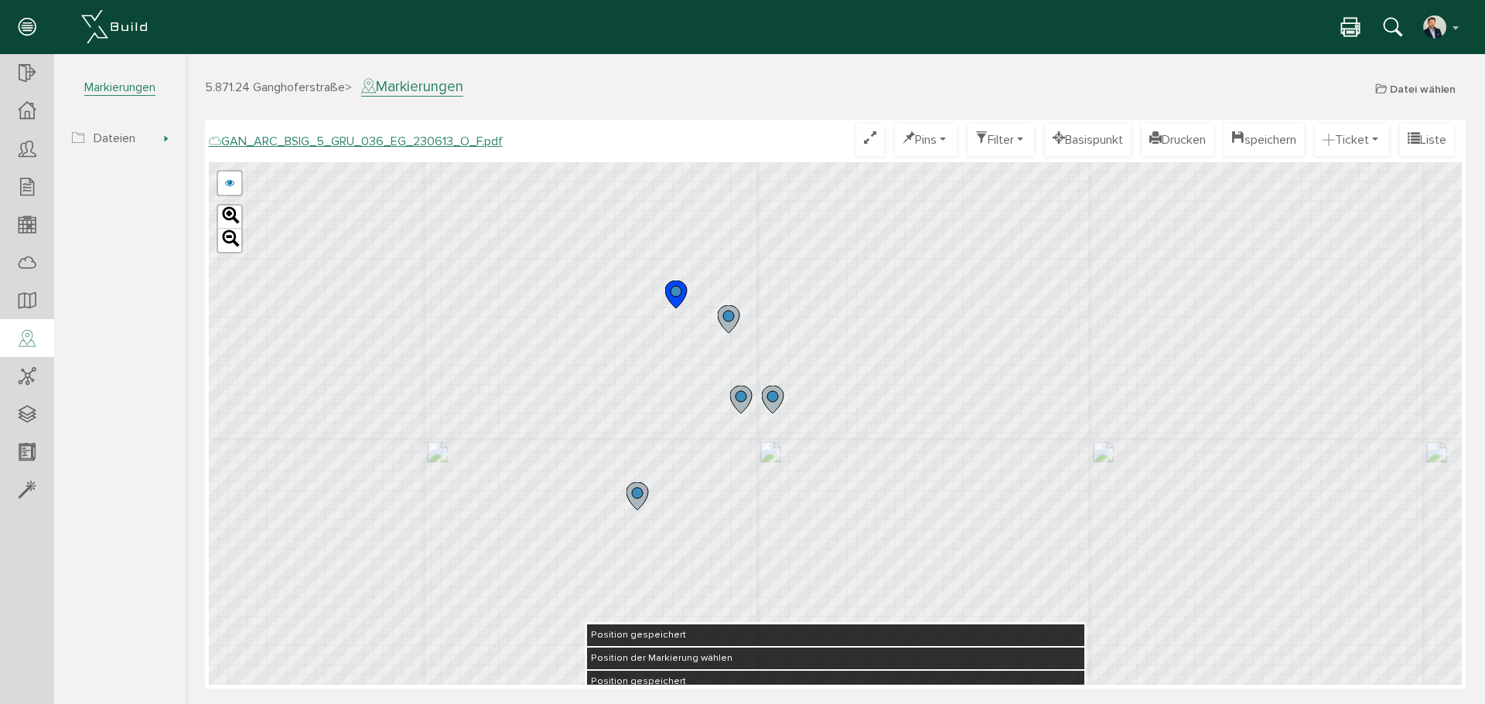
click at [776, 404] on icon at bounding box center [773, 400] width 22 height 28
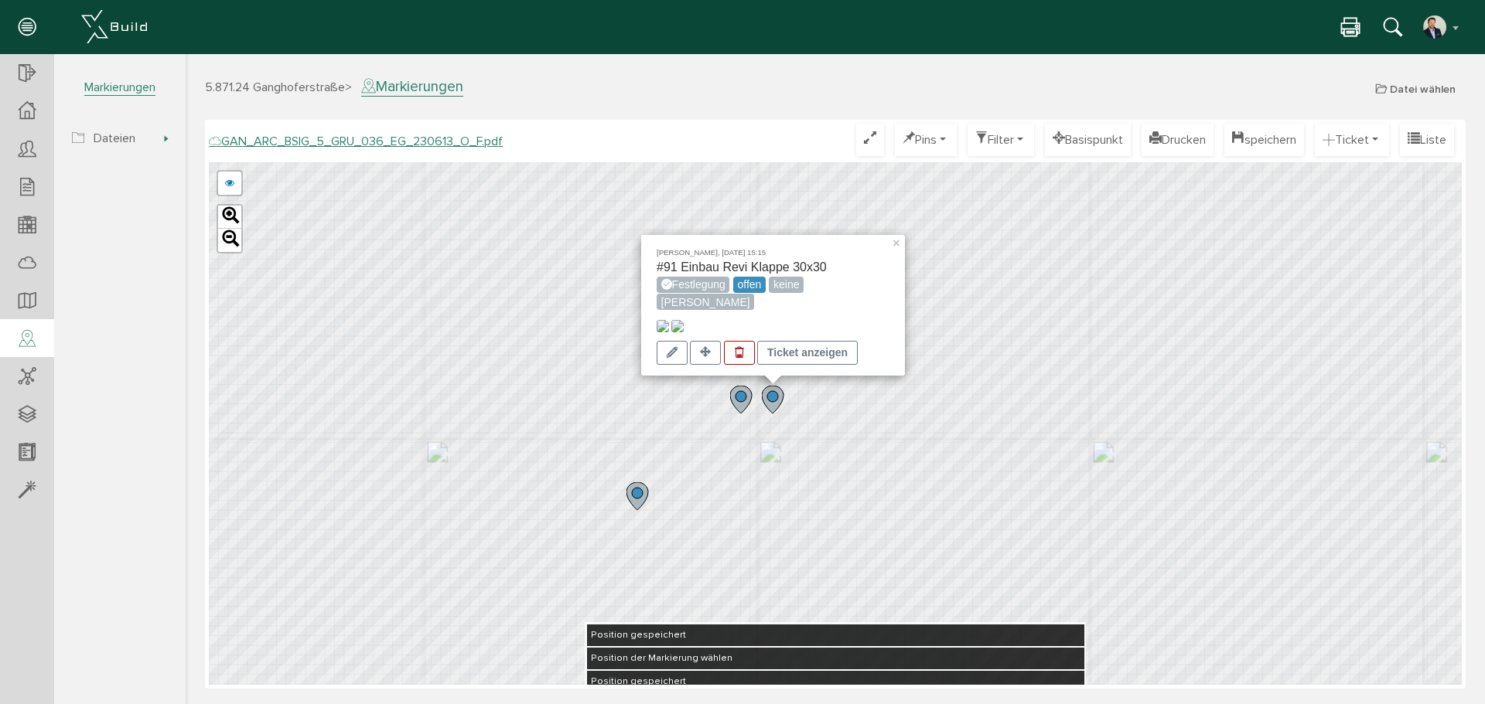
click at [669, 320] on img at bounding box center [662, 326] width 12 height 12
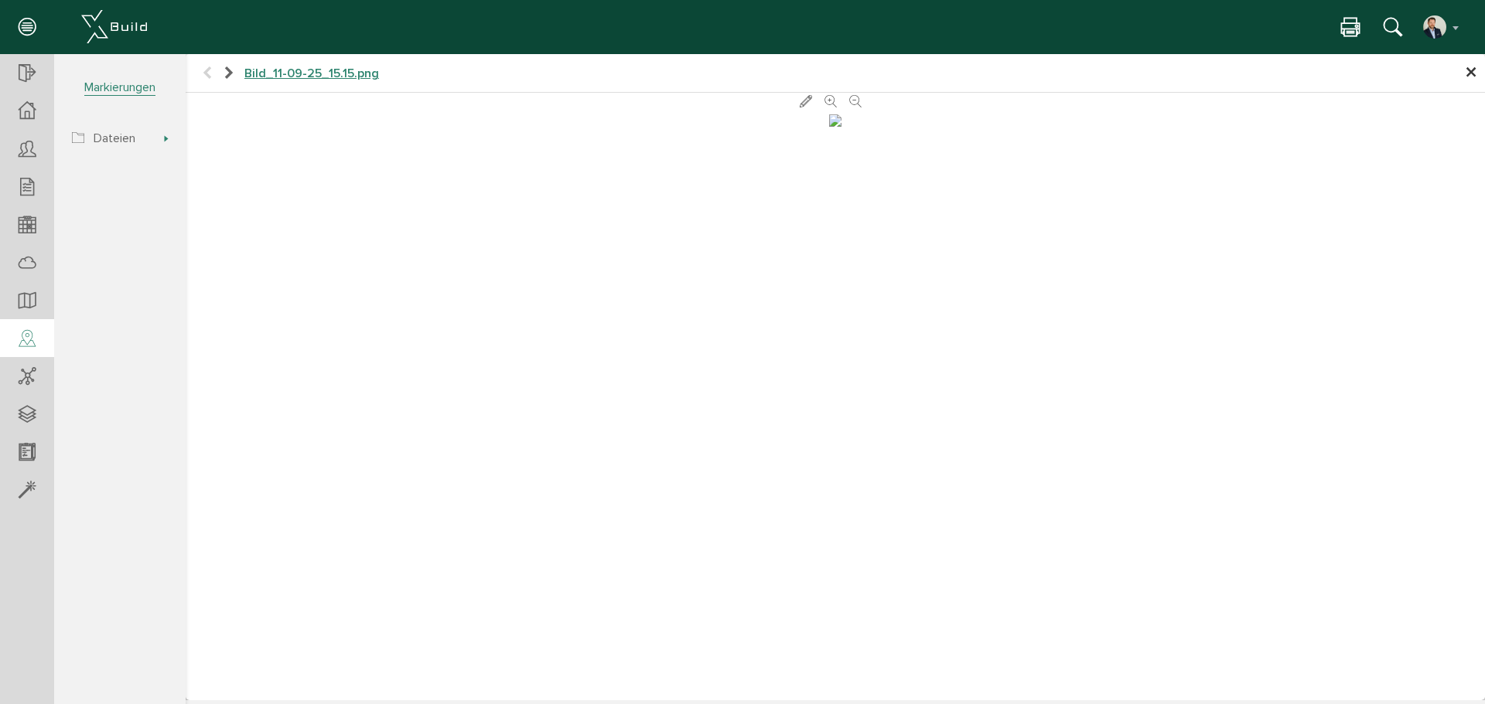
click at [1465, 72] on span "×" at bounding box center [1471, 73] width 12 height 30
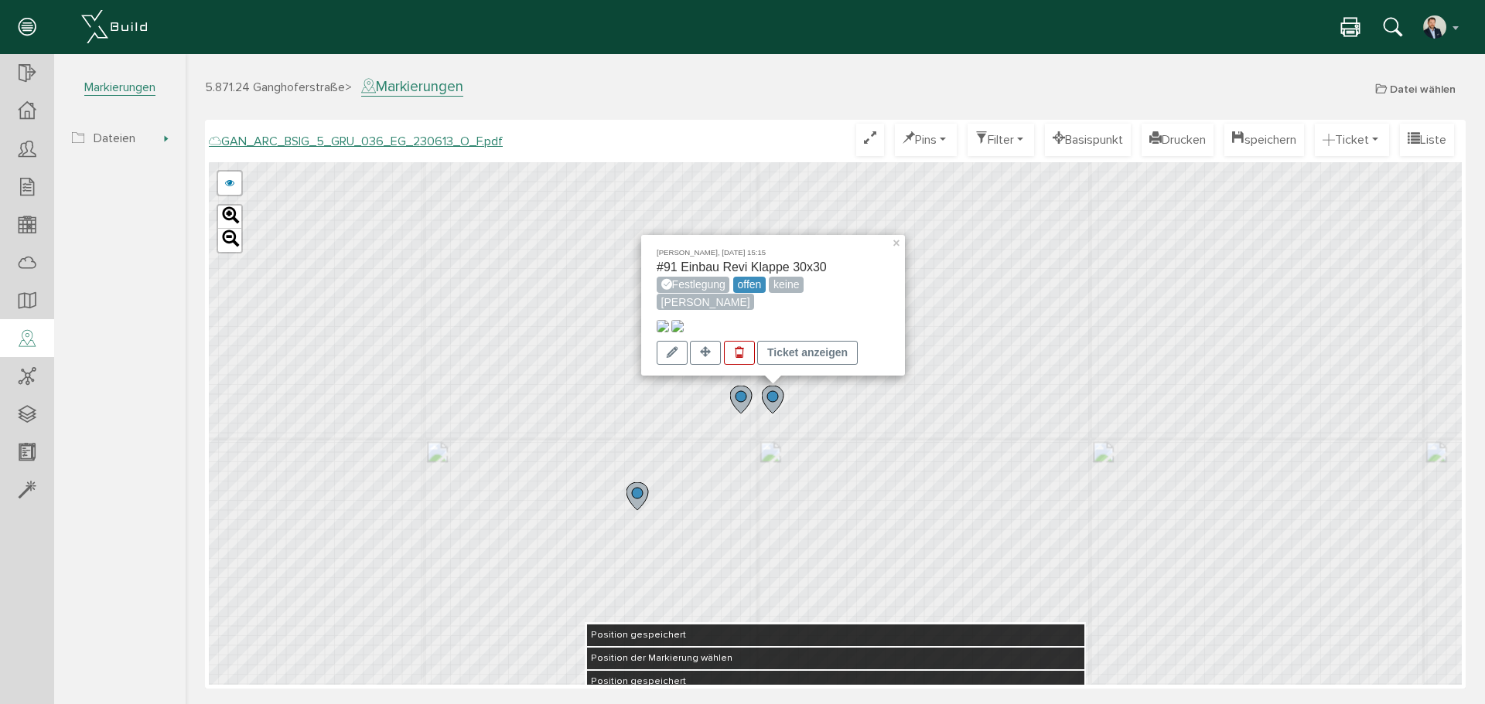
click at [684, 320] on img at bounding box center [677, 326] width 12 height 12
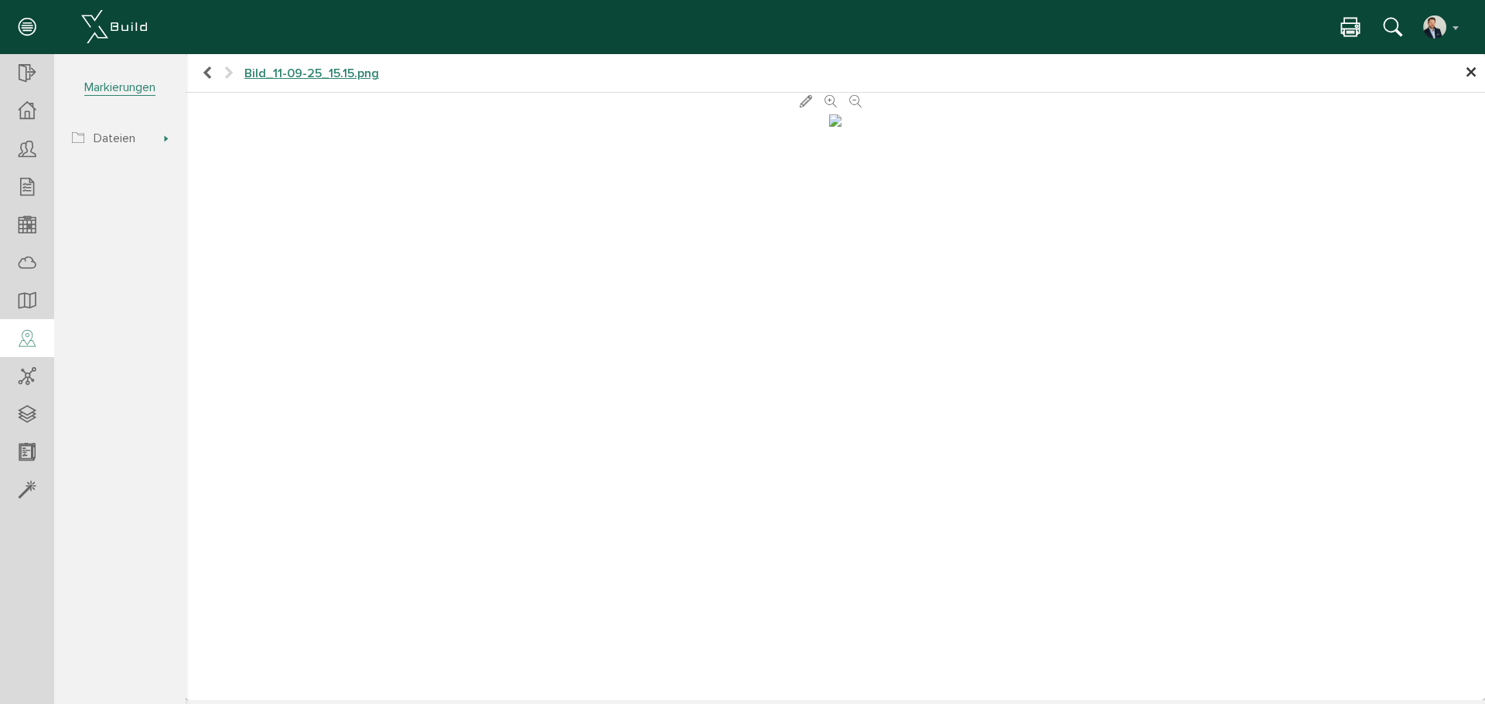
click at [1470, 75] on span "×" at bounding box center [1471, 73] width 12 height 30
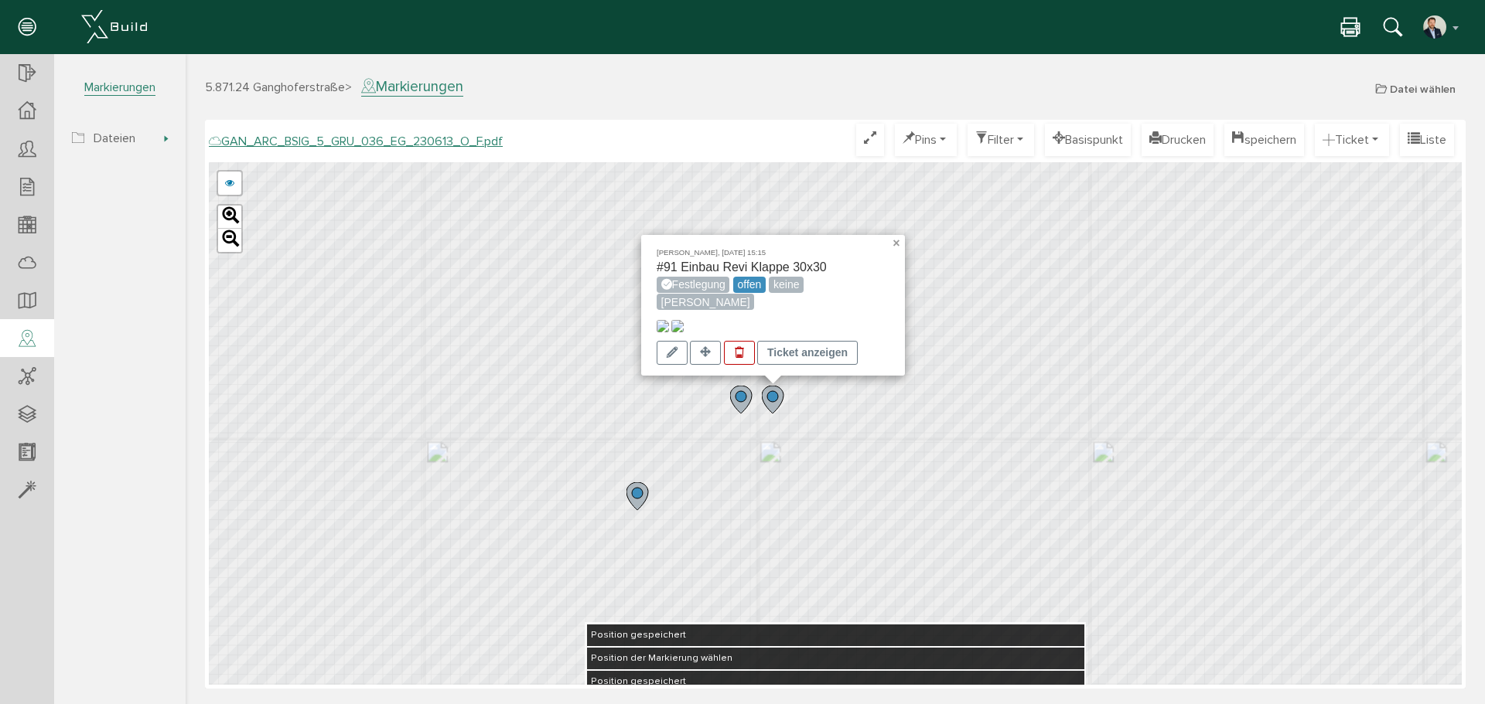
click at [898, 235] on link "×" at bounding box center [898, 240] width 14 height 11
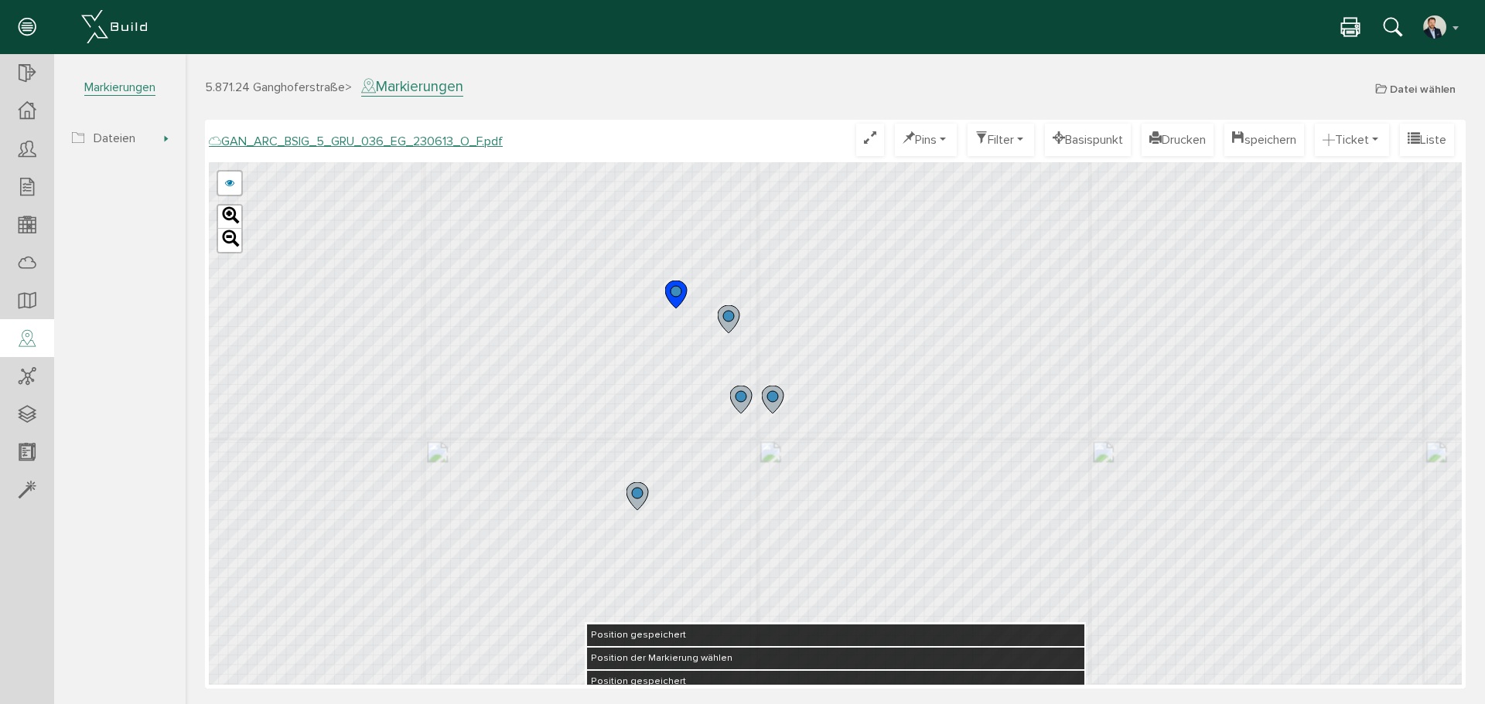
click at [775, 396] on circle at bounding box center [772, 396] width 11 height 11
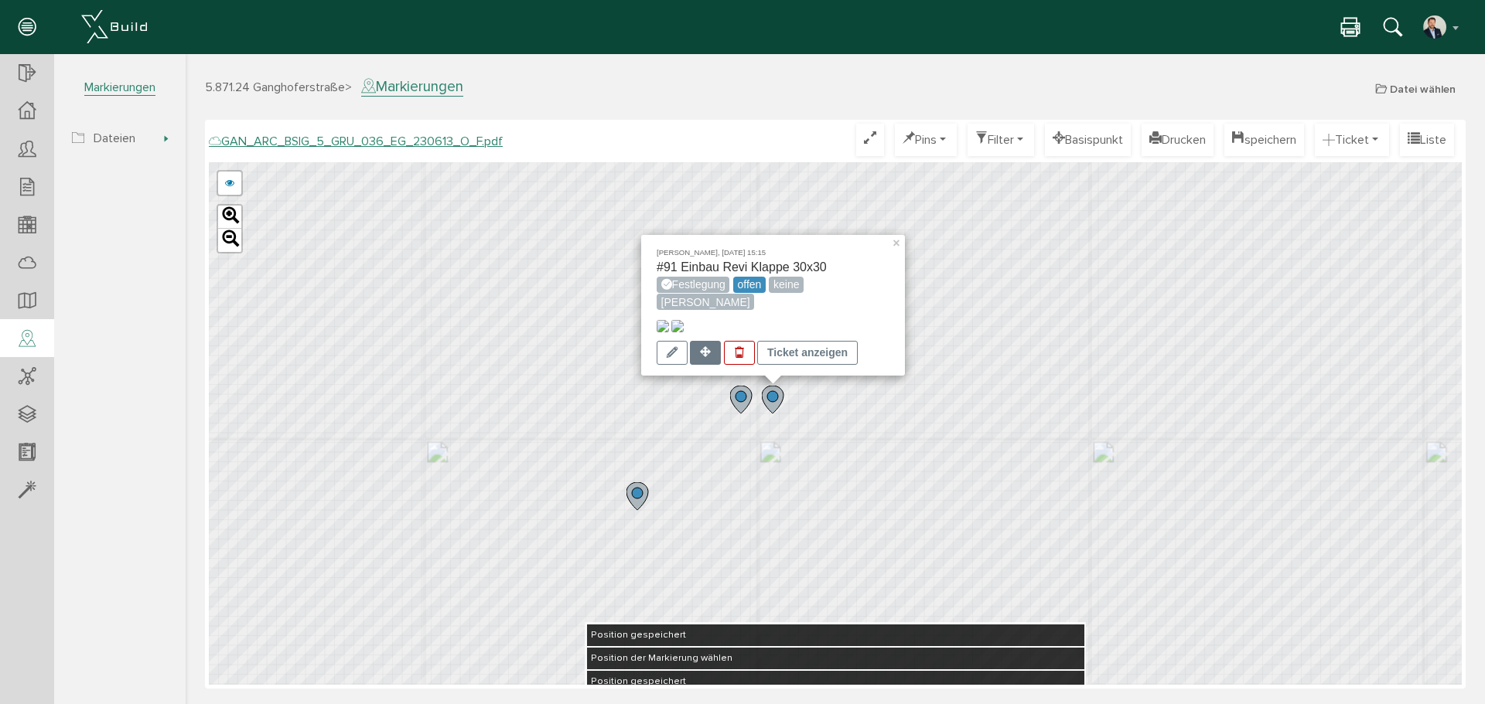
click at [709, 353] on icon at bounding box center [705, 351] width 11 height 11
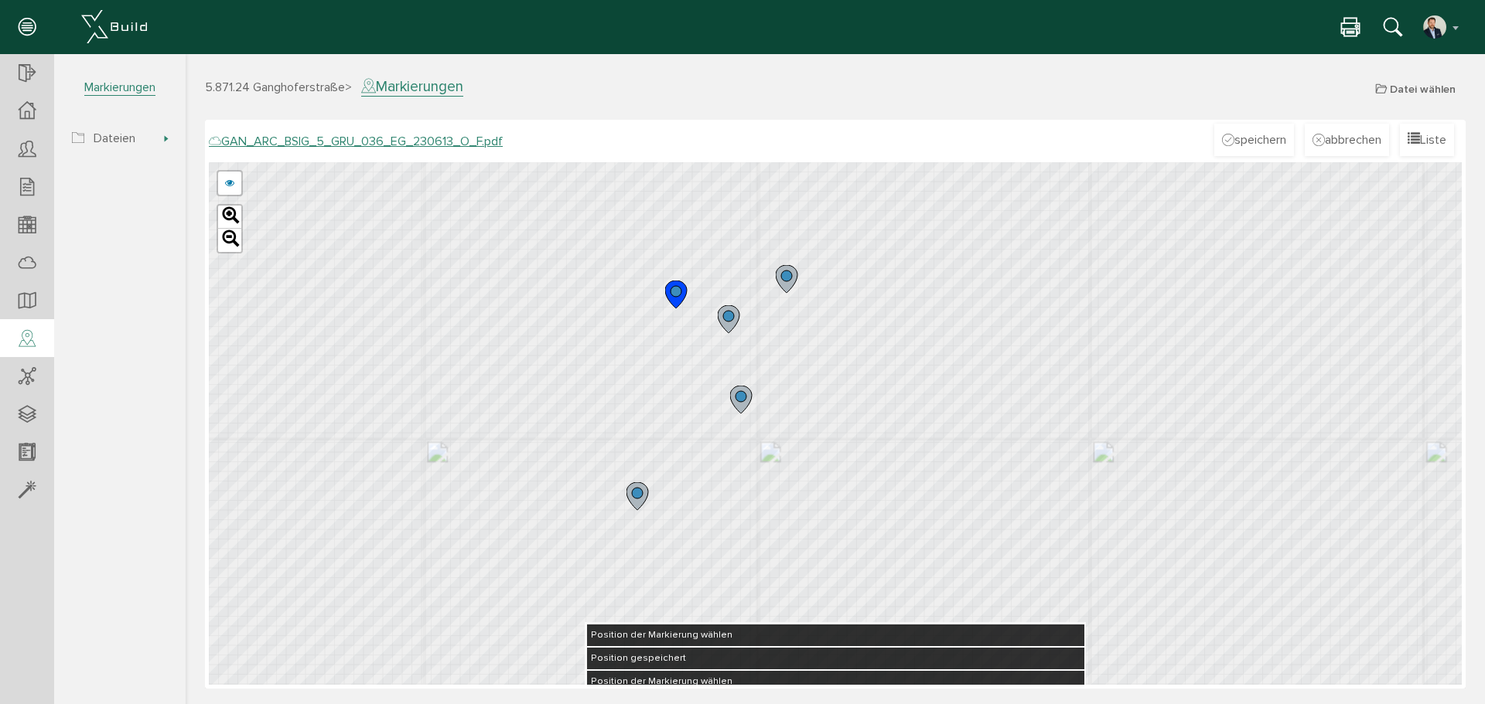
drag, startPoint x: 773, startPoint y: 407, endPoint x: 787, endPoint y: 279, distance: 128.3
click at [787, 279] on g at bounding box center [787, 279] width 22 height 28
click at [1244, 138] on button "speichern" at bounding box center [1254, 140] width 80 height 32
click at [748, 403] on icon at bounding box center [741, 400] width 22 height 28
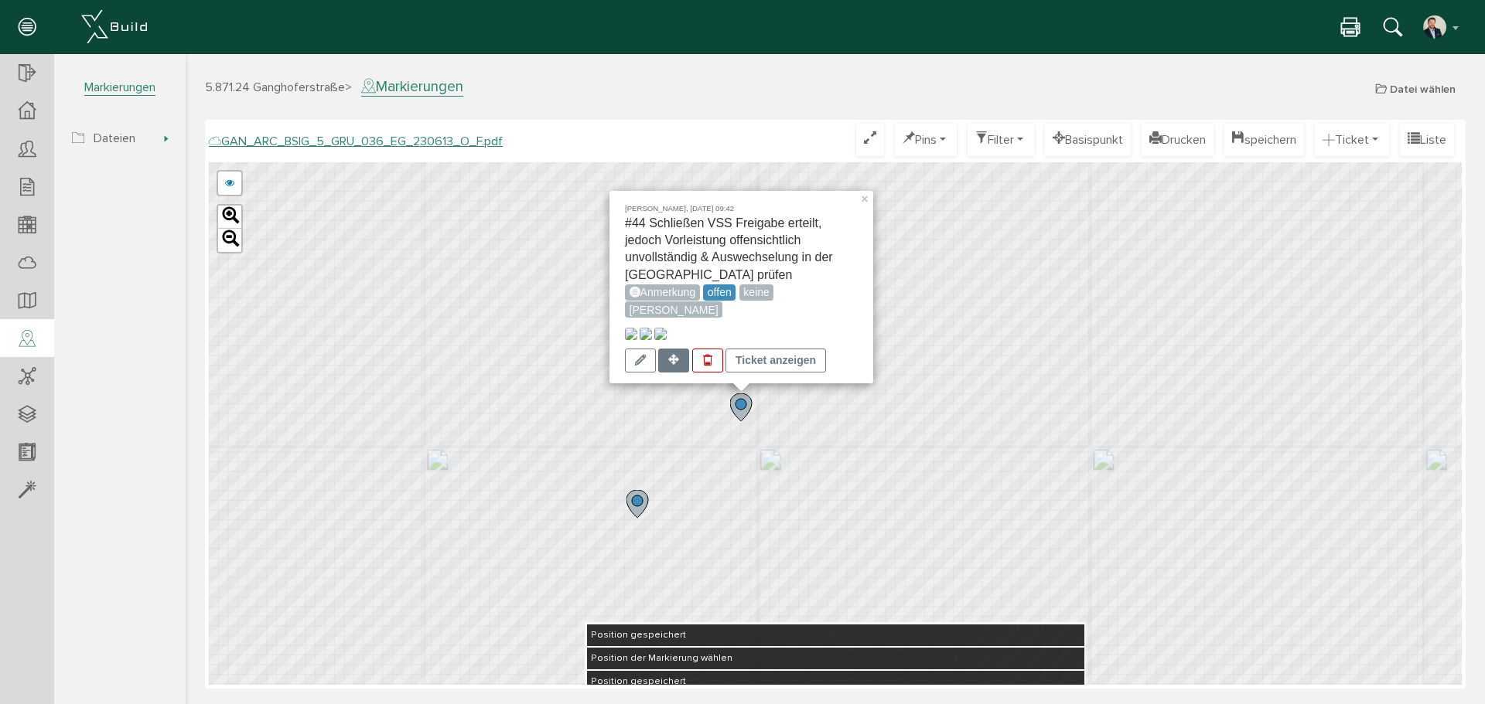
click at [674, 360] on icon at bounding box center [673, 359] width 11 height 11
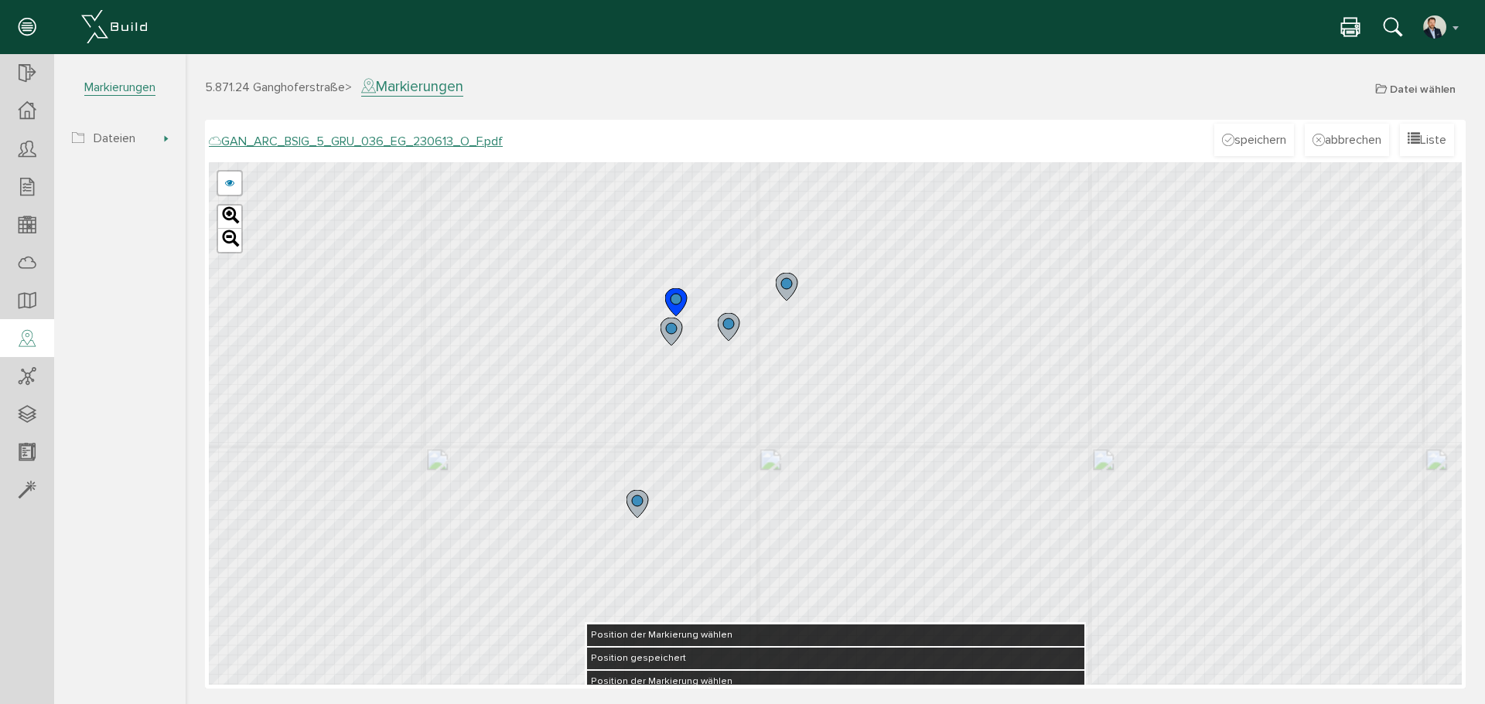
drag, startPoint x: 744, startPoint y: 414, endPoint x: 670, endPoint y: 334, distance: 109.4
click at [670, 334] on g at bounding box center [671, 332] width 22 height 28
click at [1274, 133] on button "speichern" at bounding box center [1254, 140] width 80 height 32
click at [662, 335] on icon at bounding box center [673, 332] width 26 height 29
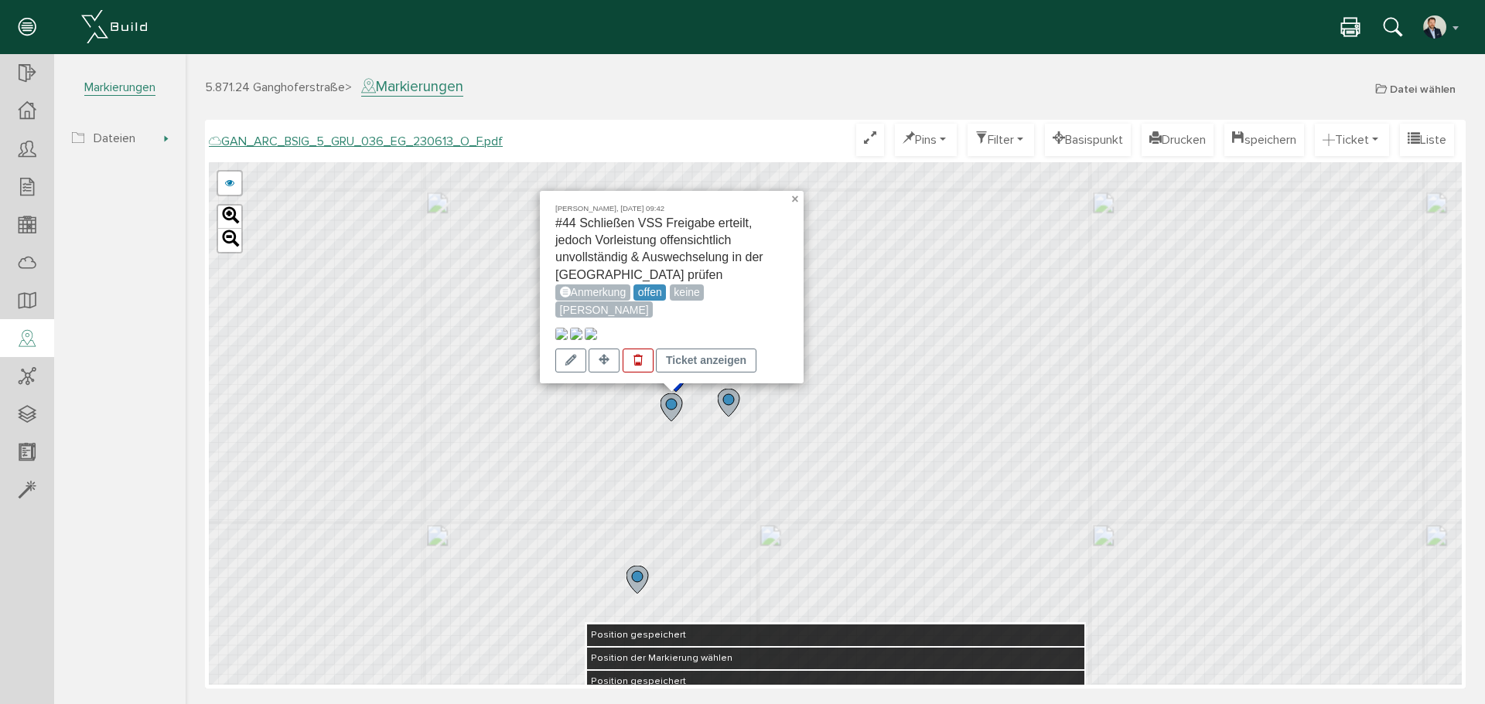
click at [795, 191] on link "×" at bounding box center [796, 196] width 14 height 11
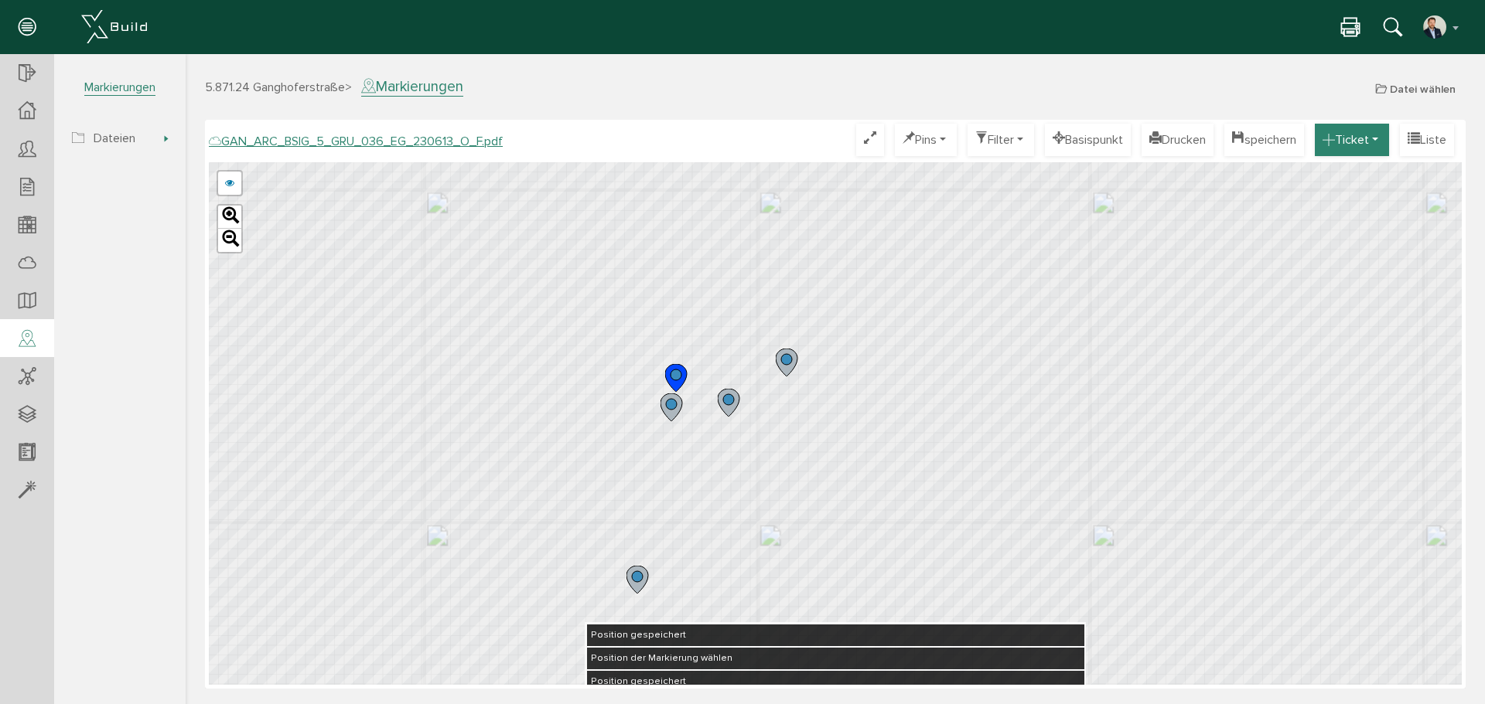
click at [1352, 135] on button "Ticket" at bounding box center [1352, 140] width 74 height 32
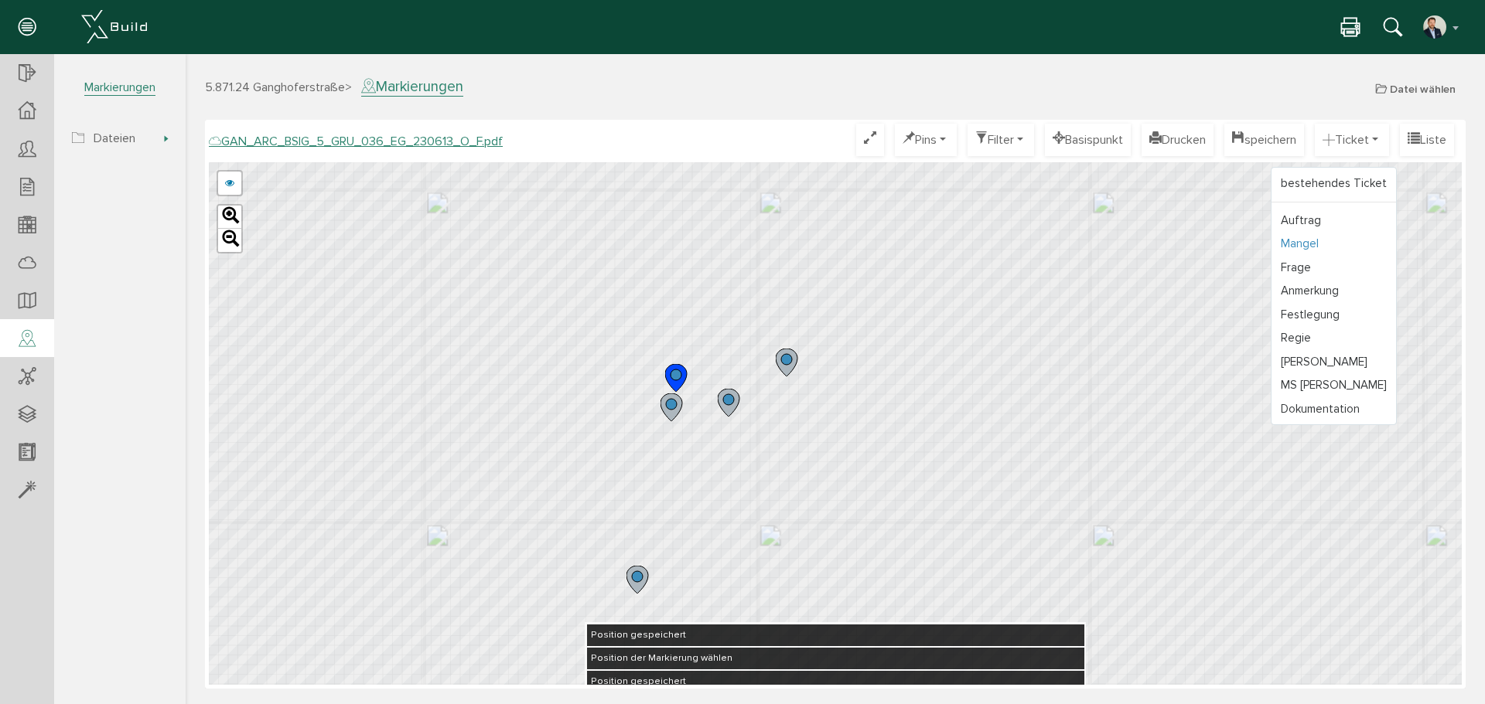
click at [1308, 246] on link "Mangel" at bounding box center [1333, 244] width 124 height 24
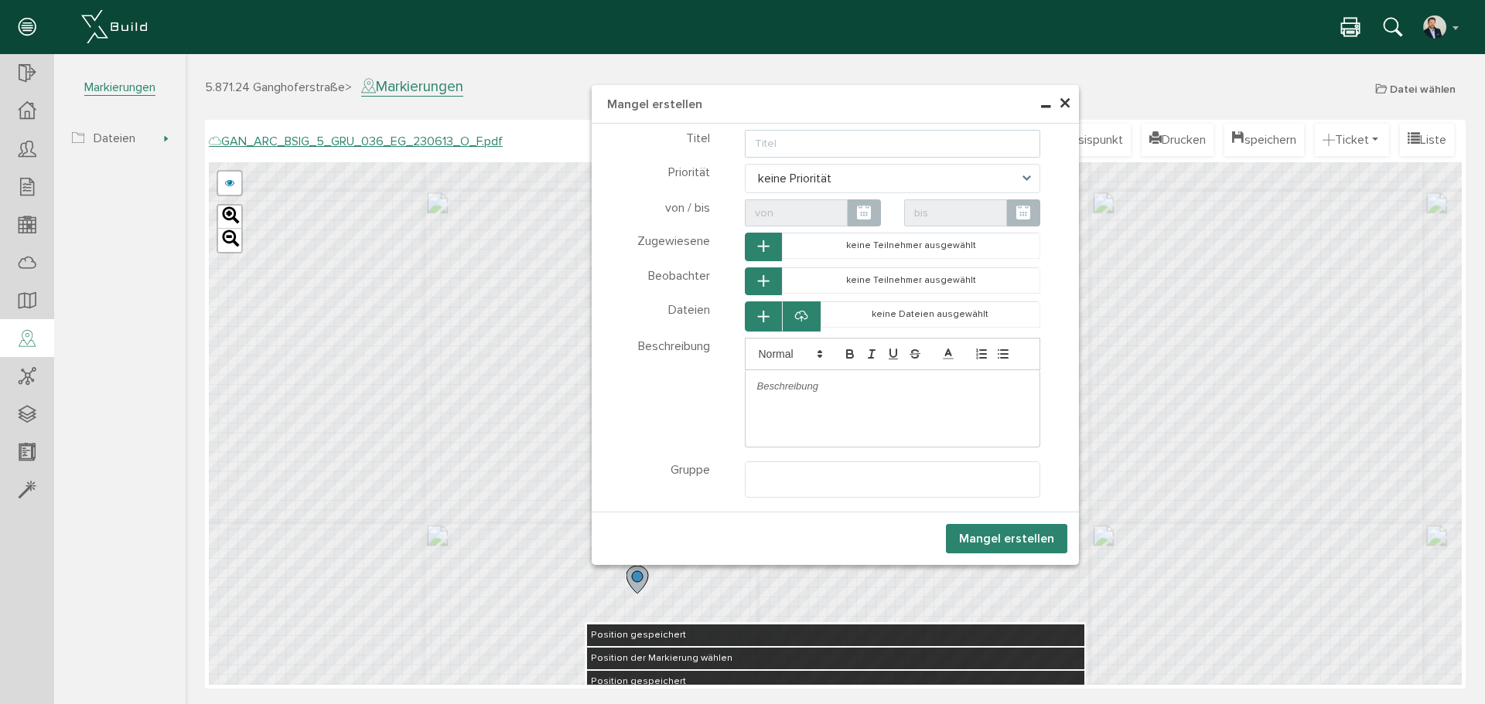
click at [778, 143] on input "text" at bounding box center [893, 144] width 296 height 28
type input "Wand instabil, Holzverstärkung für Küche fehlt"
click at [1029, 175] on span at bounding box center [1031, 178] width 18 height 29
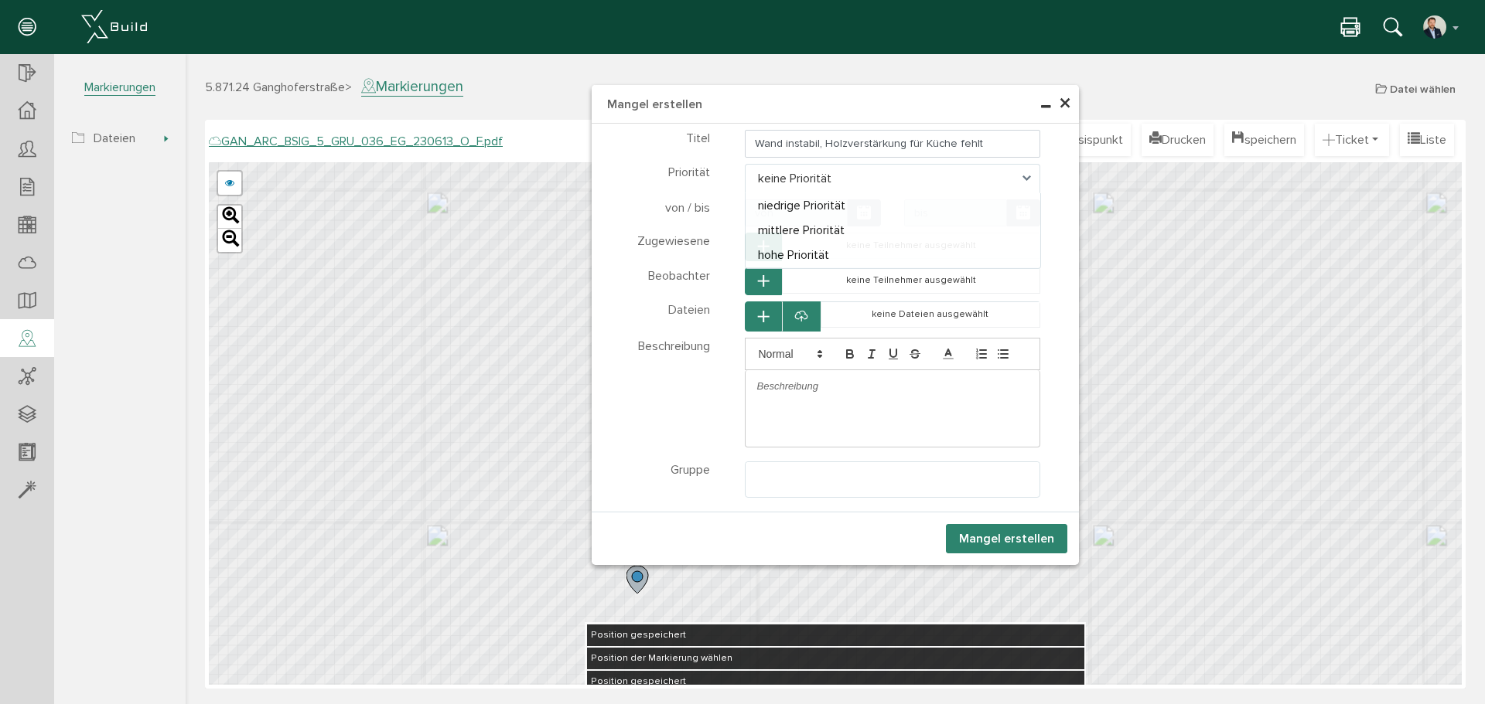
select select "high"
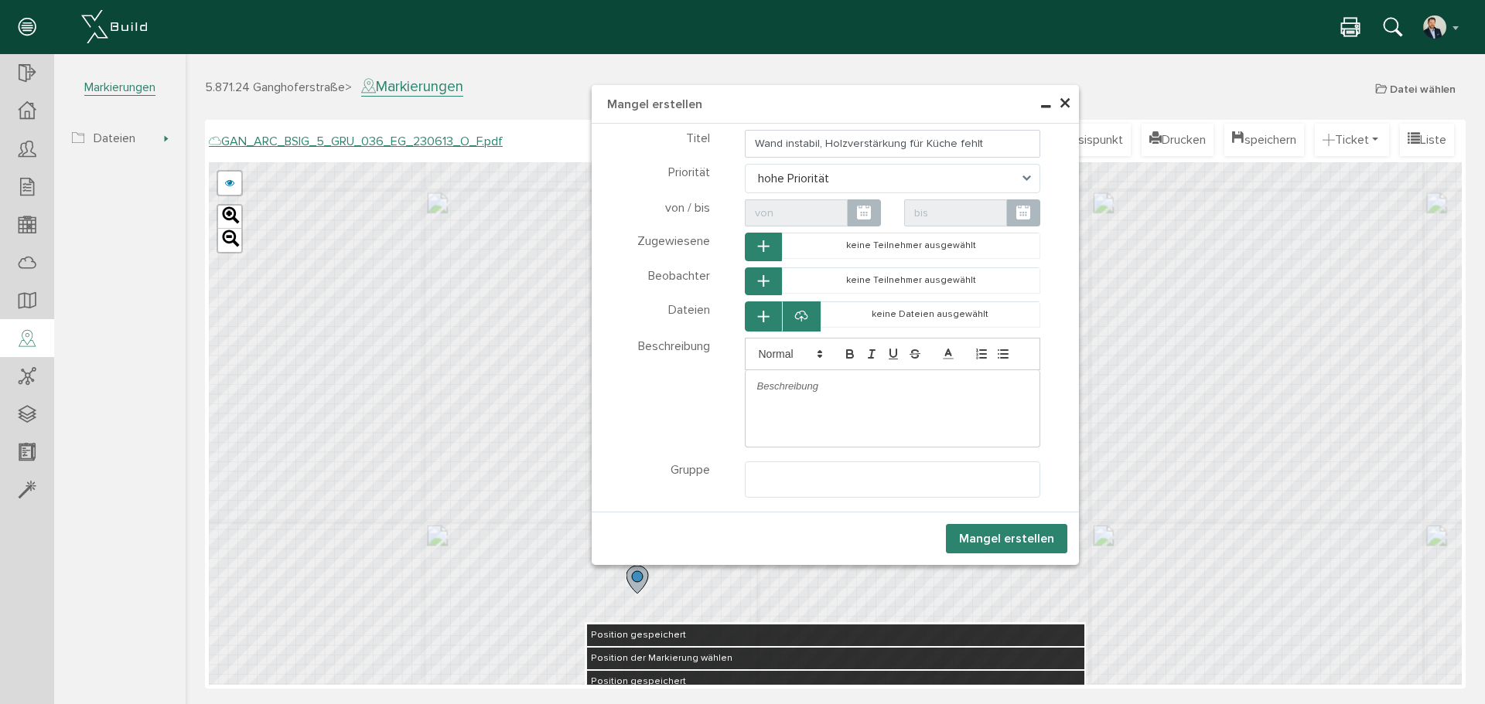
click at [1019, 213] on icon at bounding box center [1023, 213] width 14 height 17
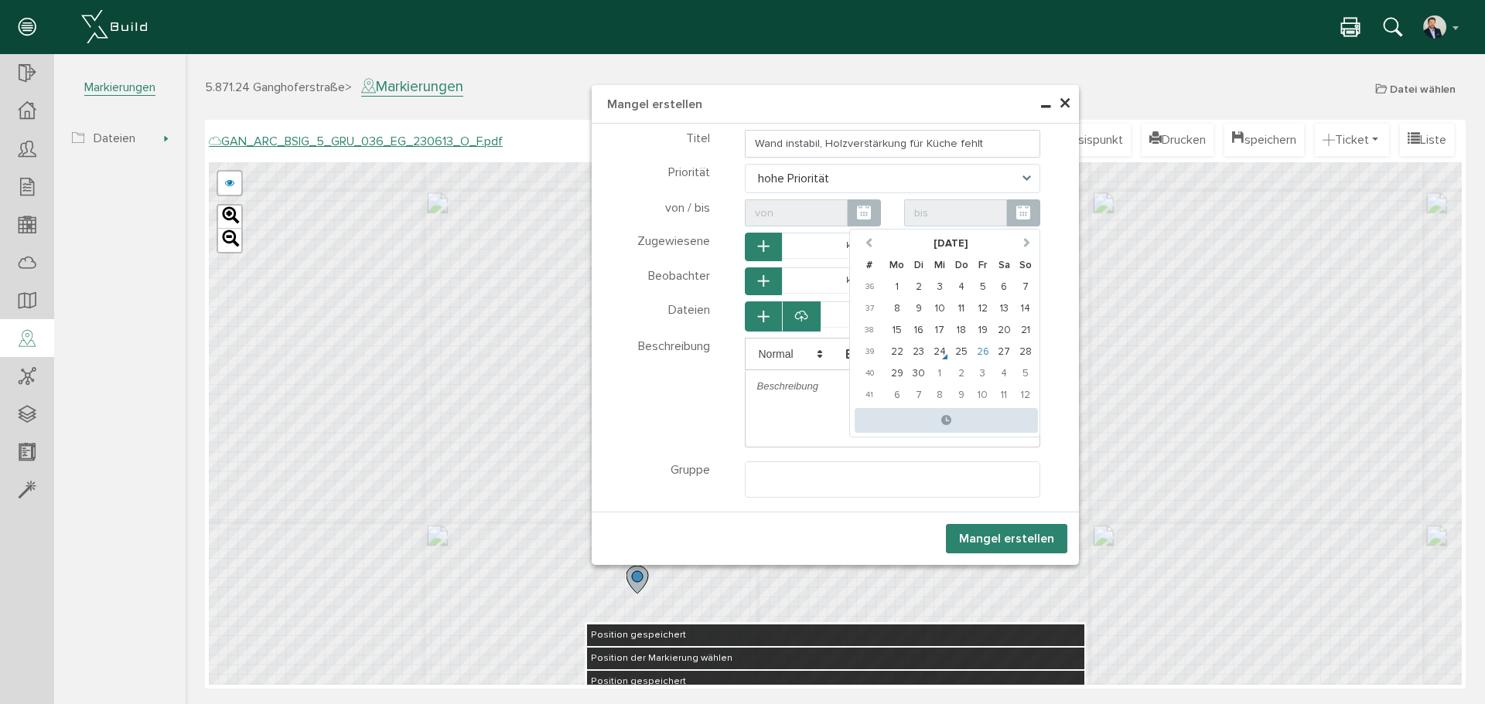
click at [981, 353] on td "26" at bounding box center [983, 352] width 22 height 22
type input "[DATE] 00:00"
click at [688, 221] on div "von / bis" at bounding box center [664, 213] width 114 height 28
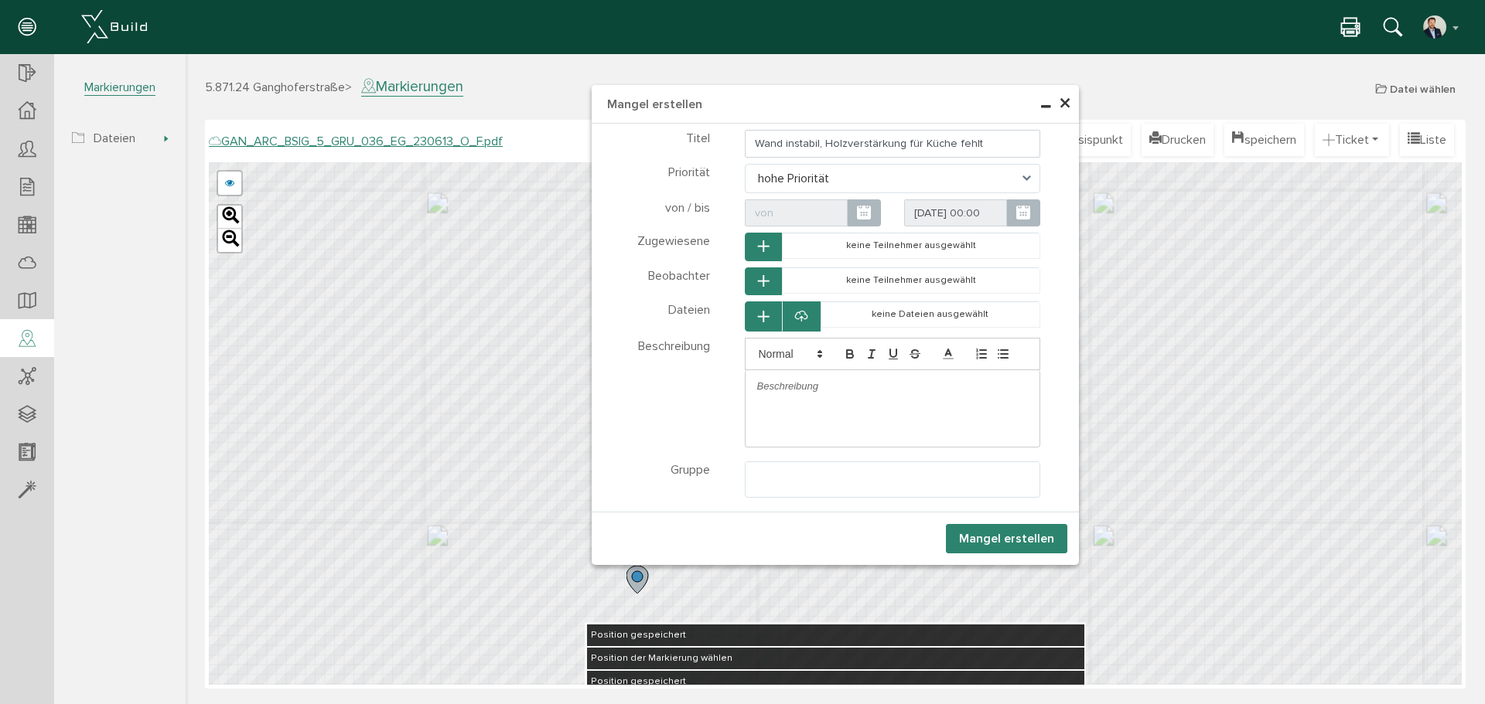
click at [777, 244] on button "button" at bounding box center [763, 247] width 37 height 29
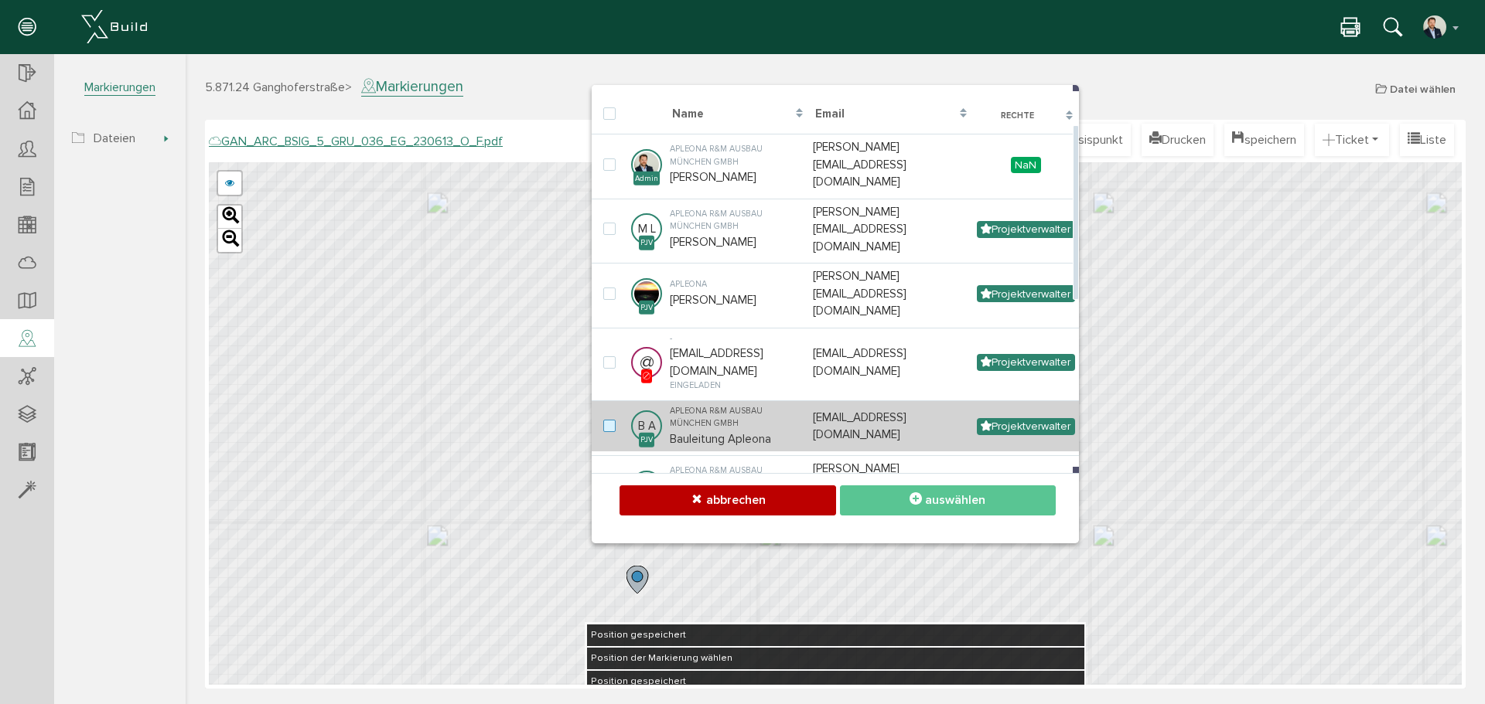
click at [603, 420] on label at bounding box center [612, 427] width 19 height 14
click at [603, 420] on input "checkbox" at bounding box center [608, 425] width 10 height 10
checkbox input "true"
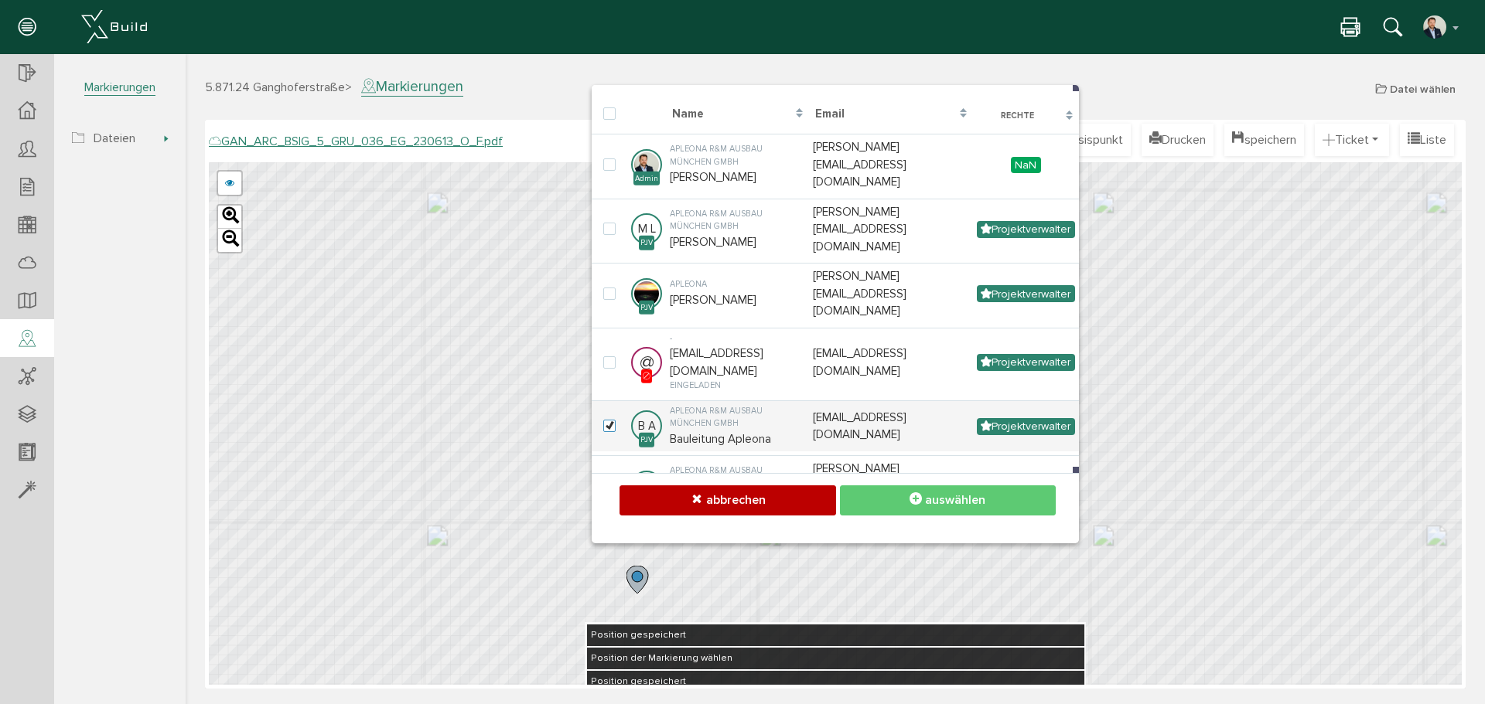
click at [971, 503] on span "auswählen" at bounding box center [955, 500] width 60 height 15
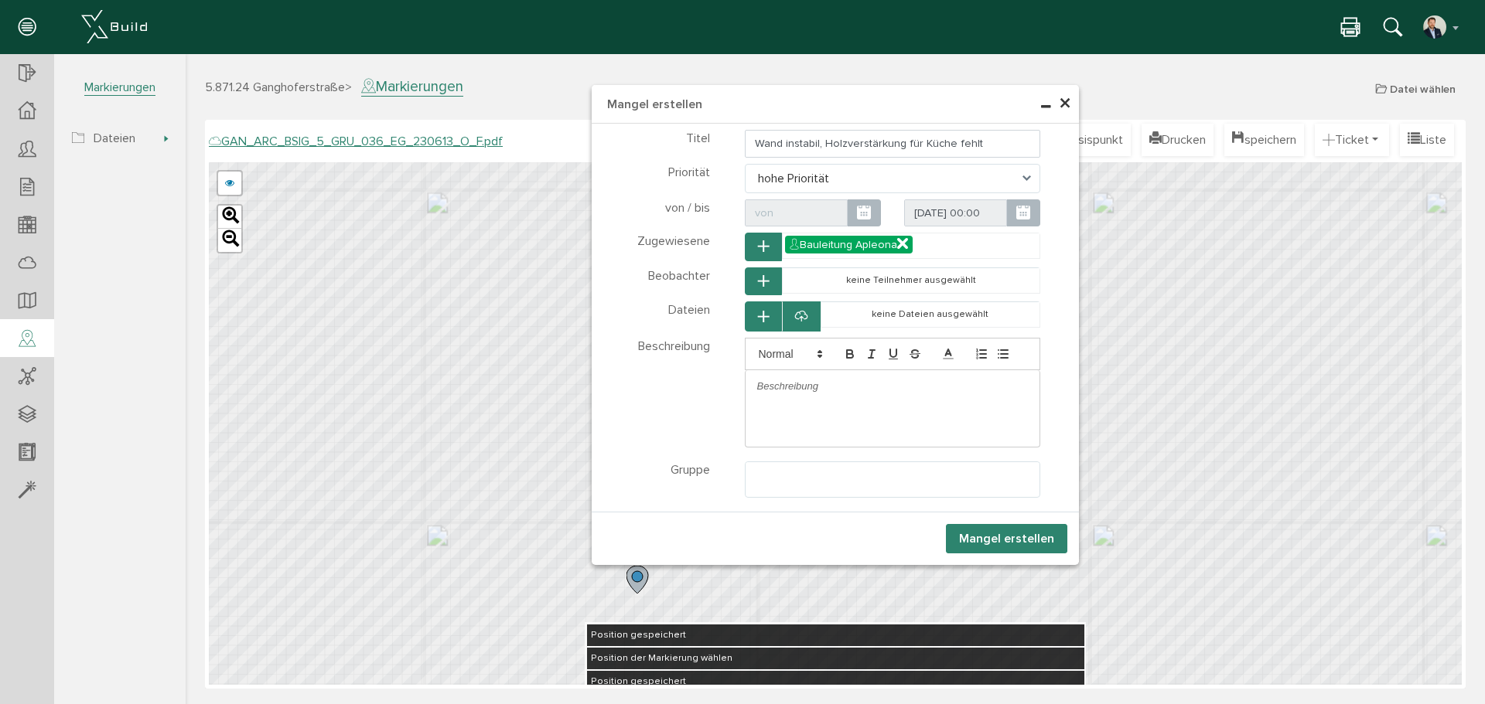
click at [752, 274] on button "button" at bounding box center [763, 282] width 37 height 29
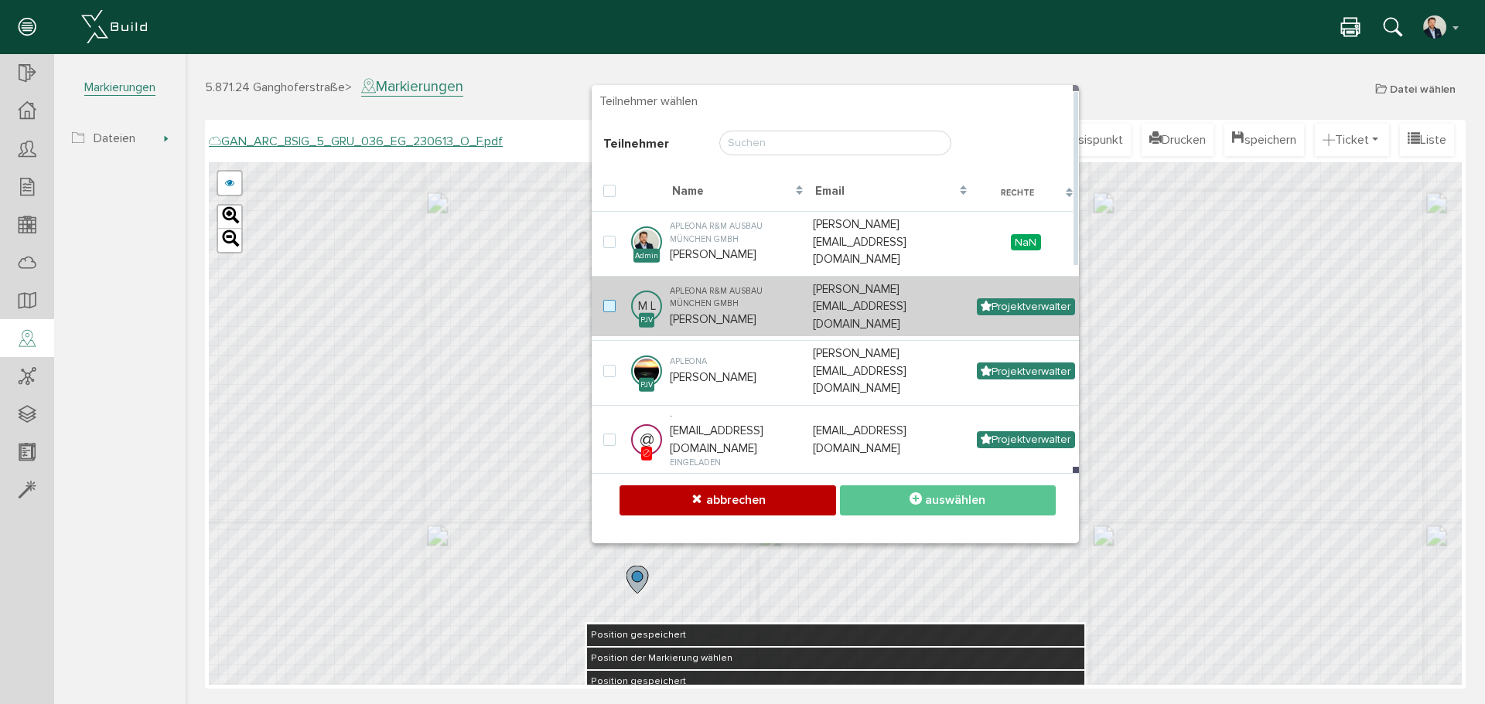
click at [610, 300] on label at bounding box center [612, 307] width 19 height 14
click at [610, 300] on input "checkbox" at bounding box center [608, 305] width 10 height 10
checkbox input "true"
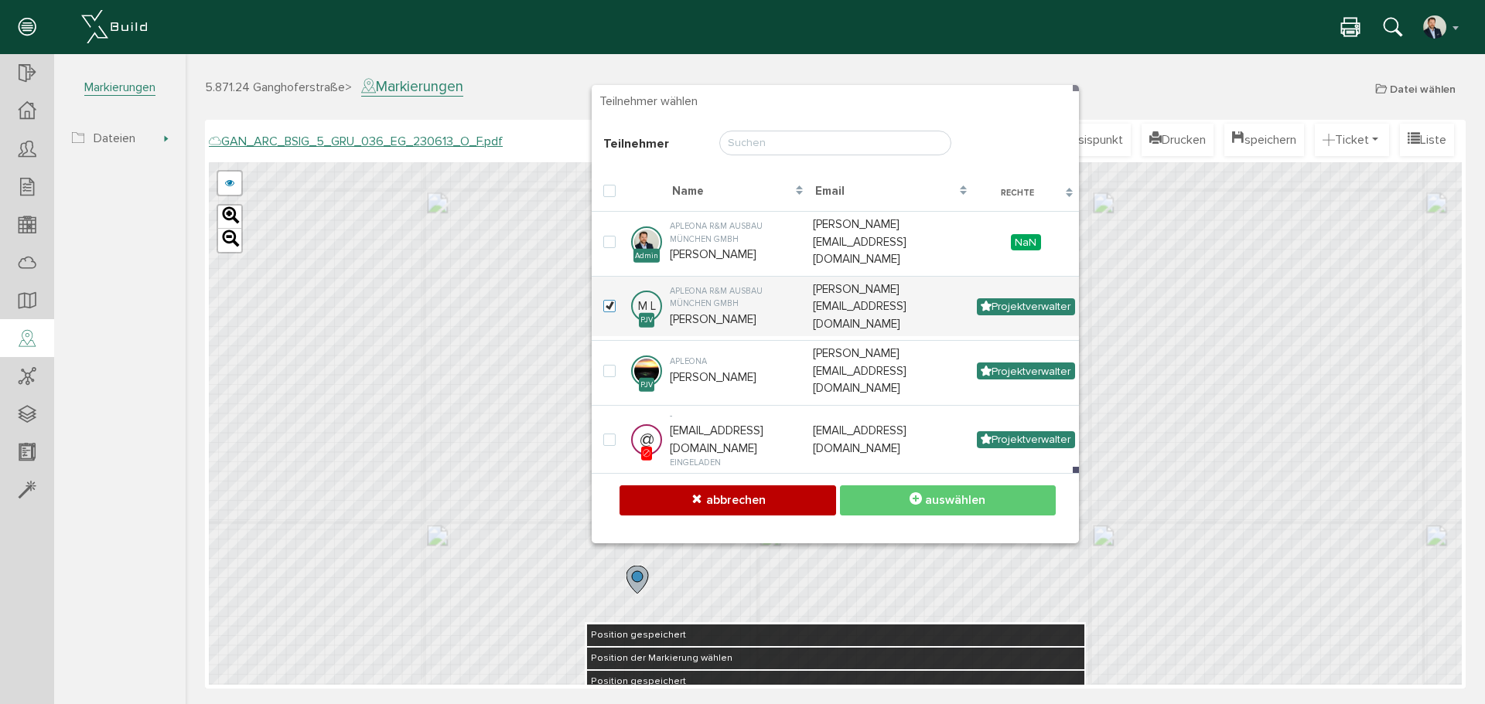
click at [965, 510] on button "auswählen" at bounding box center [948, 501] width 216 height 30
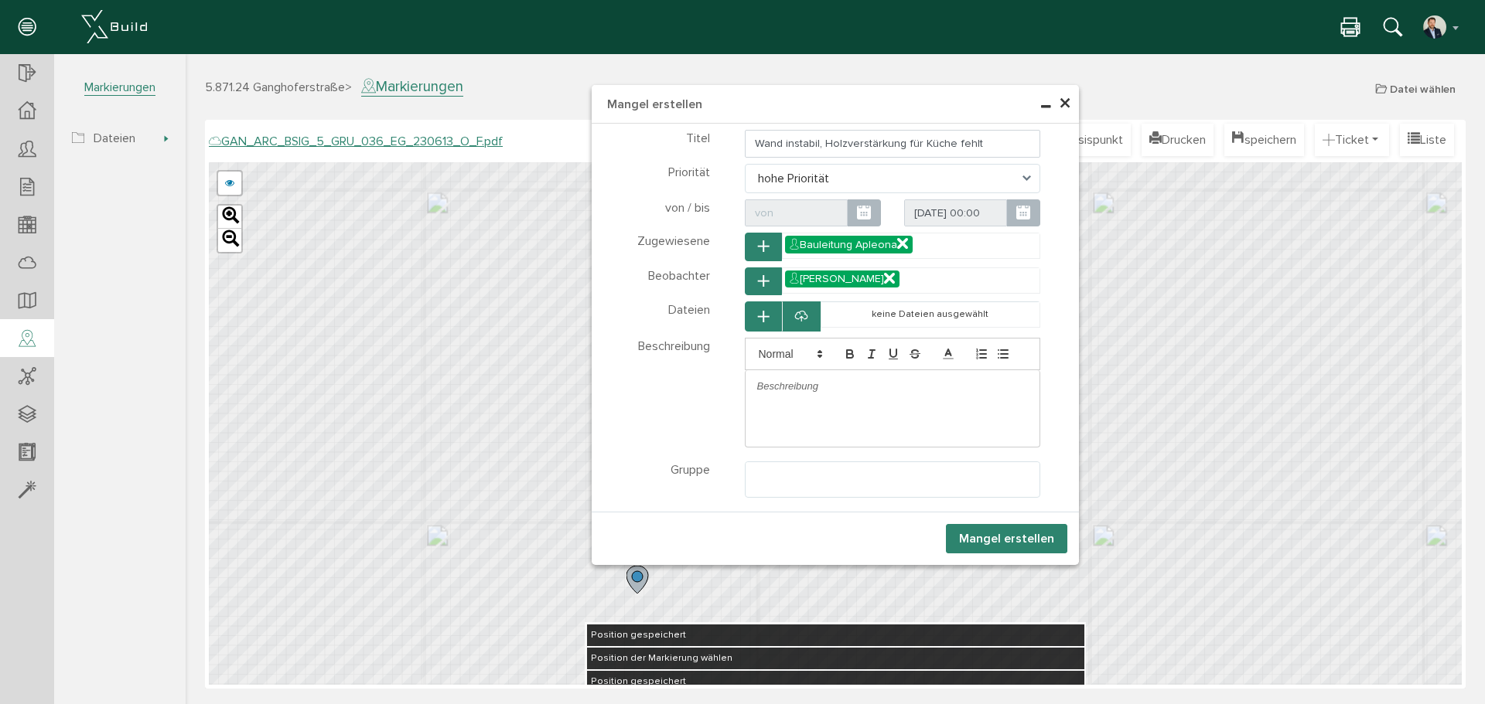
click at [805, 404] on div at bounding box center [893, 408] width 296 height 77
click at [813, 392] on p at bounding box center [892, 387] width 271 height 14
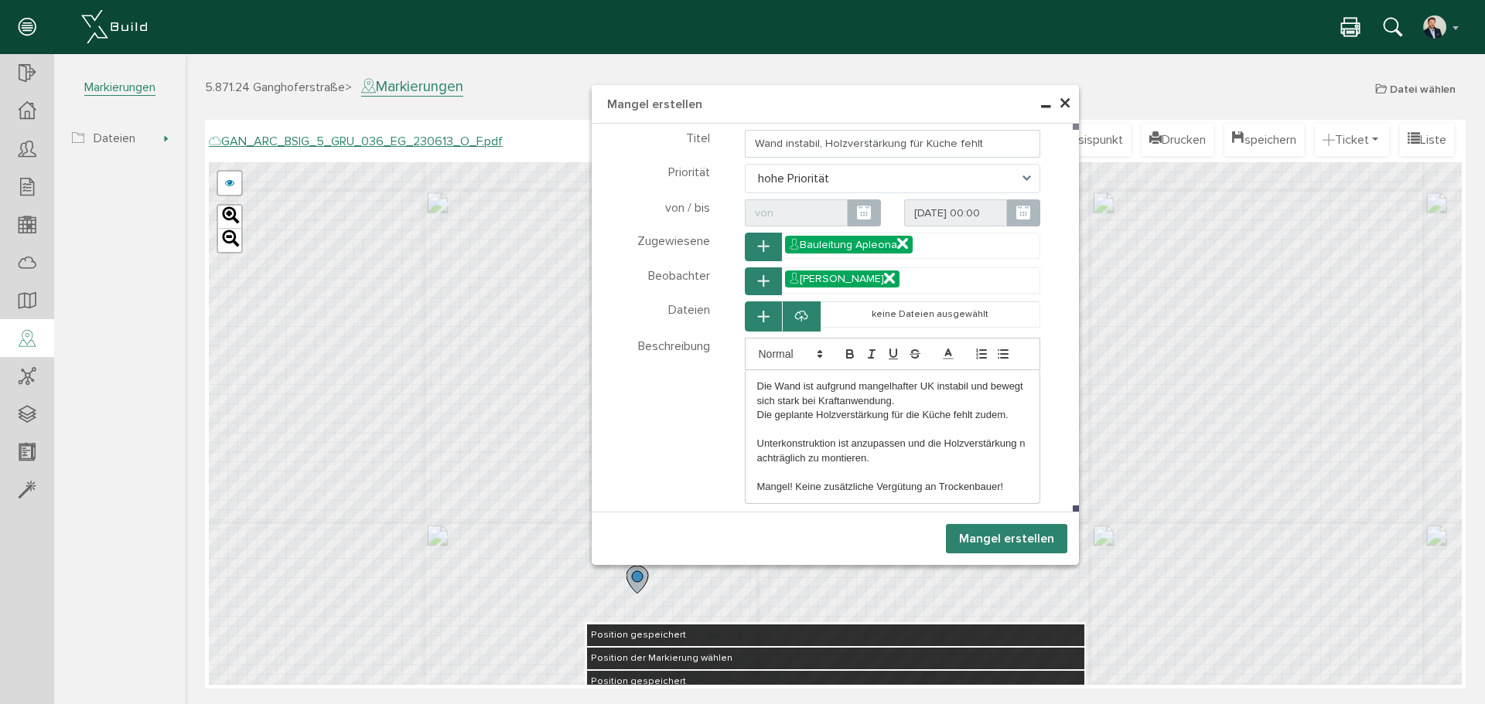
click at [1008, 541] on button "Mangel erstellen" at bounding box center [1006, 538] width 121 height 29
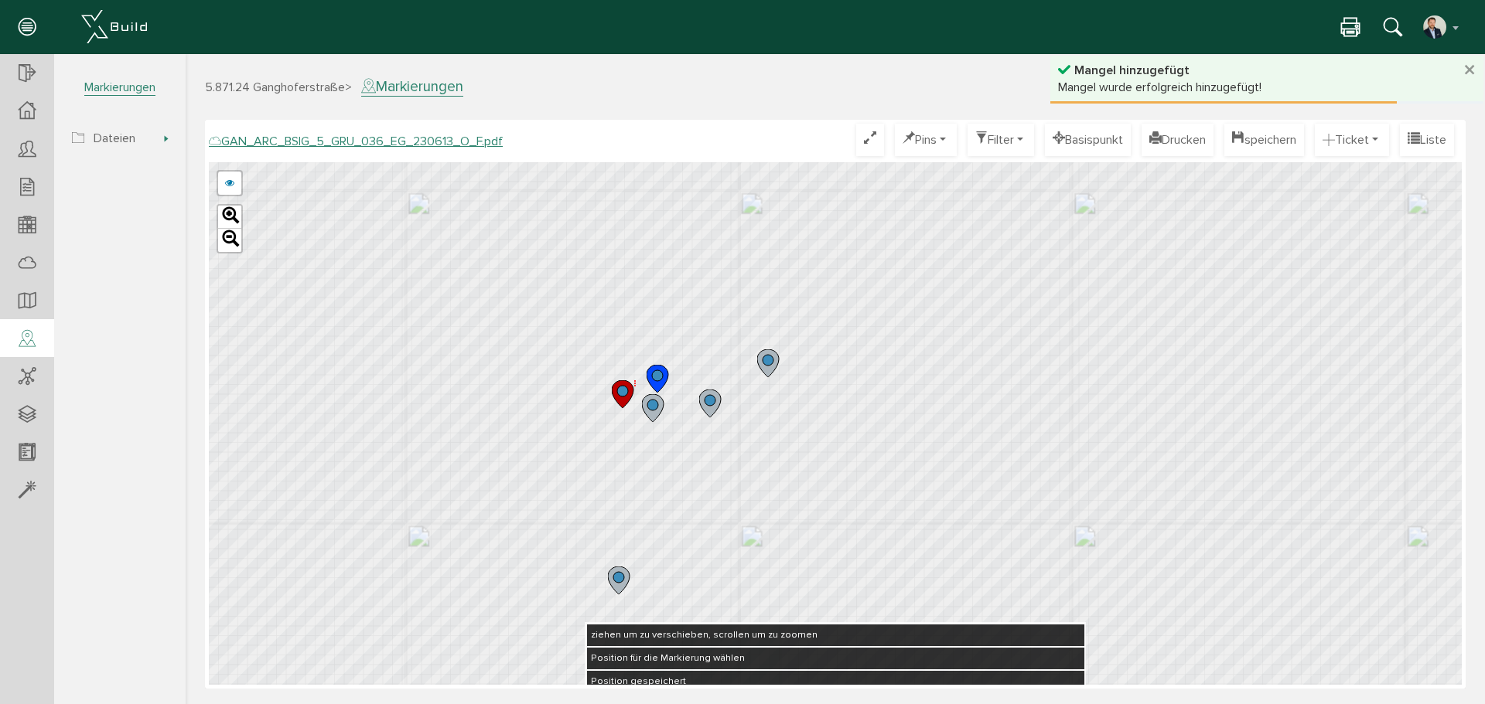
drag, startPoint x: 639, startPoint y: 400, endPoint x: 619, endPoint y: 401, distance: 20.9
click at [619, 401] on icon at bounding box center [623, 394] width 22 height 28
click at [1269, 145] on button "speichern" at bounding box center [1264, 140] width 80 height 32
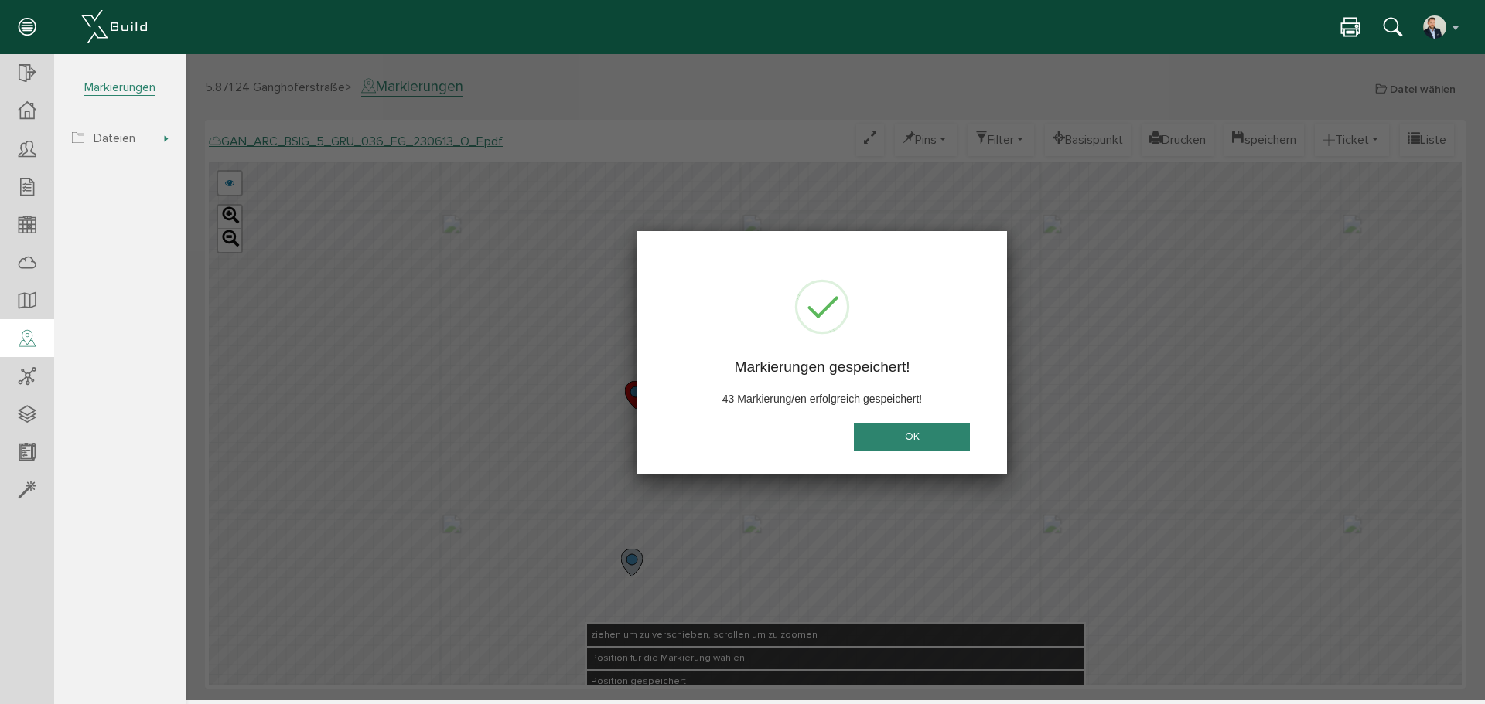
click at [921, 446] on button "OK" at bounding box center [912, 437] width 116 height 29
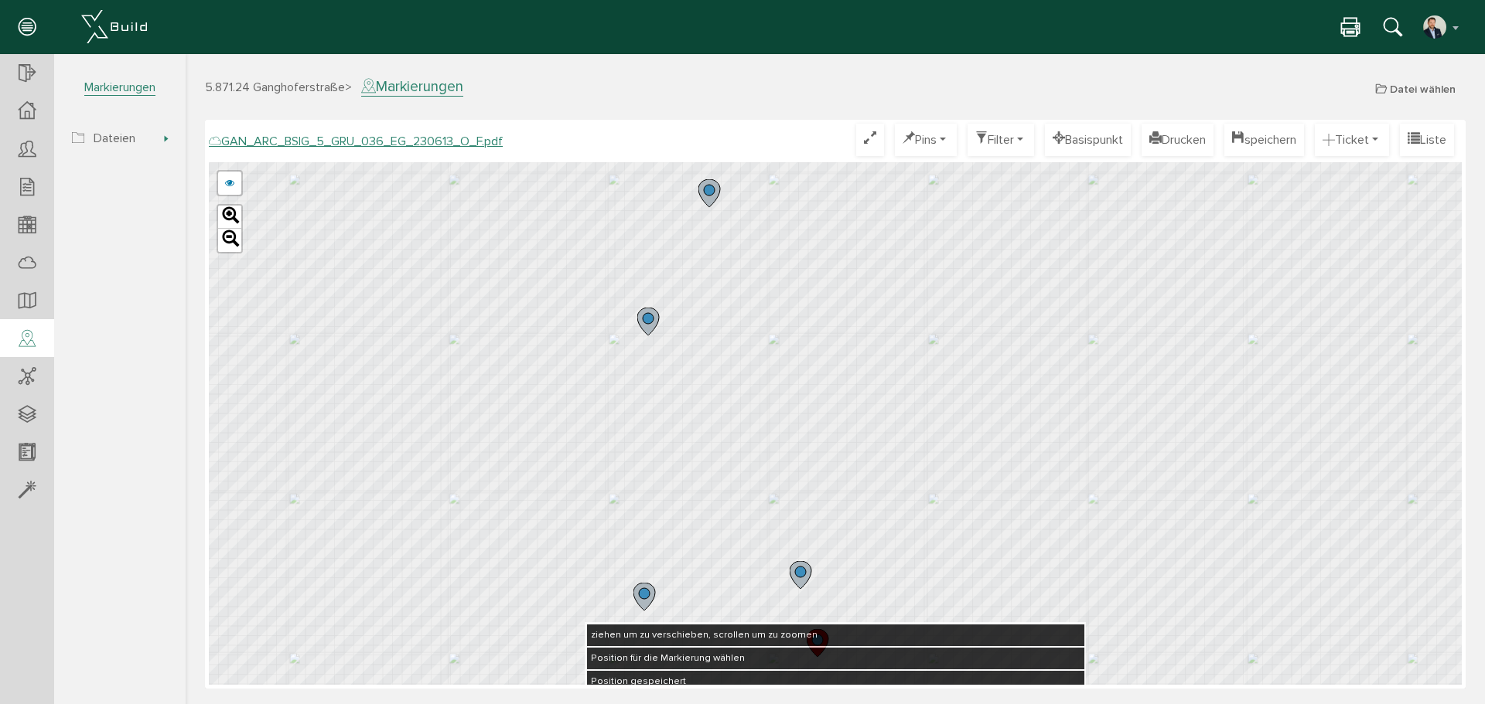
click at [643, 332] on icon at bounding box center [650, 322] width 26 height 29
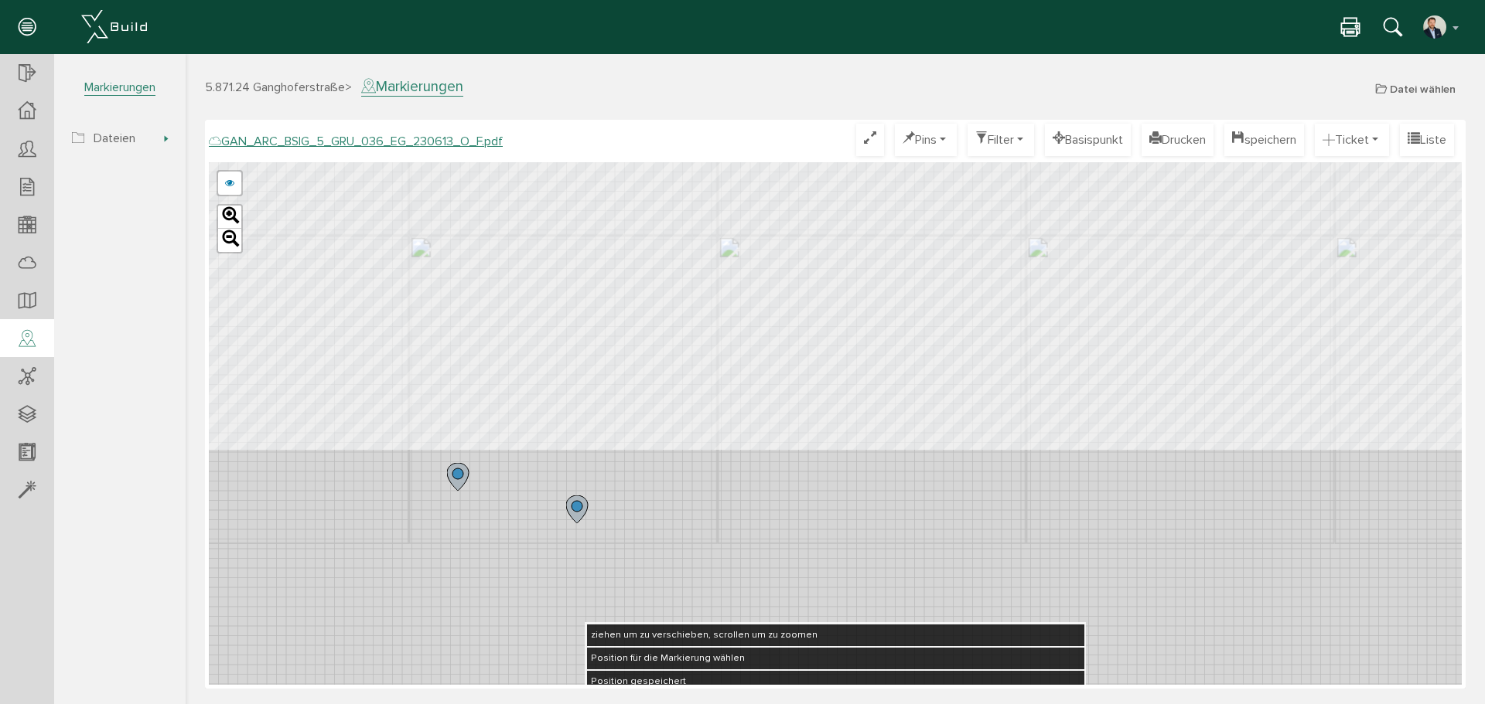
click at [854, 123] on div "GAN_ARC_BSIG_5_GRU_036_EG_230613_O_F.pdf Optimieren Pins nur Pin Ticketnummer T…" at bounding box center [835, 404] width 1260 height 569
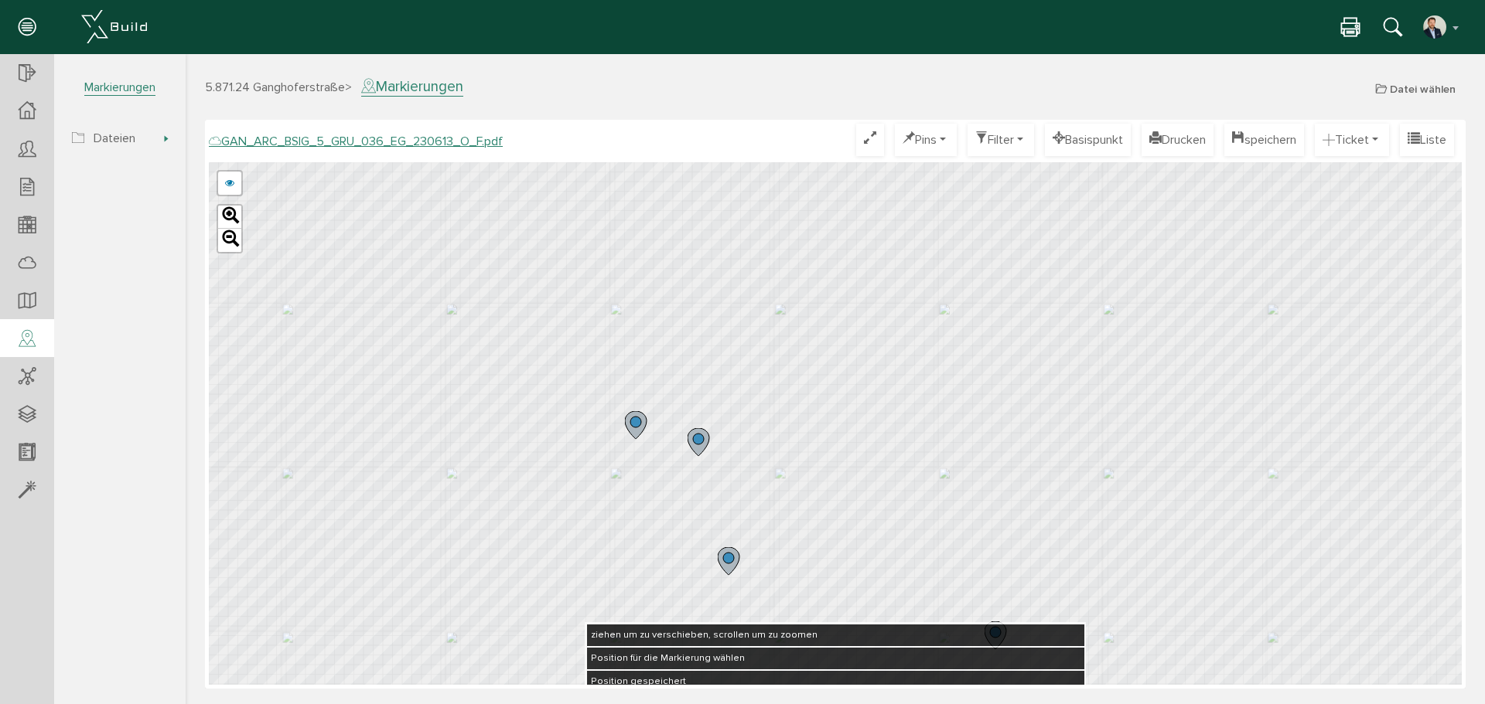
click at [697, 443] on circle at bounding box center [698, 439] width 11 height 11
click at [743, 356] on icon at bounding box center [746, 369] width 22 height 28
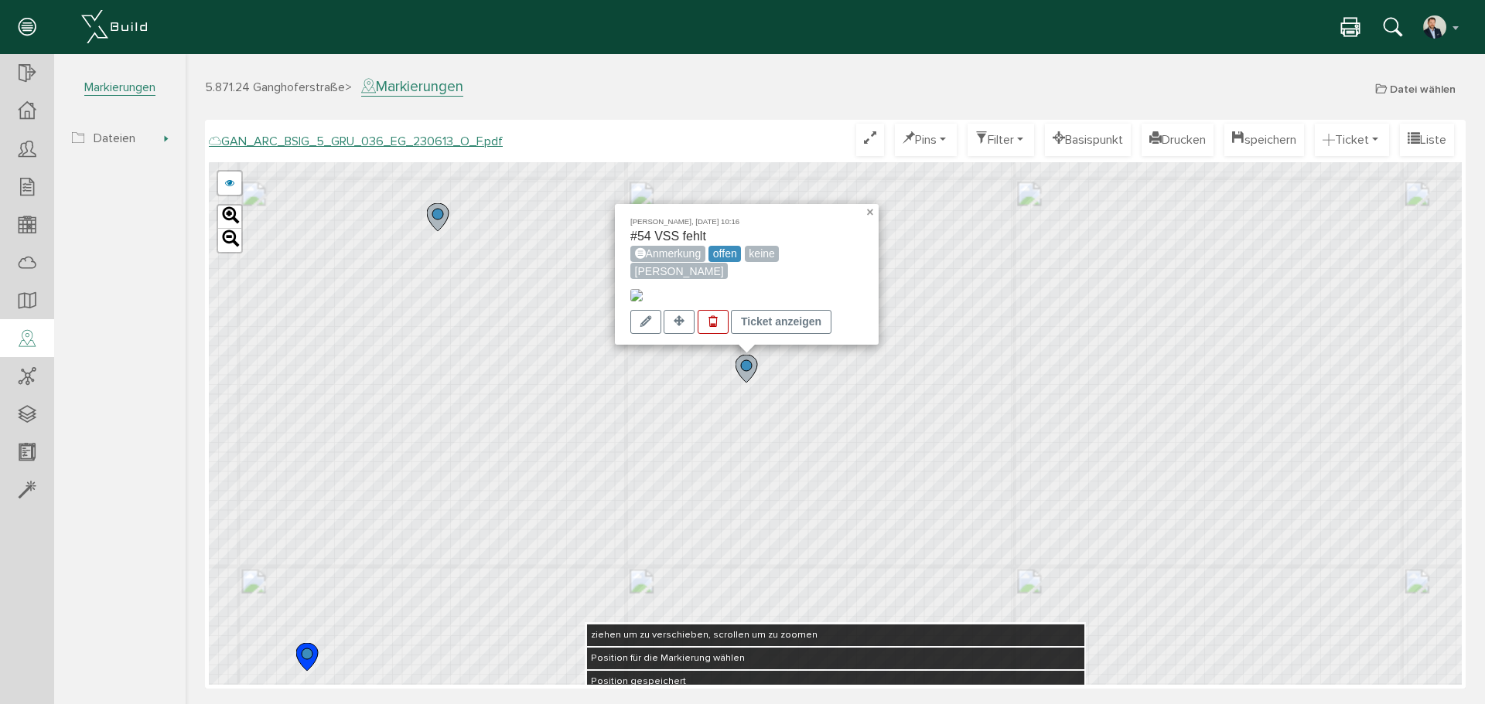
click at [872, 204] on link "×" at bounding box center [871, 209] width 14 height 11
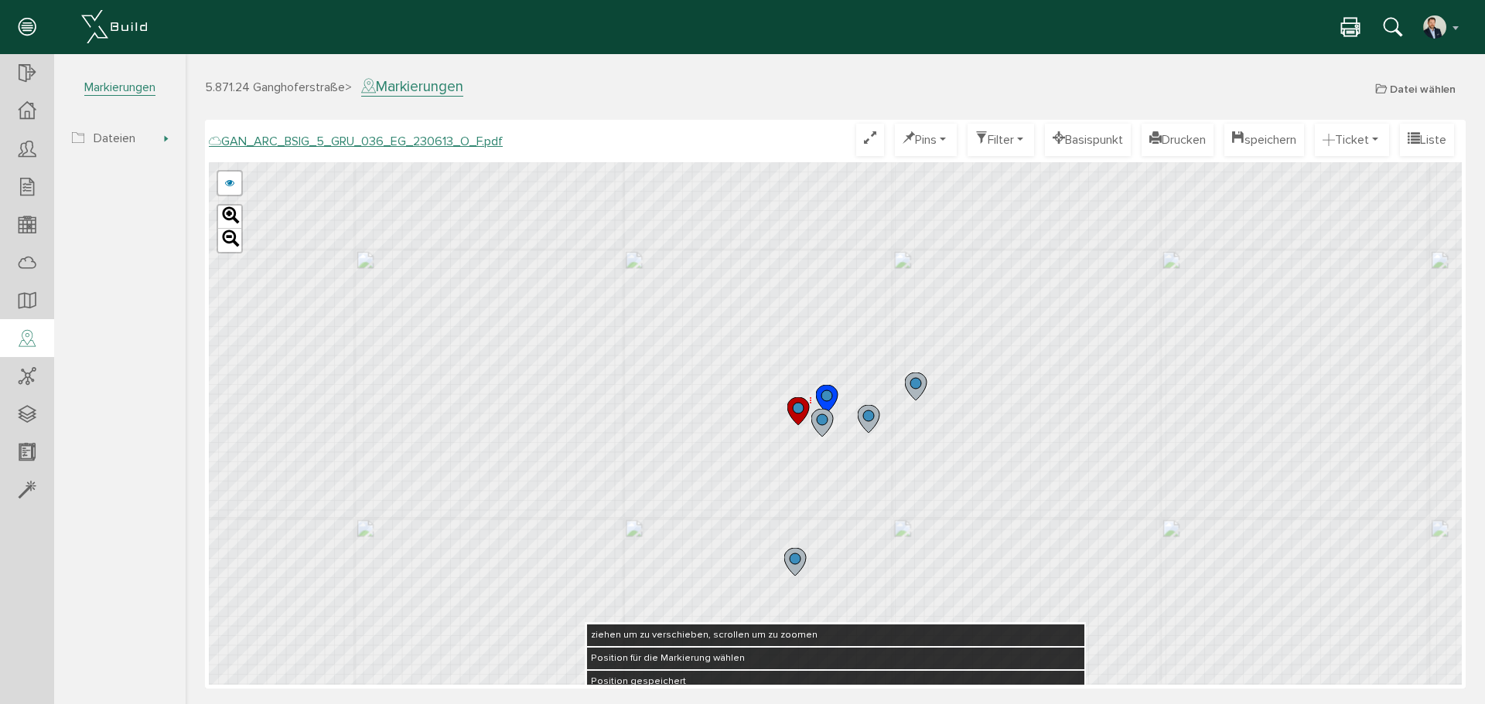
click at [803, 411] on icon at bounding box center [798, 411] width 22 height 28
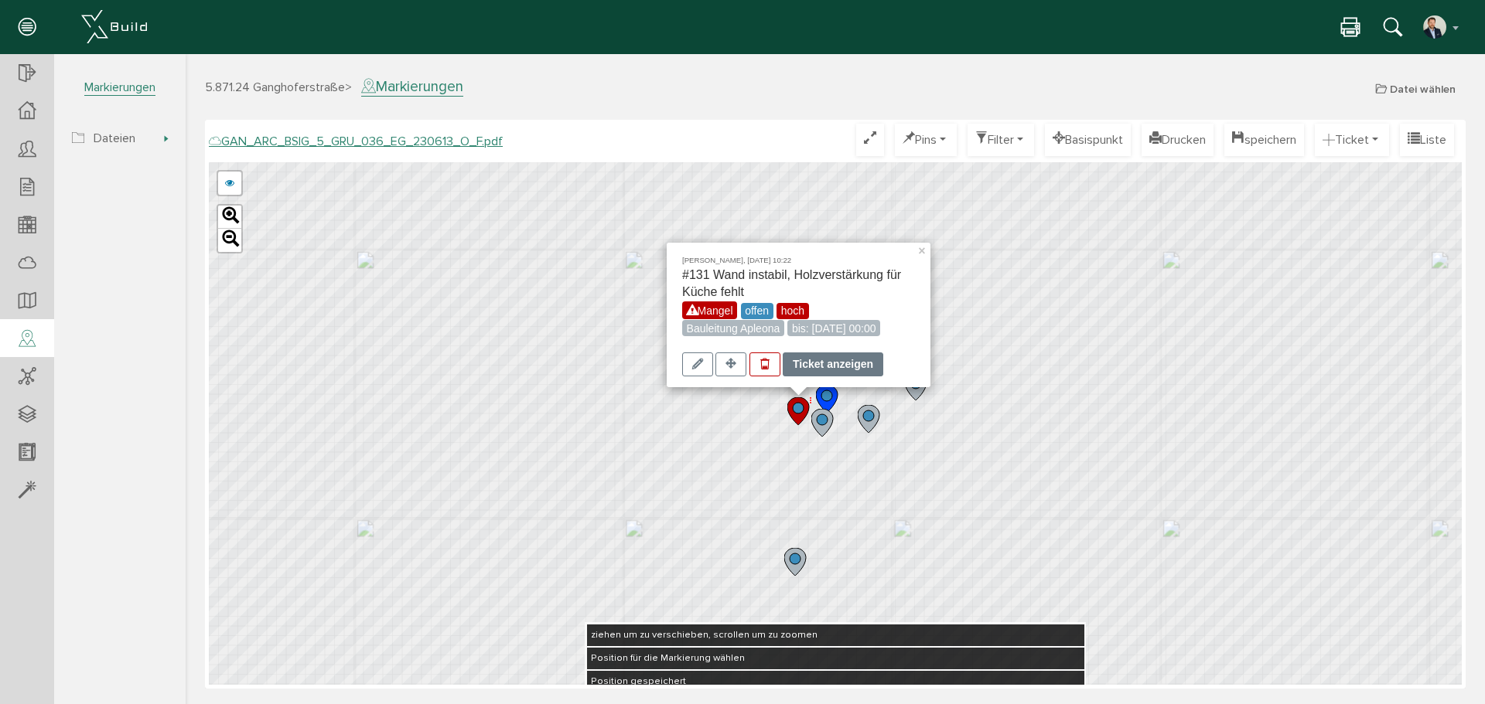
click at [798, 367] on div "Ticket anzeigen" at bounding box center [833, 365] width 101 height 24
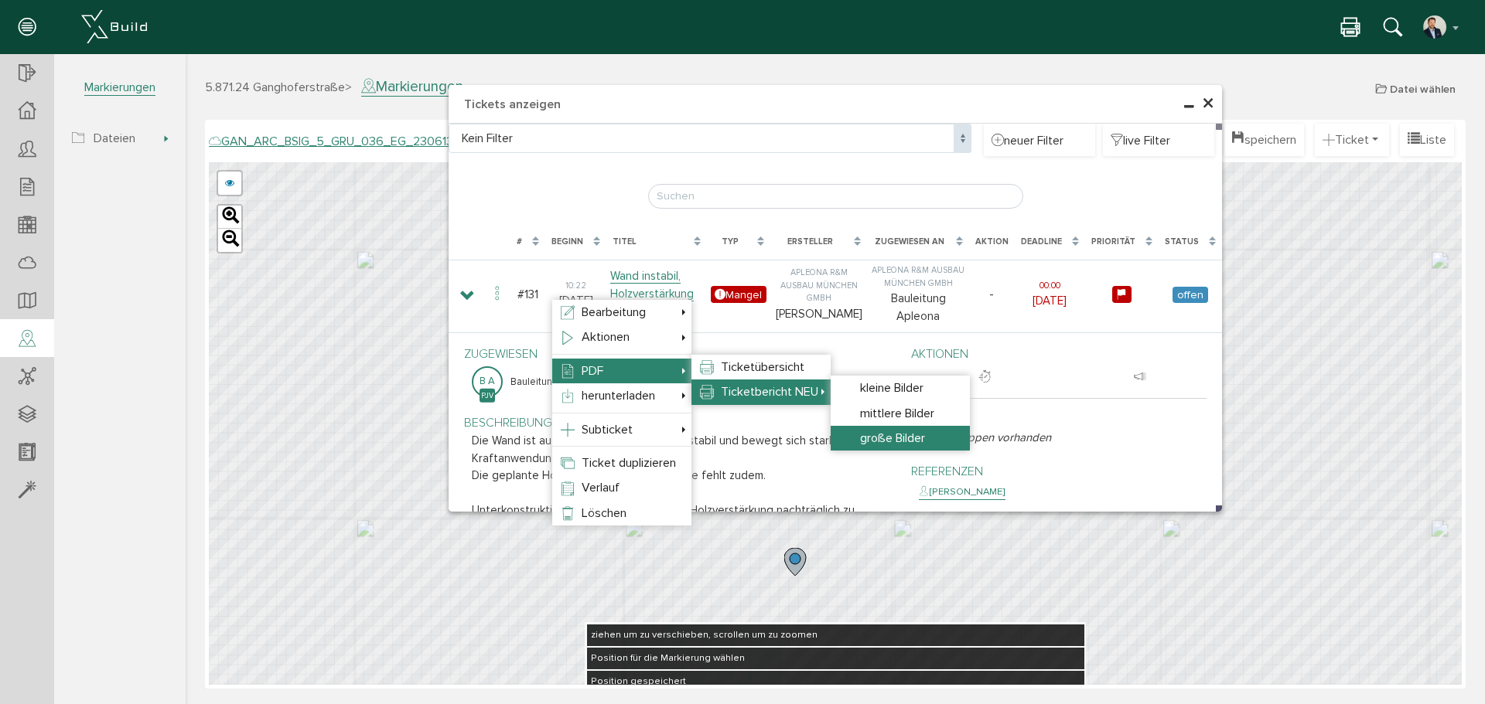
click at [909, 443] on span "große Bilder" at bounding box center [892, 438] width 65 height 15
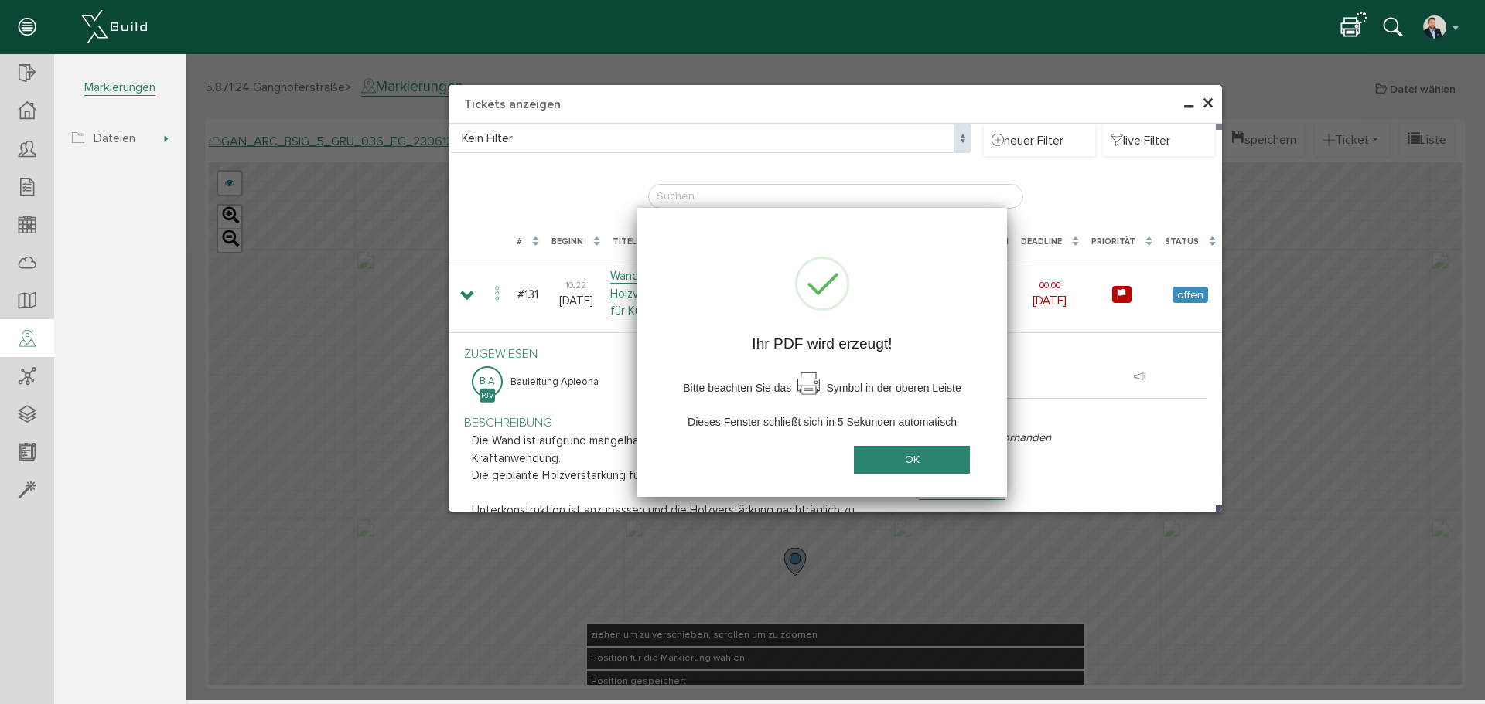
click at [925, 471] on button "OK" at bounding box center [912, 460] width 116 height 29
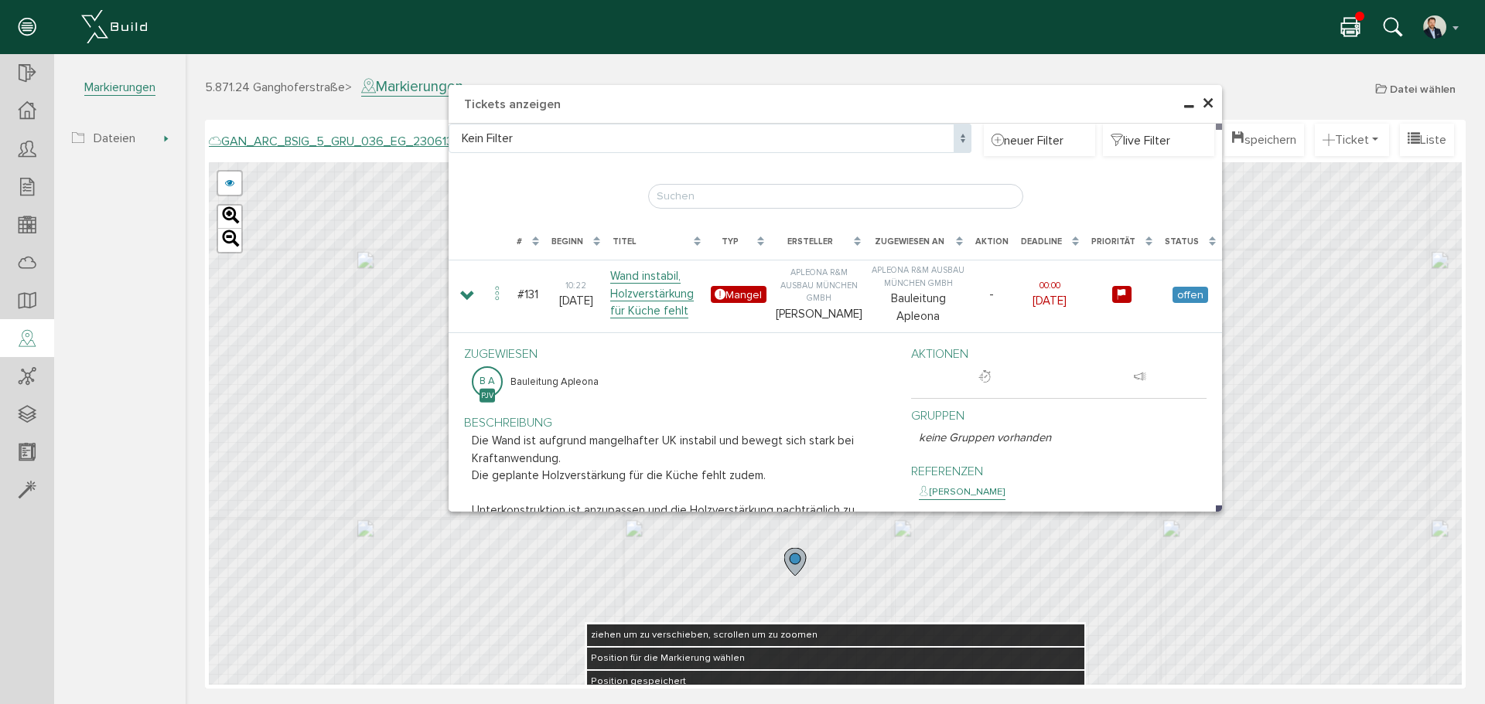
click at [1350, 23] on icon at bounding box center [1350, 28] width 19 height 22
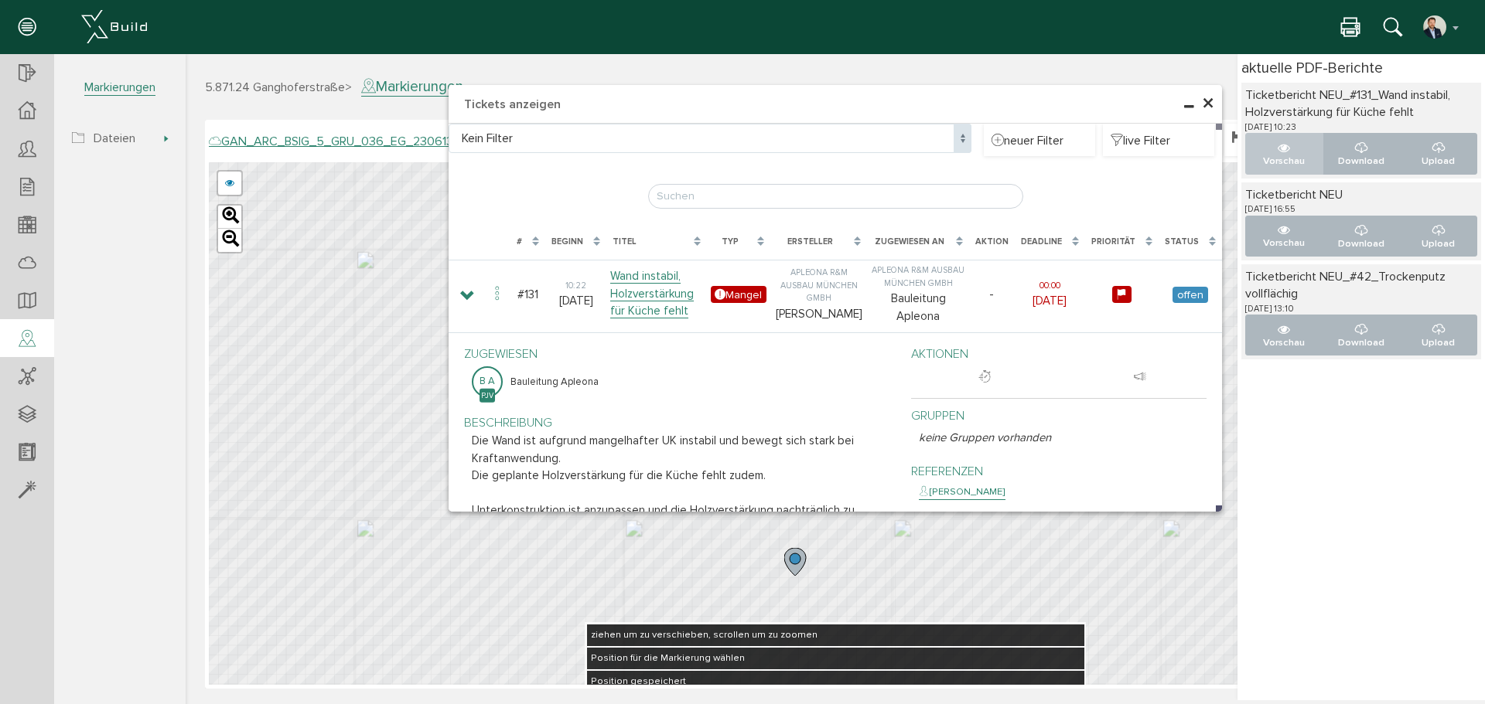
click at [1299, 148] on button "Vorschau" at bounding box center [1284, 153] width 78 height 41
